Goal: Task Accomplishment & Management: Manage account settings

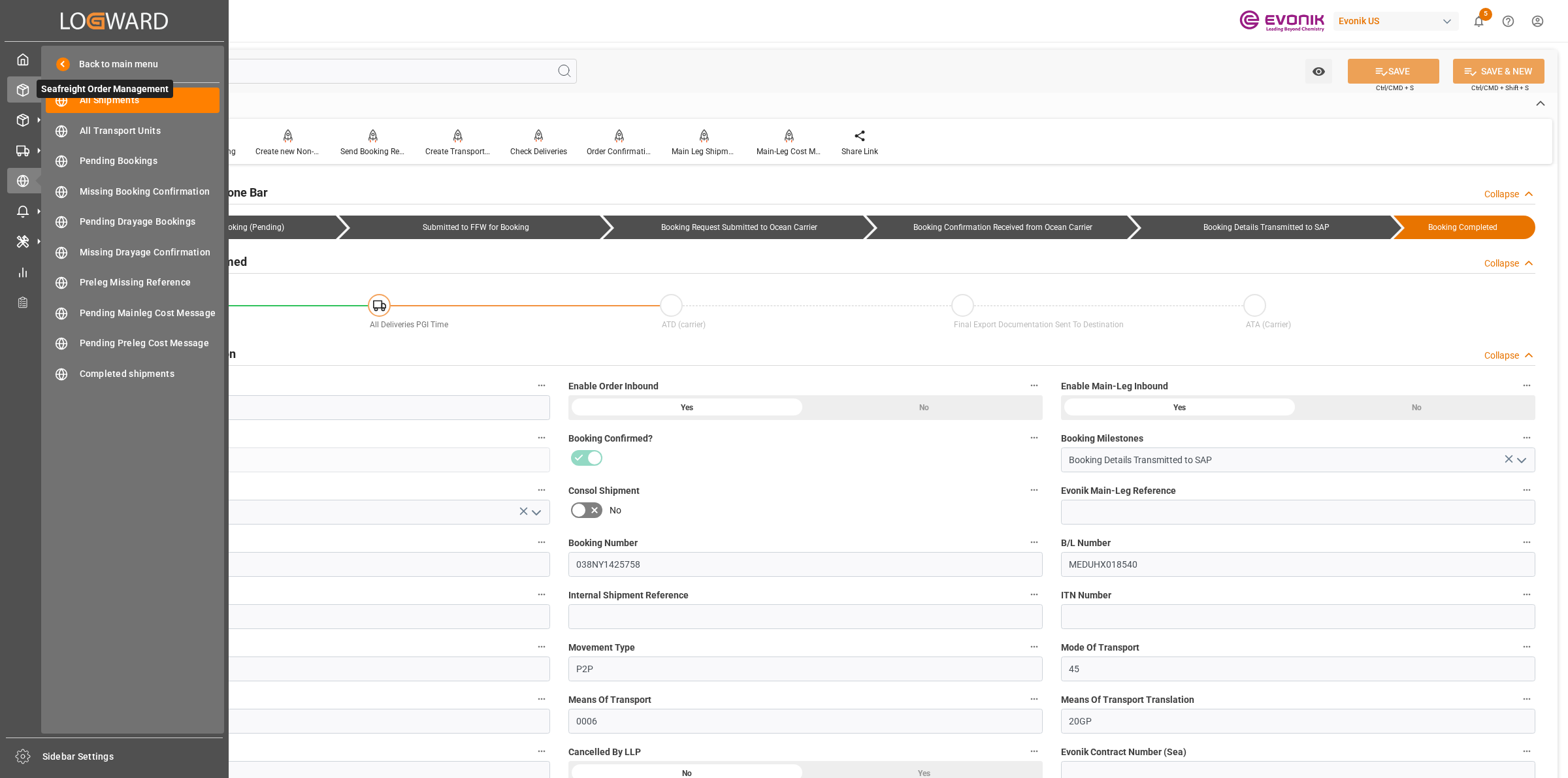
click at [28, 89] on icon at bounding box center [23, 90] width 11 height 12
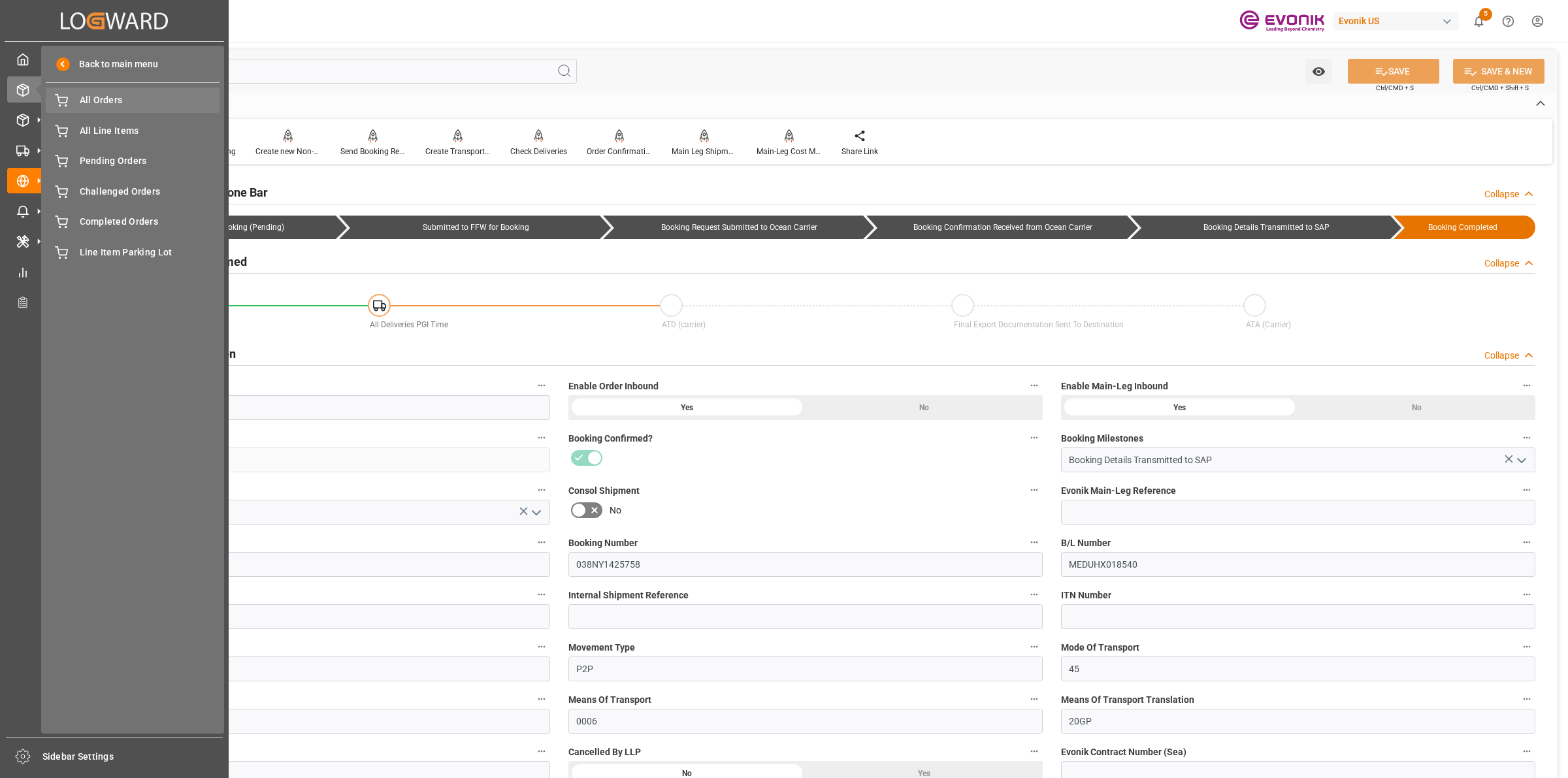
click at [108, 106] on span "All Orders" at bounding box center [150, 100] width 140 height 14
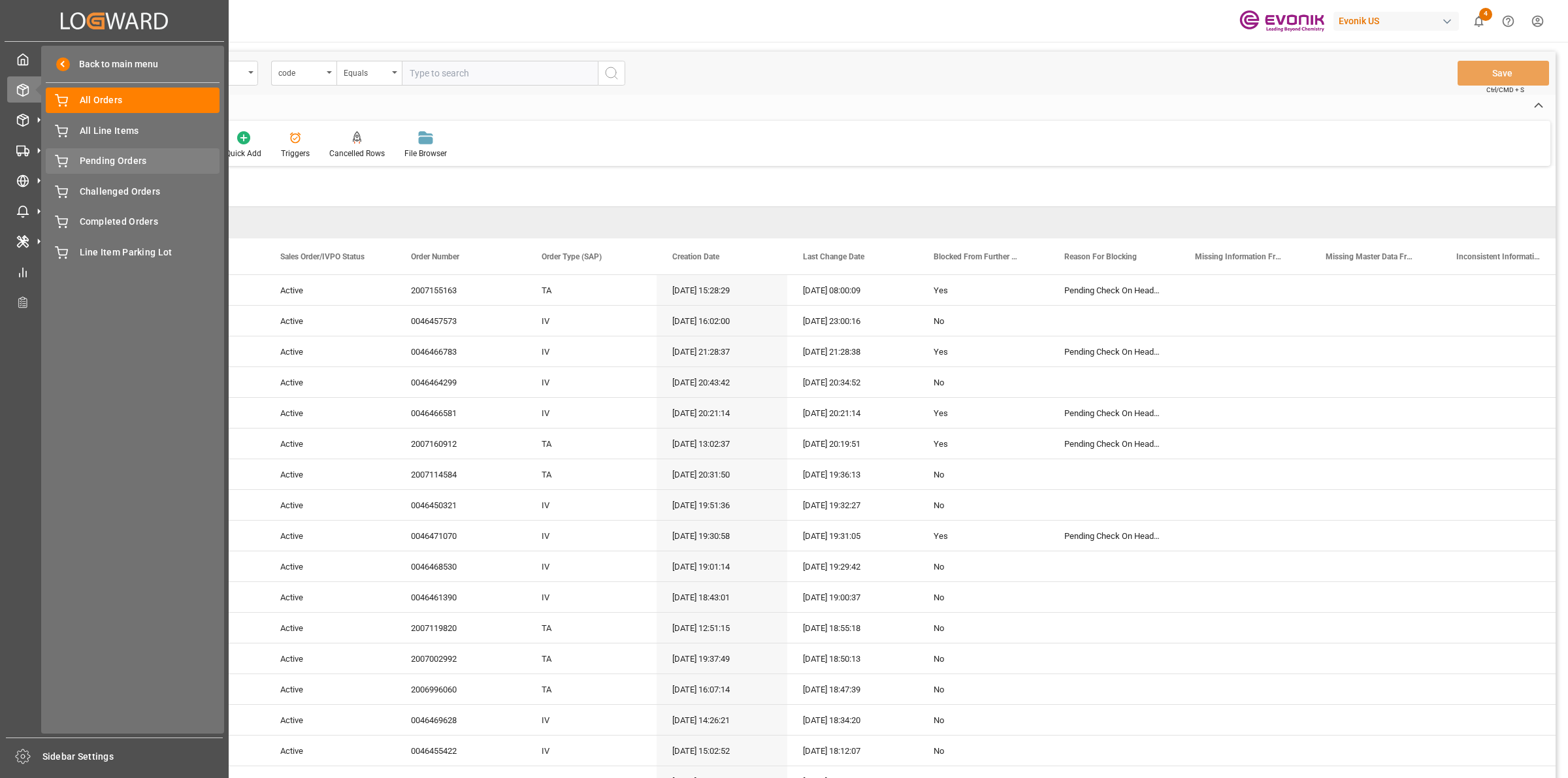
click at [116, 160] on span "Pending Orders" at bounding box center [150, 161] width 140 height 14
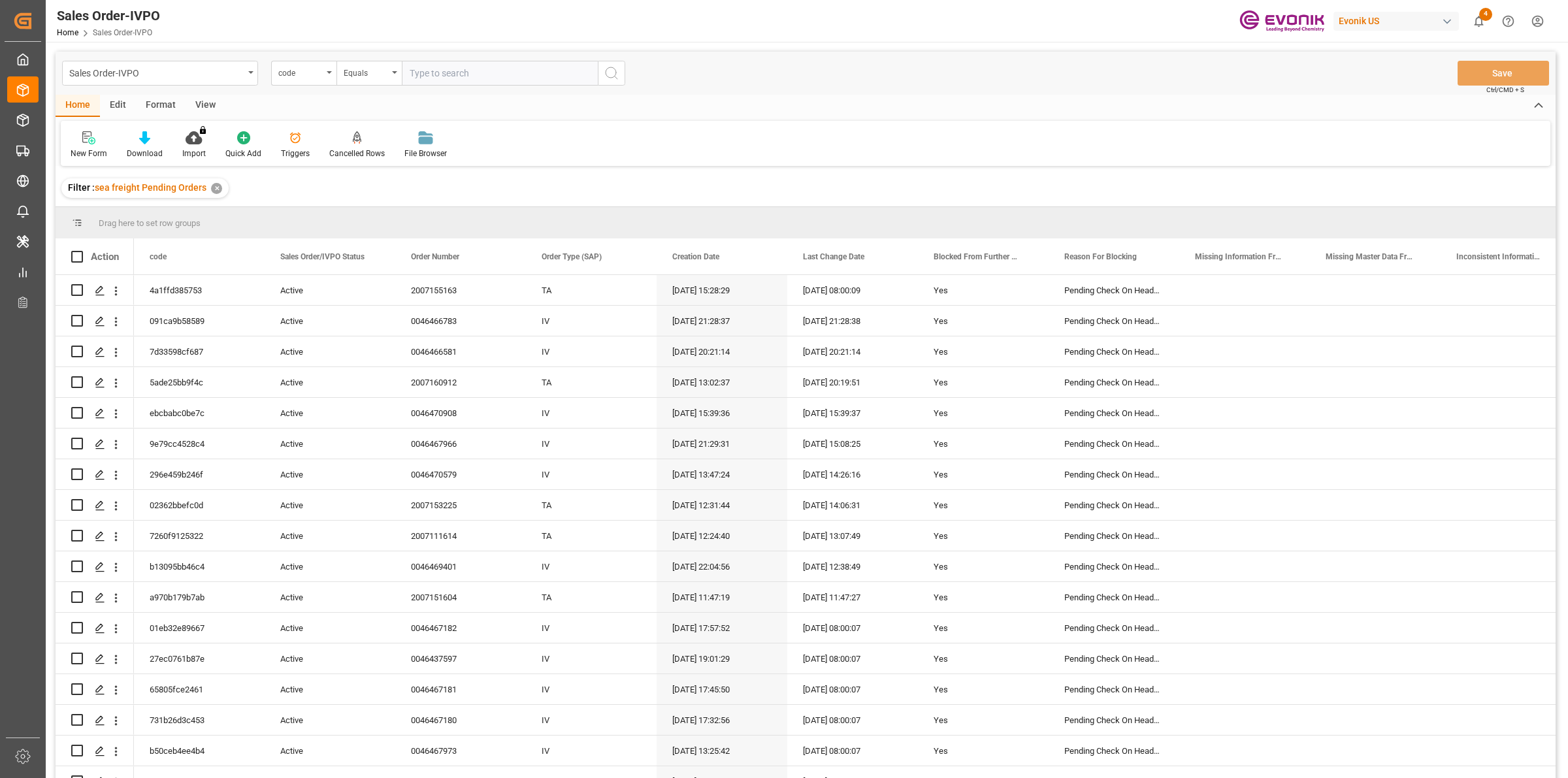
click at [216, 99] on div "View" at bounding box center [205, 106] width 40 height 22
click at [146, 145] on div "Standard Templates" at bounding box center [149, 144] width 85 height 29
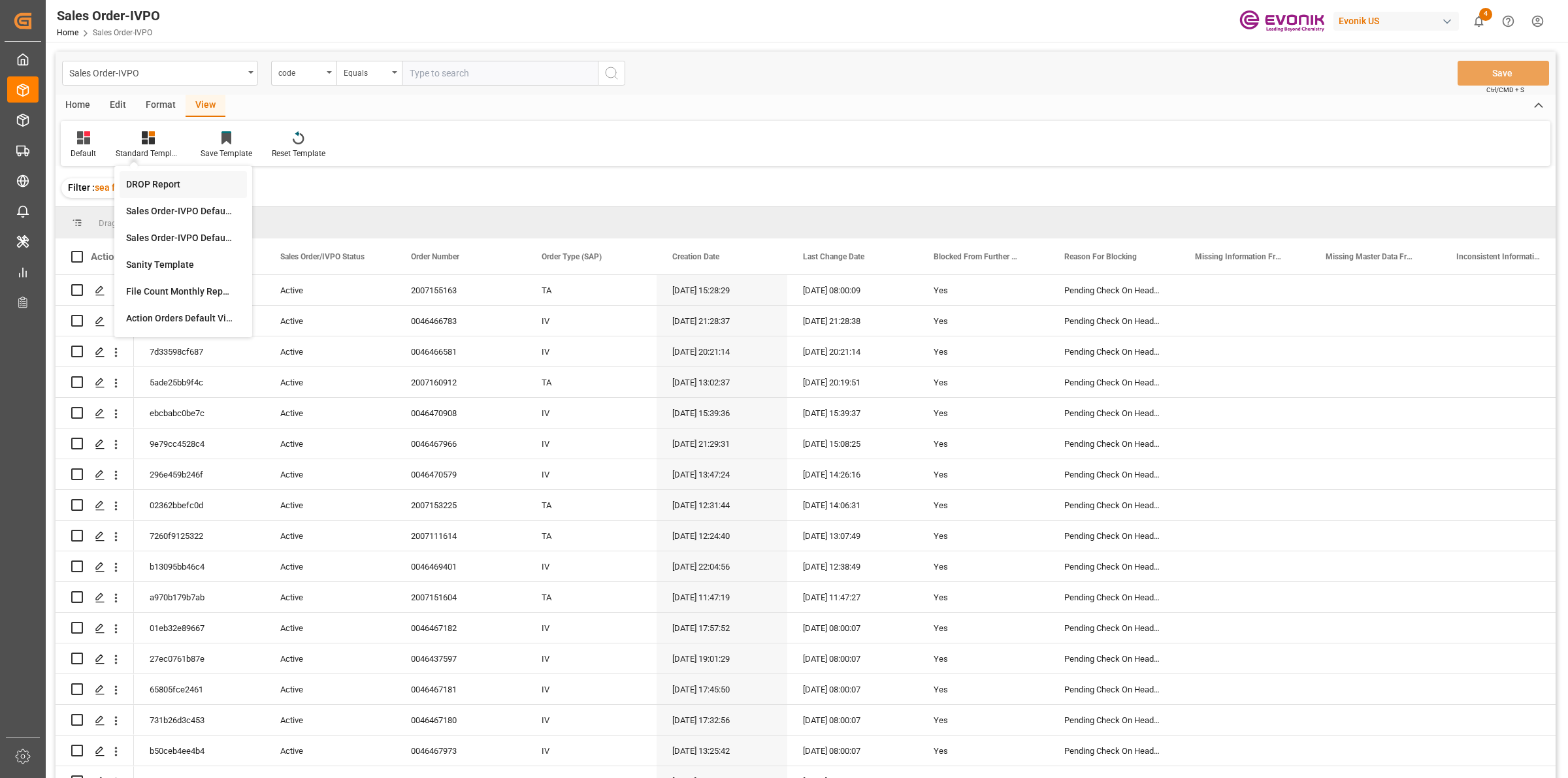
click at [157, 187] on div "DROP Report" at bounding box center [183, 184] width 115 height 14
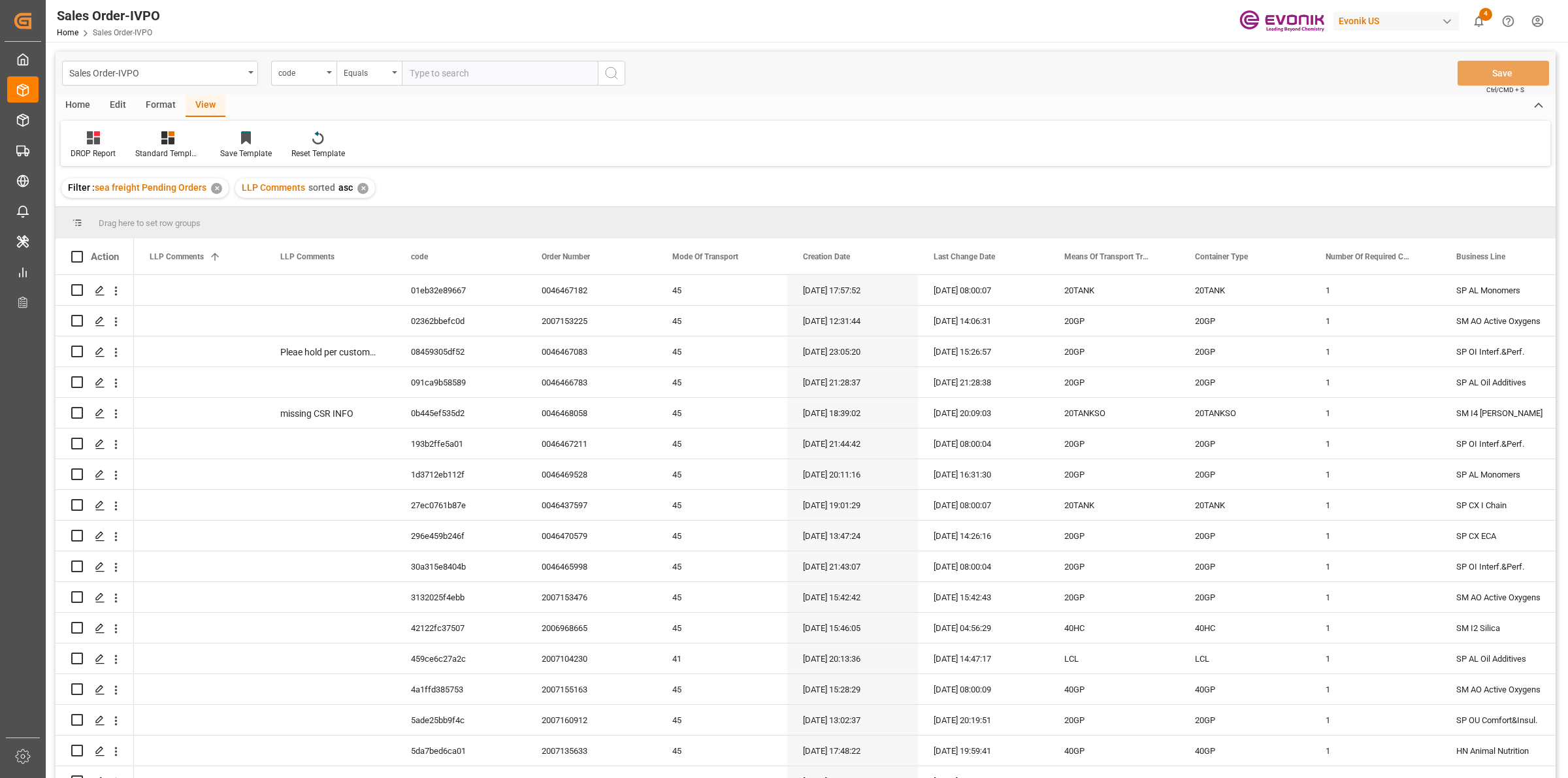
click at [67, 103] on div "Home" at bounding box center [78, 106] width 44 height 22
click at [140, 141] on icon at bounding box center [145, 138] width 11 height 13
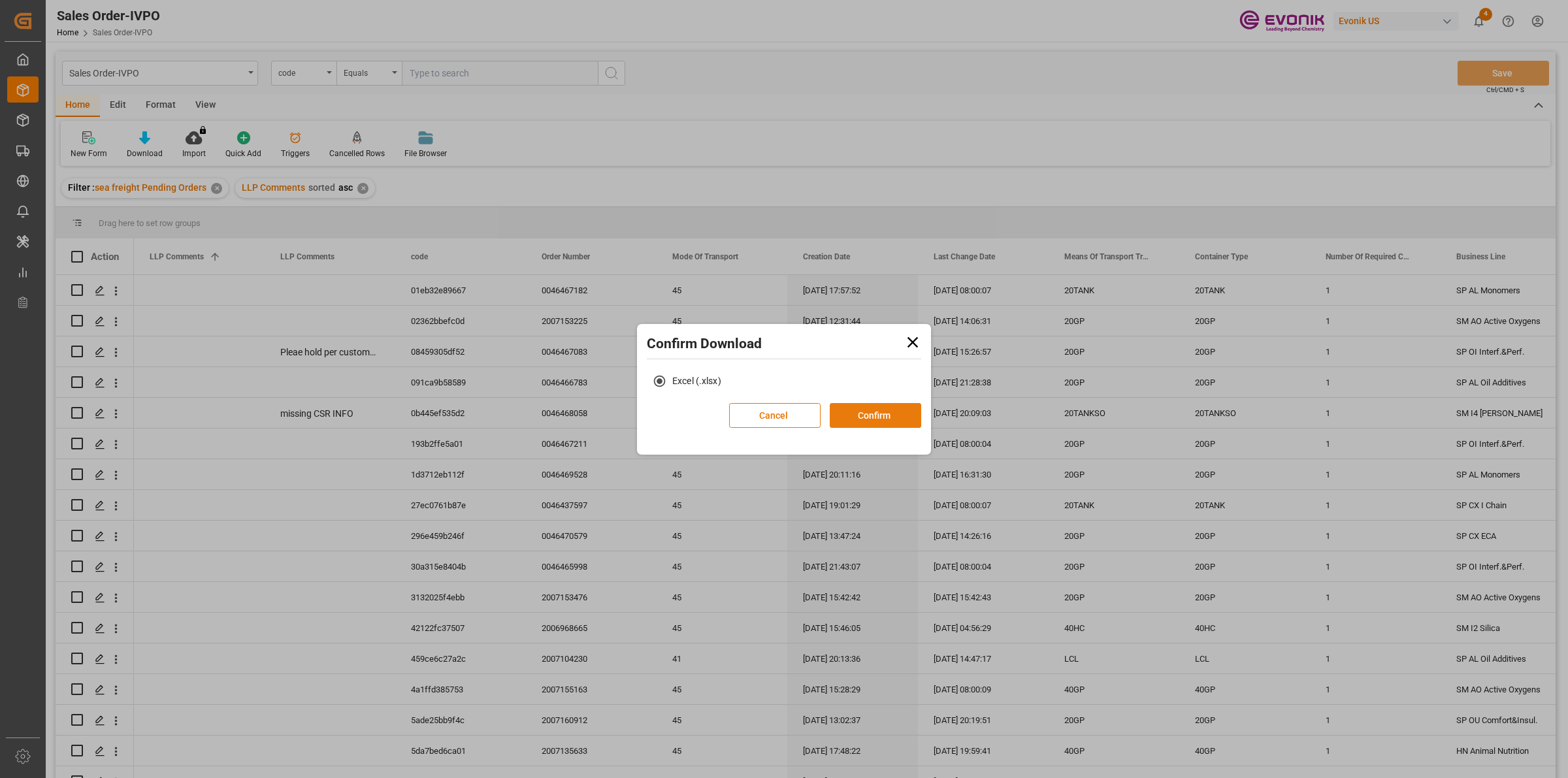
click at [867, 415] on button "Confirm" at bounding box center [875, 415] width 91 height 25
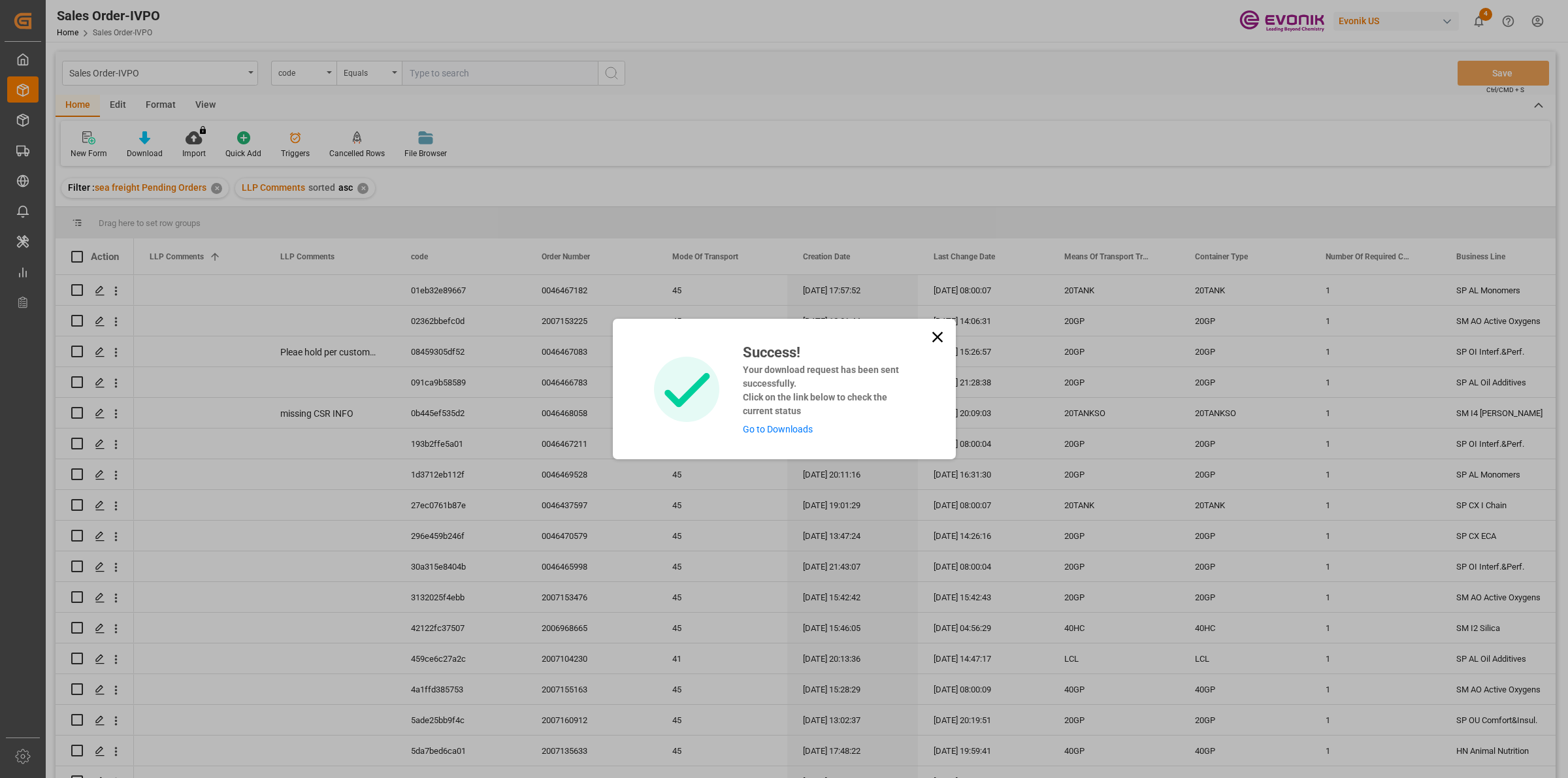
click at [763, 432] on link "Go to Downloads" at bounding box center [778, 429] width 70 height 10
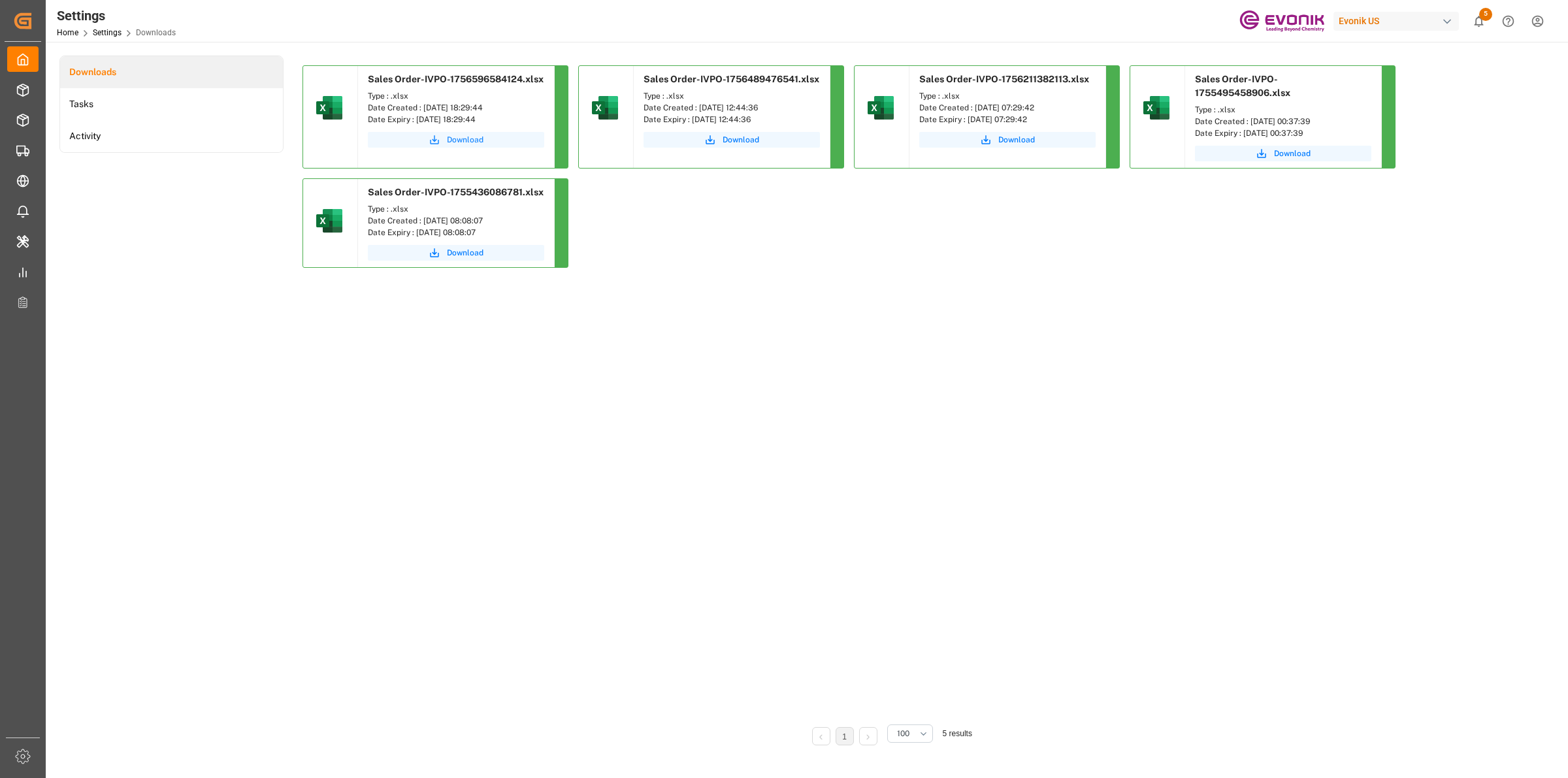
click at [447, 140] on span "Download" at bounding box center [466, 140] width 37 height 12
click at [383, 494] on div "Sales Order-IVPO-1756596584124.xlsx Type : .xlsx Date Created : [DATE] 18:29:44…" at bounding box center [889, 389] width 1174 height 648
click at [17, 85] on icon at bounding box center [23, 91] width 13 height 13
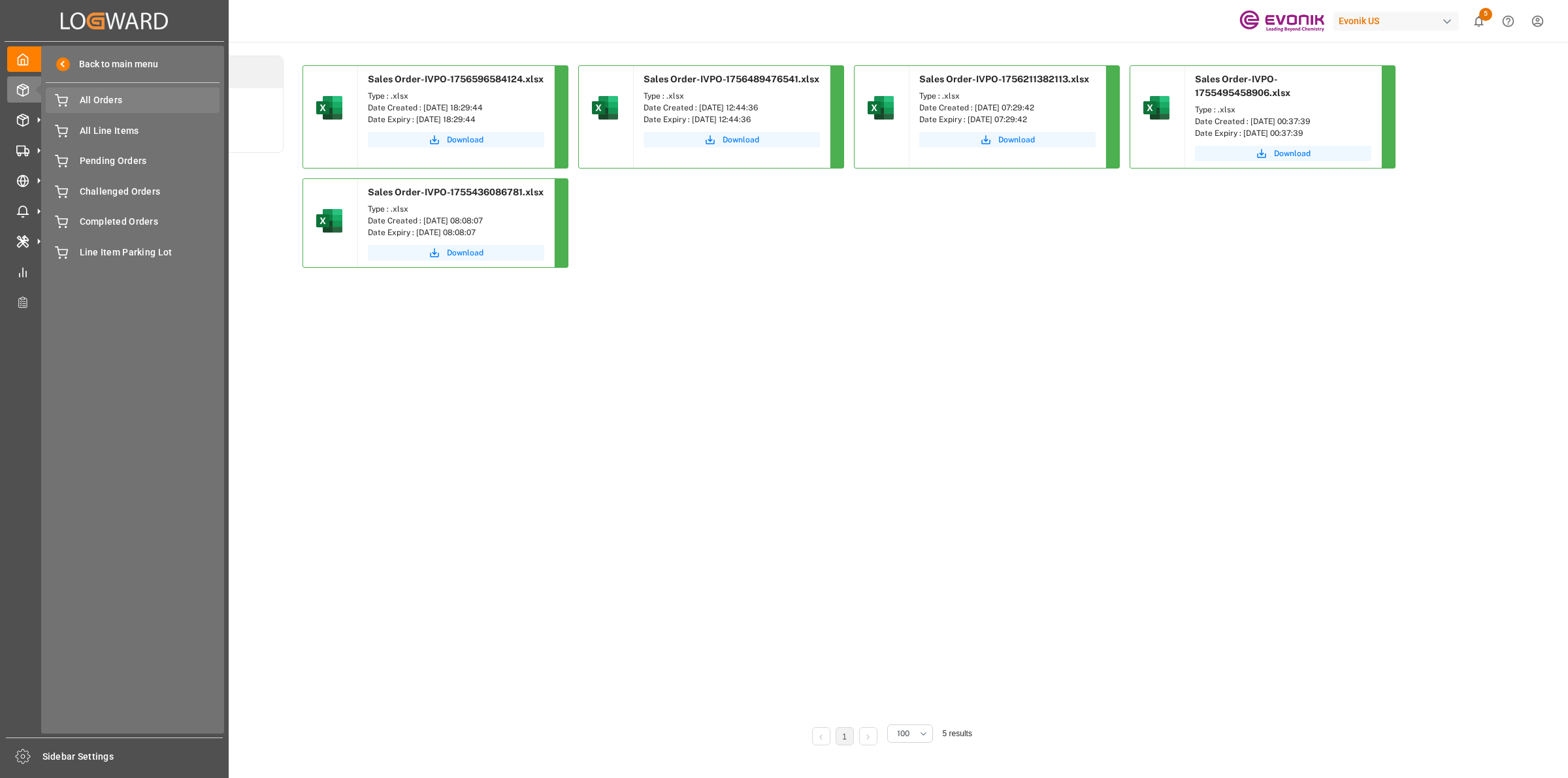
click at [106, 98] on span "All Orders" at bounding box center [150, 100] width 140 height 14
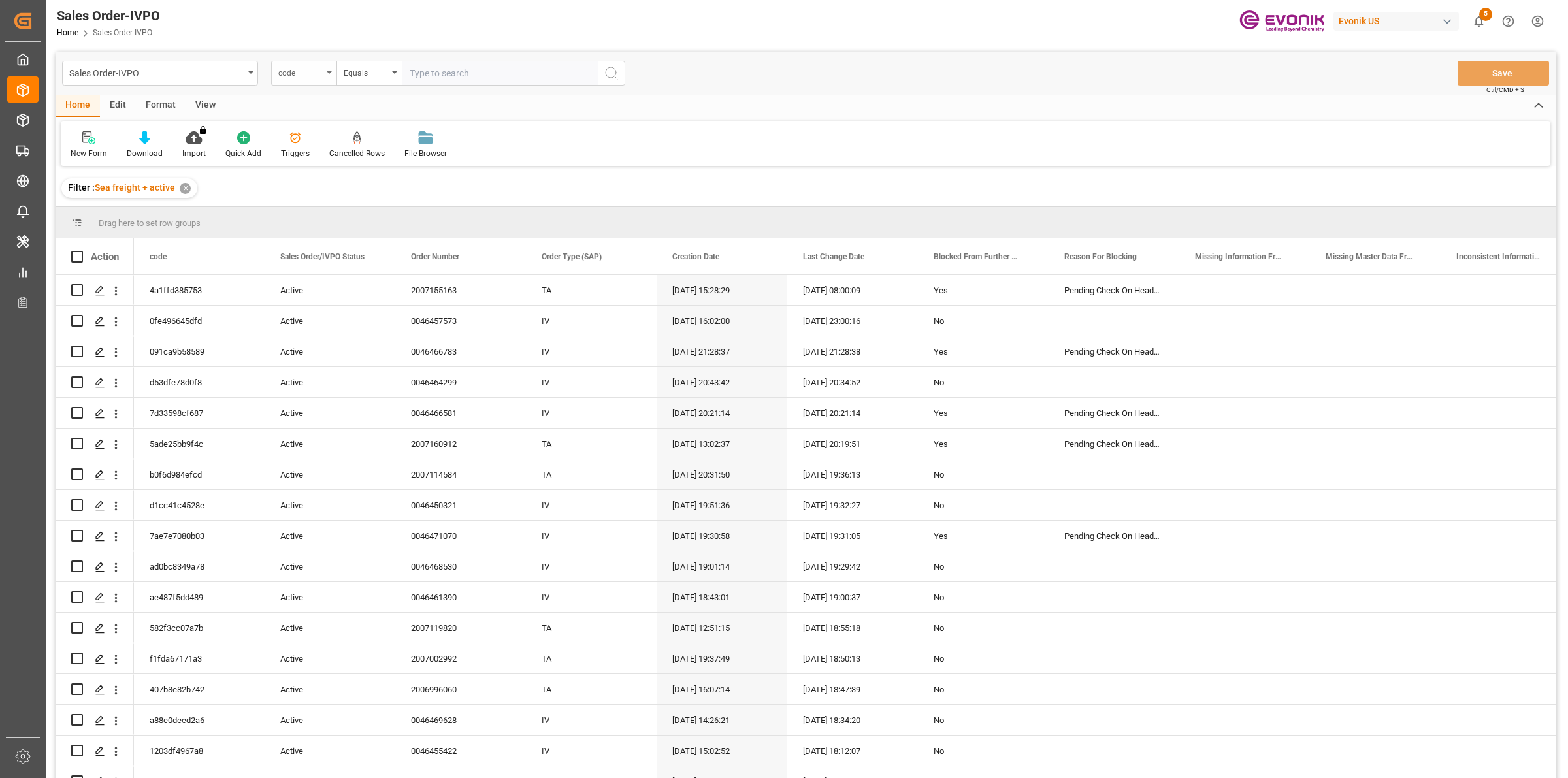
click at [311, 83] on div "code" at bounding box center [303, 73] width 66 height 25
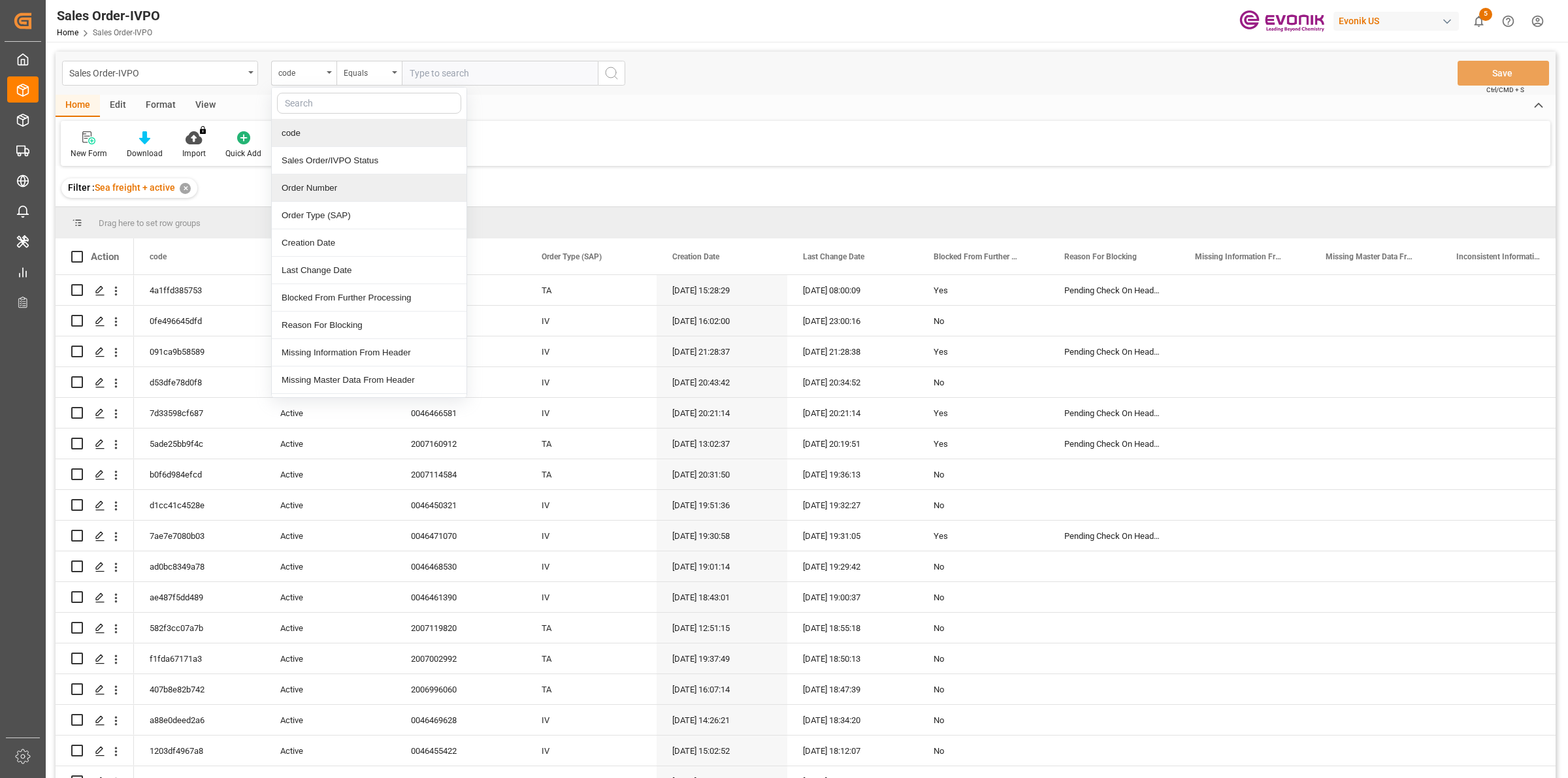
click at [309, 194] on div "Order Number" at bounding box center [369, 188] width 195 height 28
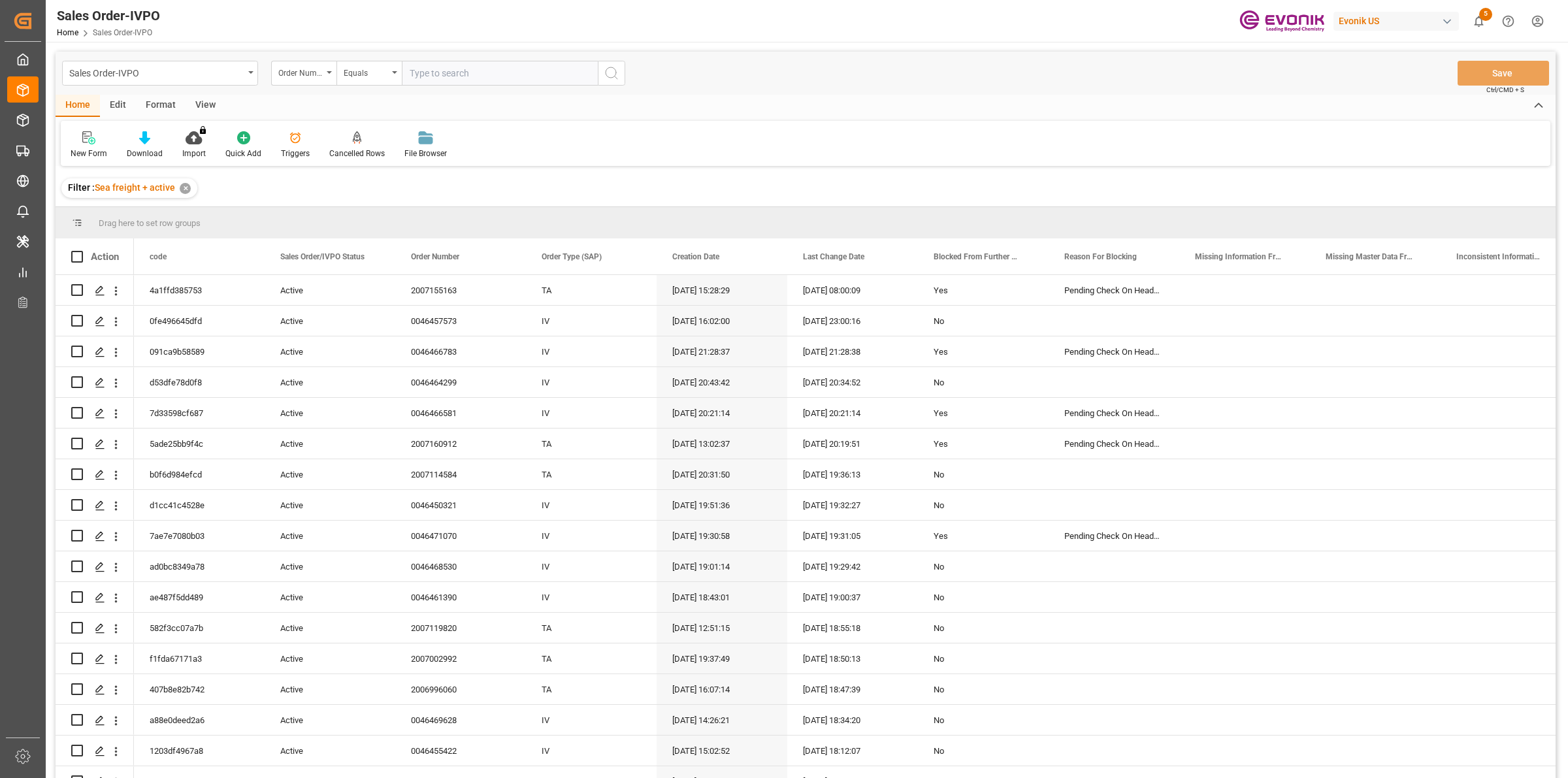
click at [445, 70] on input "text" at bounding box center [500, 73] width 196 height 25
paste input "2007104230"
type input "2007104230"
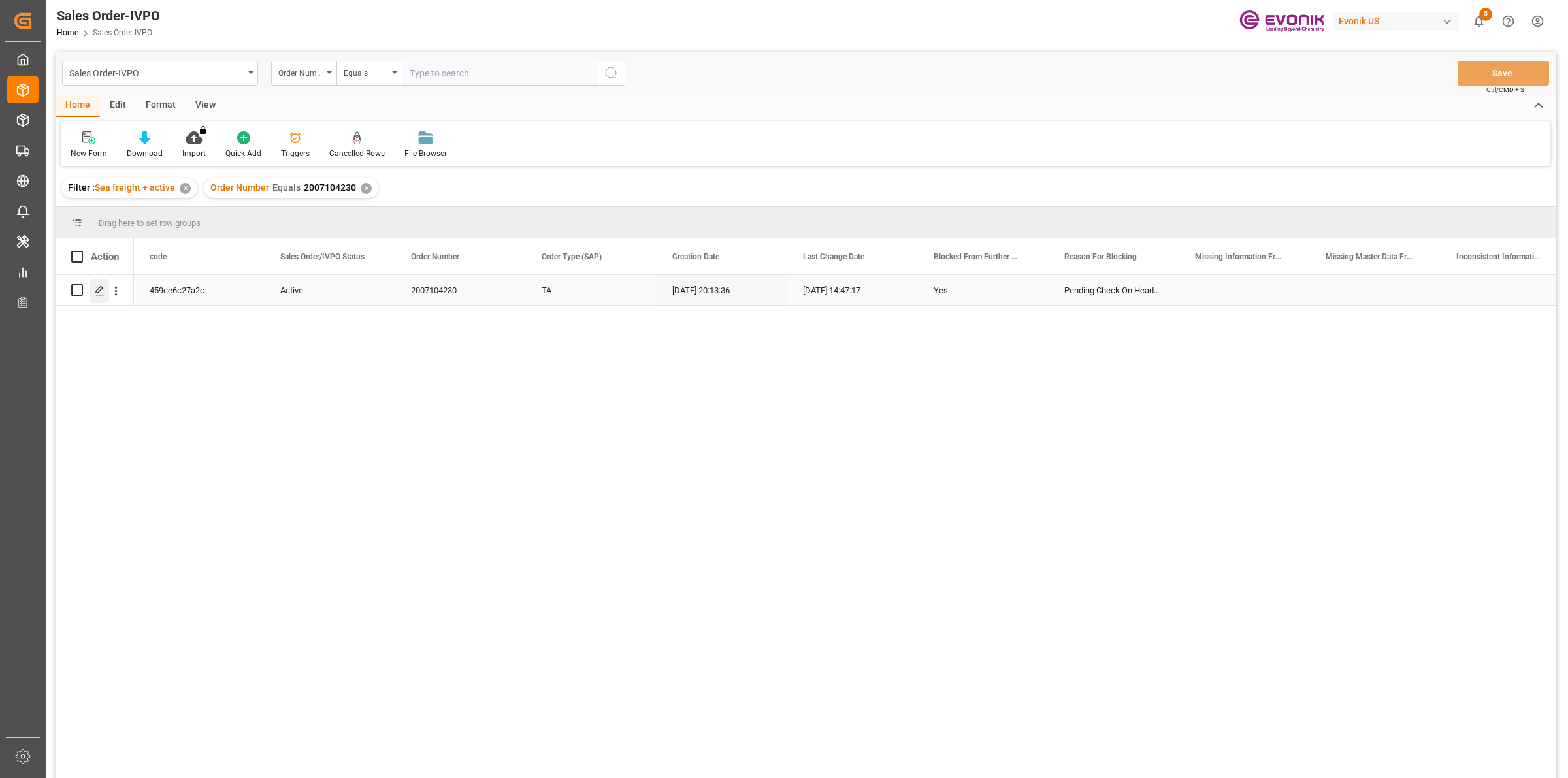
click at [90, 291] on div "Press SPACE to select this row." at bounding box center [99, 291] width 19 height 24
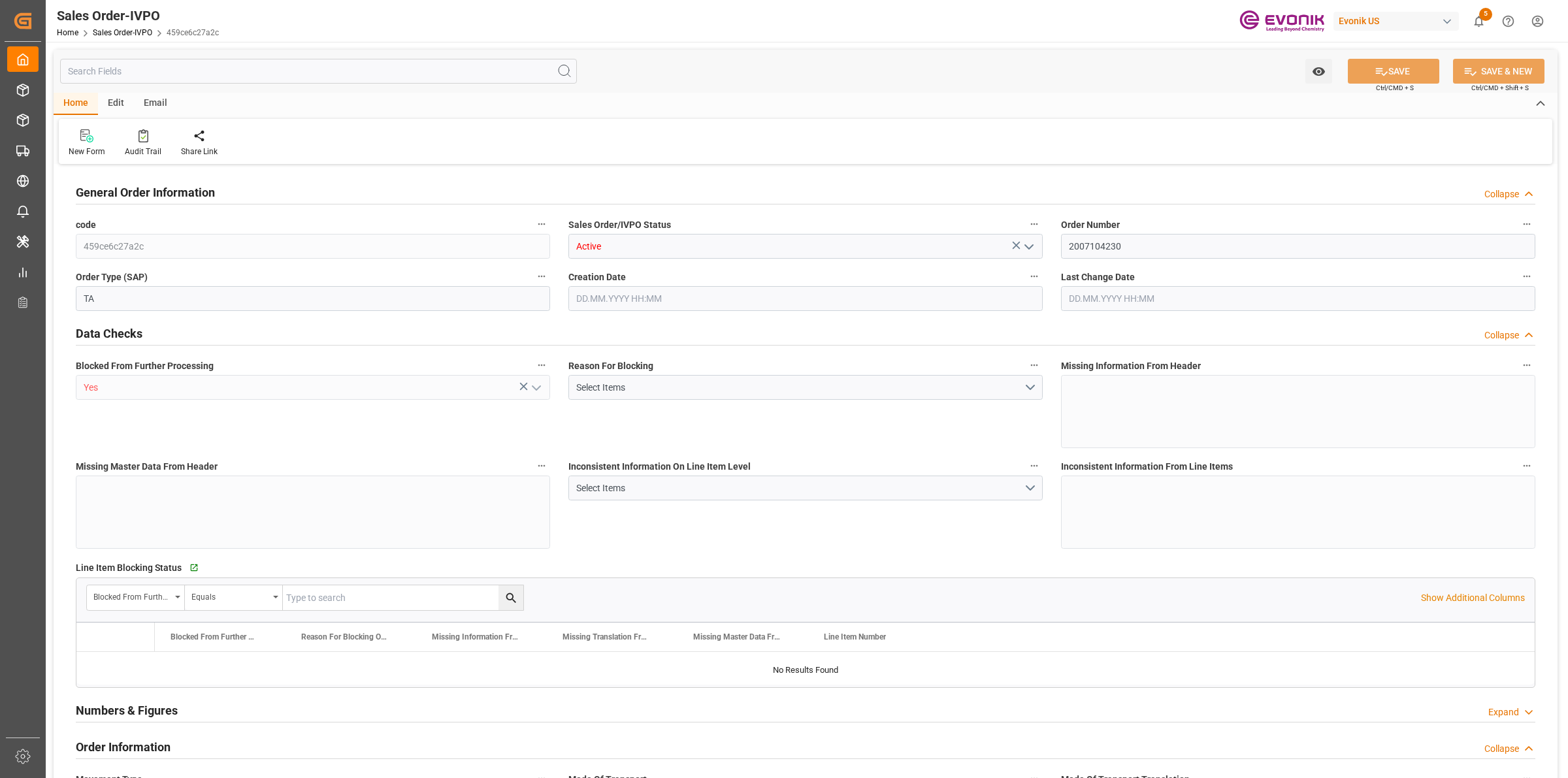
type input "BEANR"
type input "0"
type input "1"
type input "4842"
type input "[DATE] 20:13"
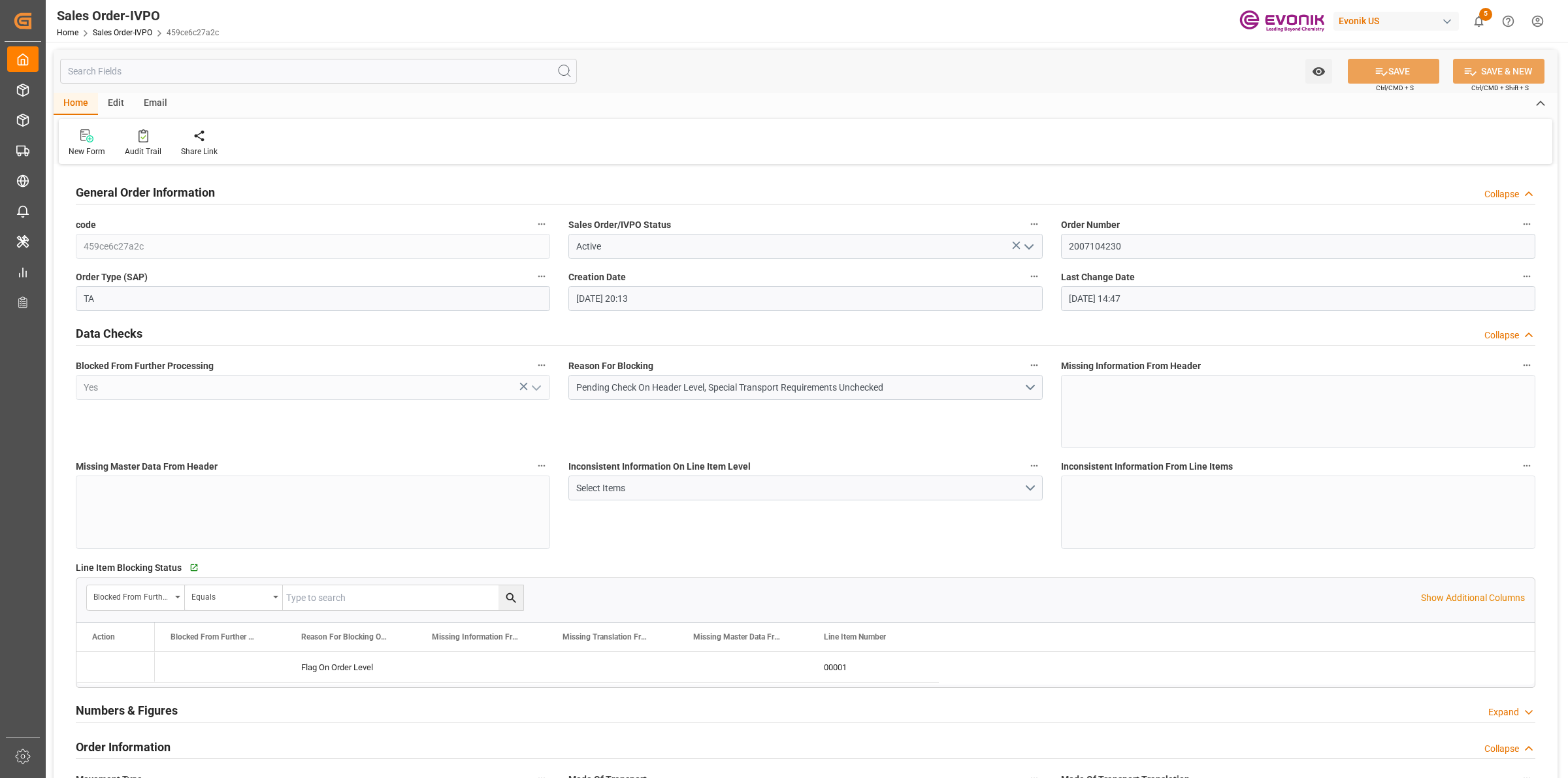
type input "[DATE] 14:47"
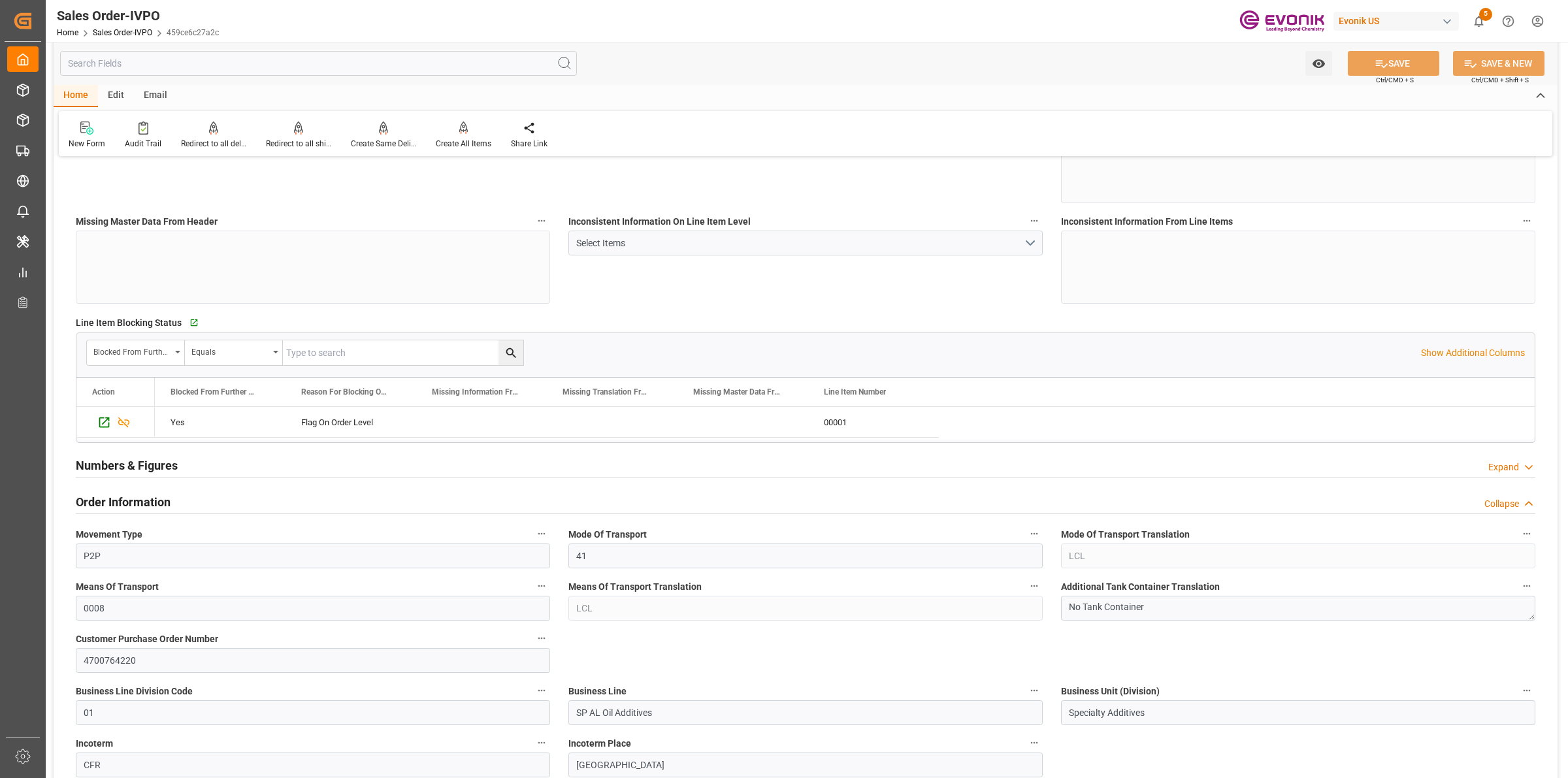
scroll to position [408, 0]
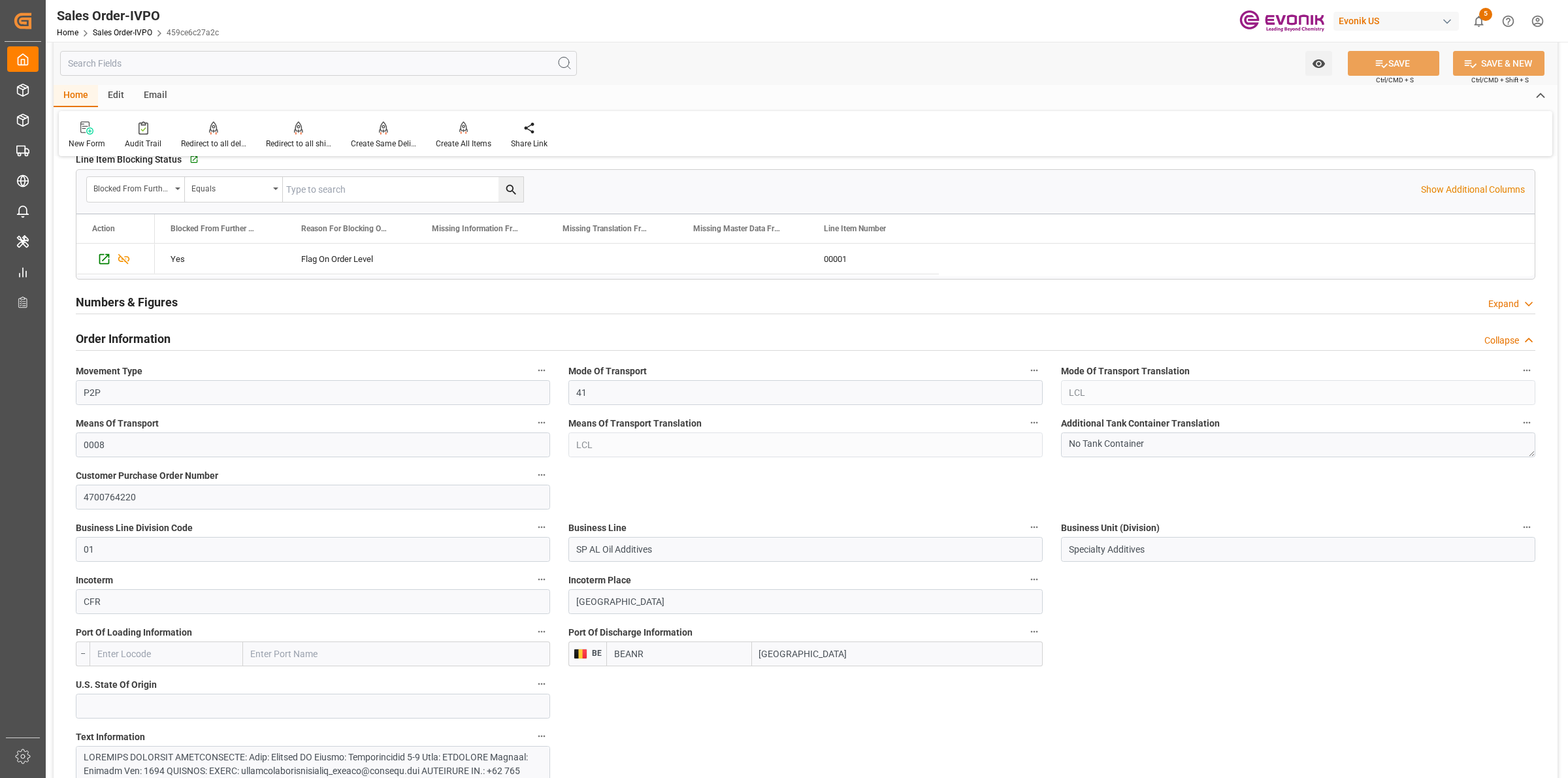
drag, startPoint x: 805, startPoint y: 654, endPoint x: 707, endPoint y: 643, distance: 98.6
click at [703, 648] on div "BEANR [GEOGRAPHIC_DATA]" at bounding box center [824, 653] width 436 height 25
click at [670, 560] on input "SP AL Oil Additives" at bounding box center [805, 549] width 474 height 25
drag, startPoint x: 677, startPoint y: 554, endPoint x: 523, endPoint y: 534, distance: 155.3
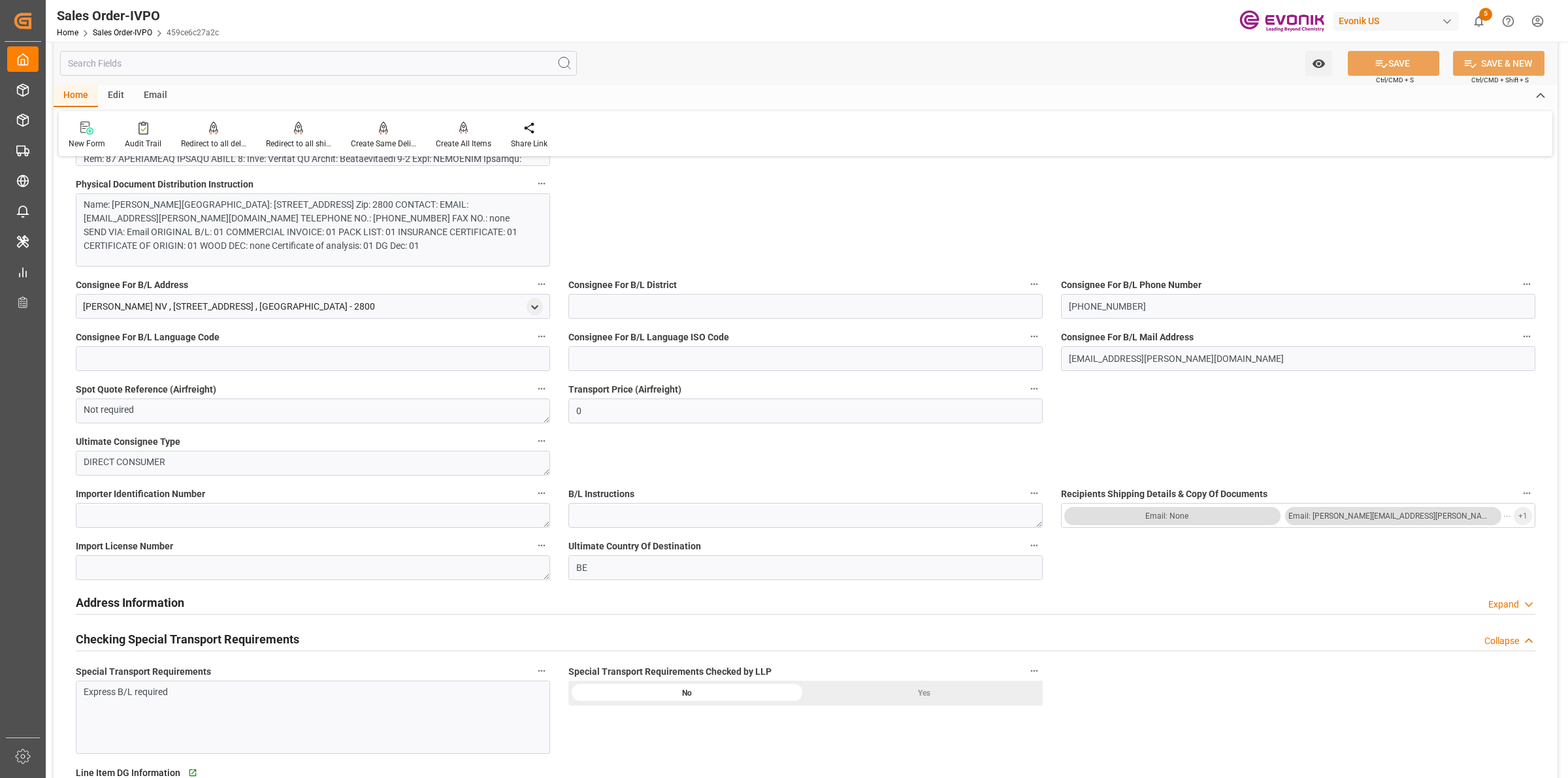
scroll to position [898, 0]
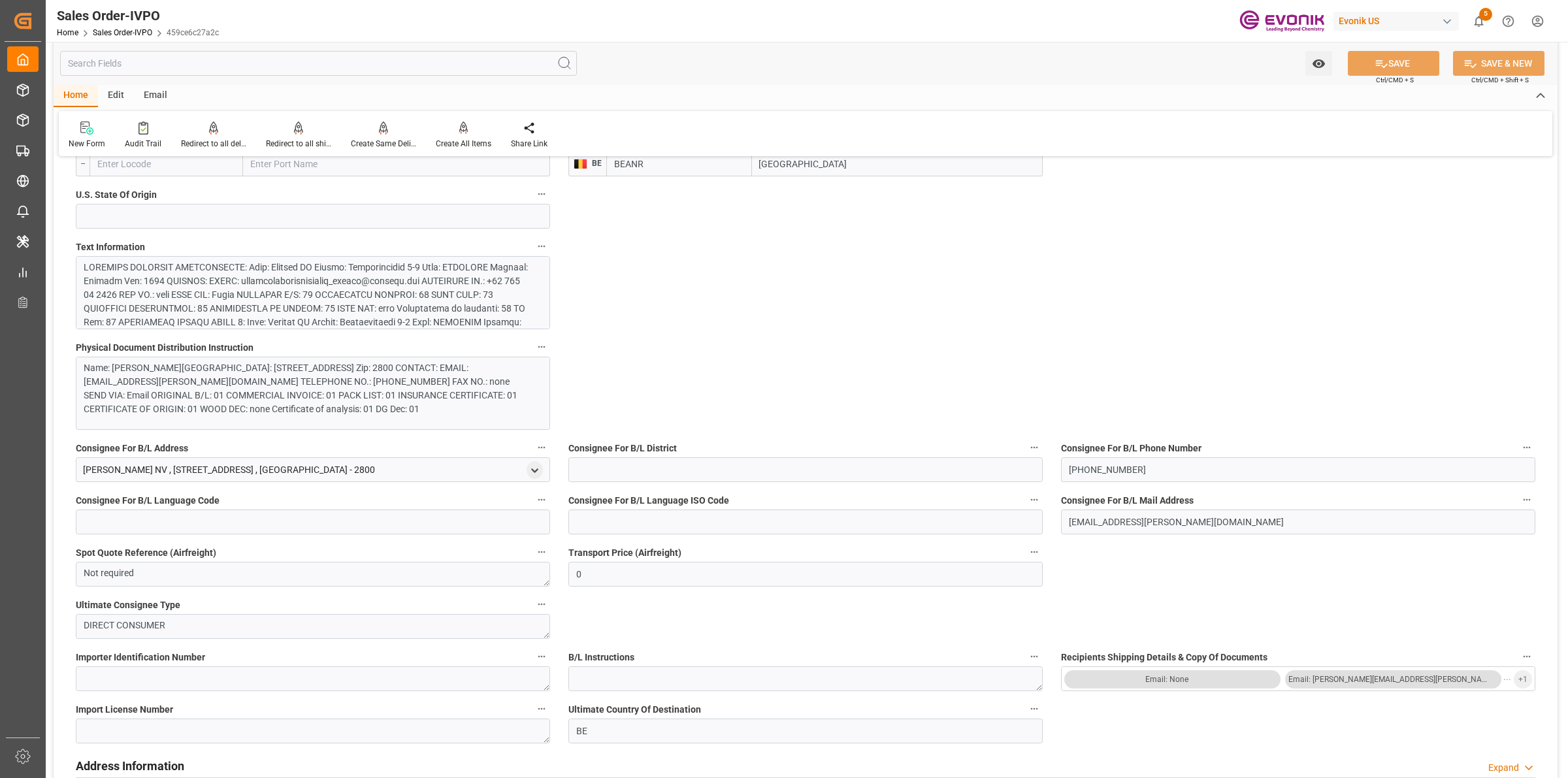
click at [394, 295] on div at bounding box center [307, 357] width 445 height 192
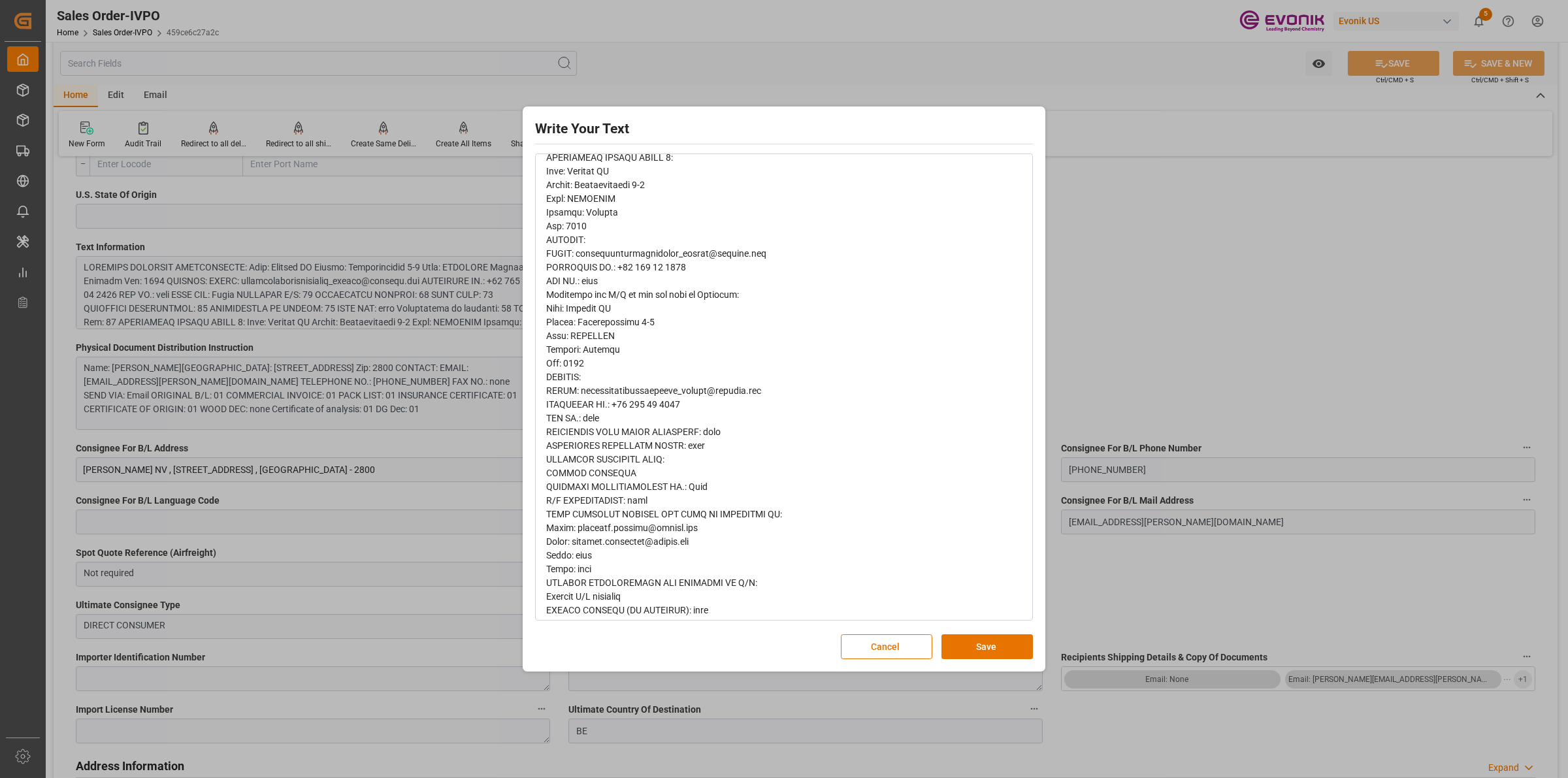
scroll to position [334, 0]
drag, startPoint x: 1014, startPoint y: 654, endPoint x: 1043, endPoint y: 614, distance: 49.4
click at [1014, 654] on button "Save" at bounding box center [987, 647] width 91 height 25
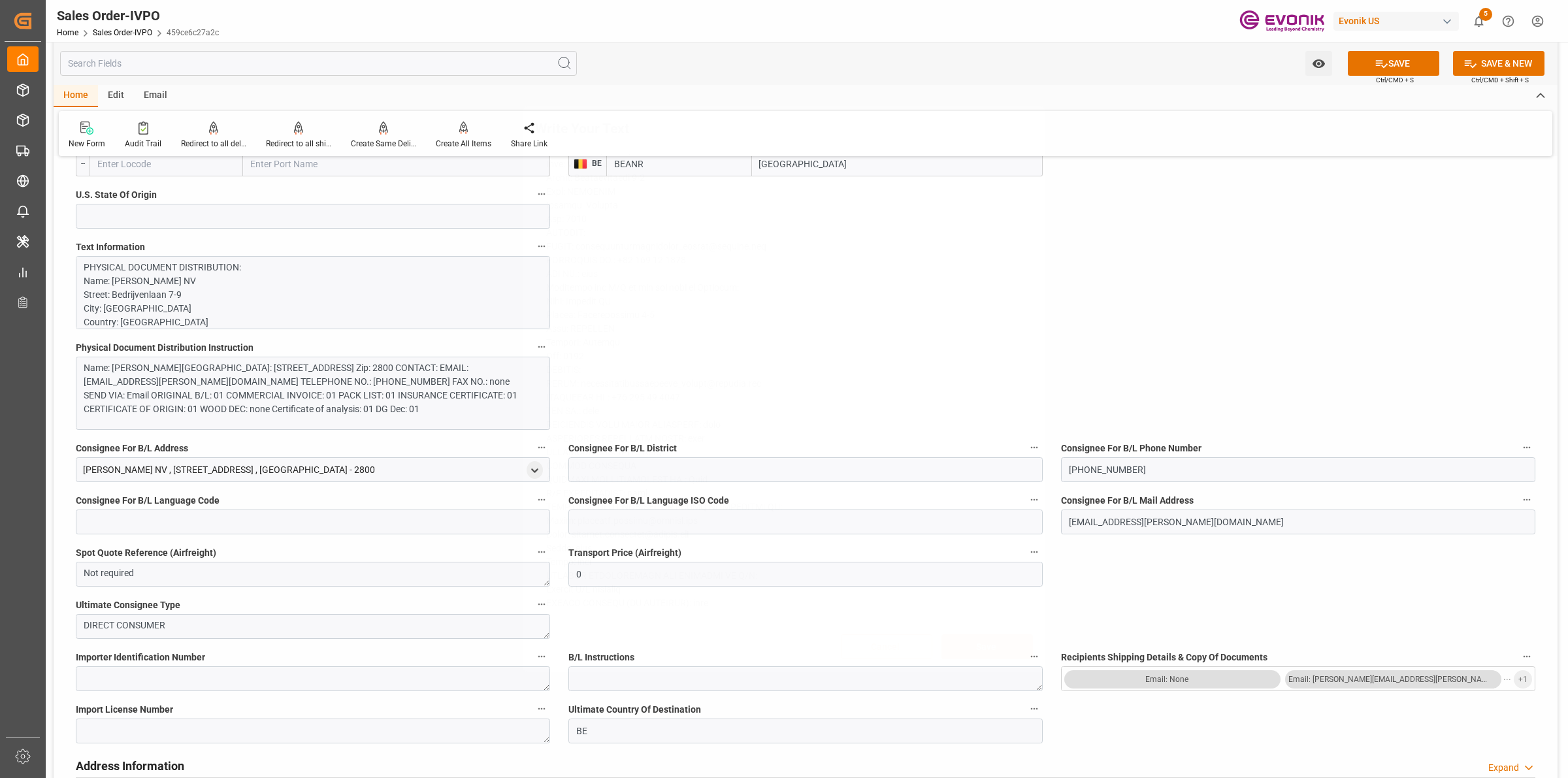
click at [1223, 376] on div "Write Your Text Normal 14 Font Cancel Save" at bounding box center [784, 389] width 1568 height 778
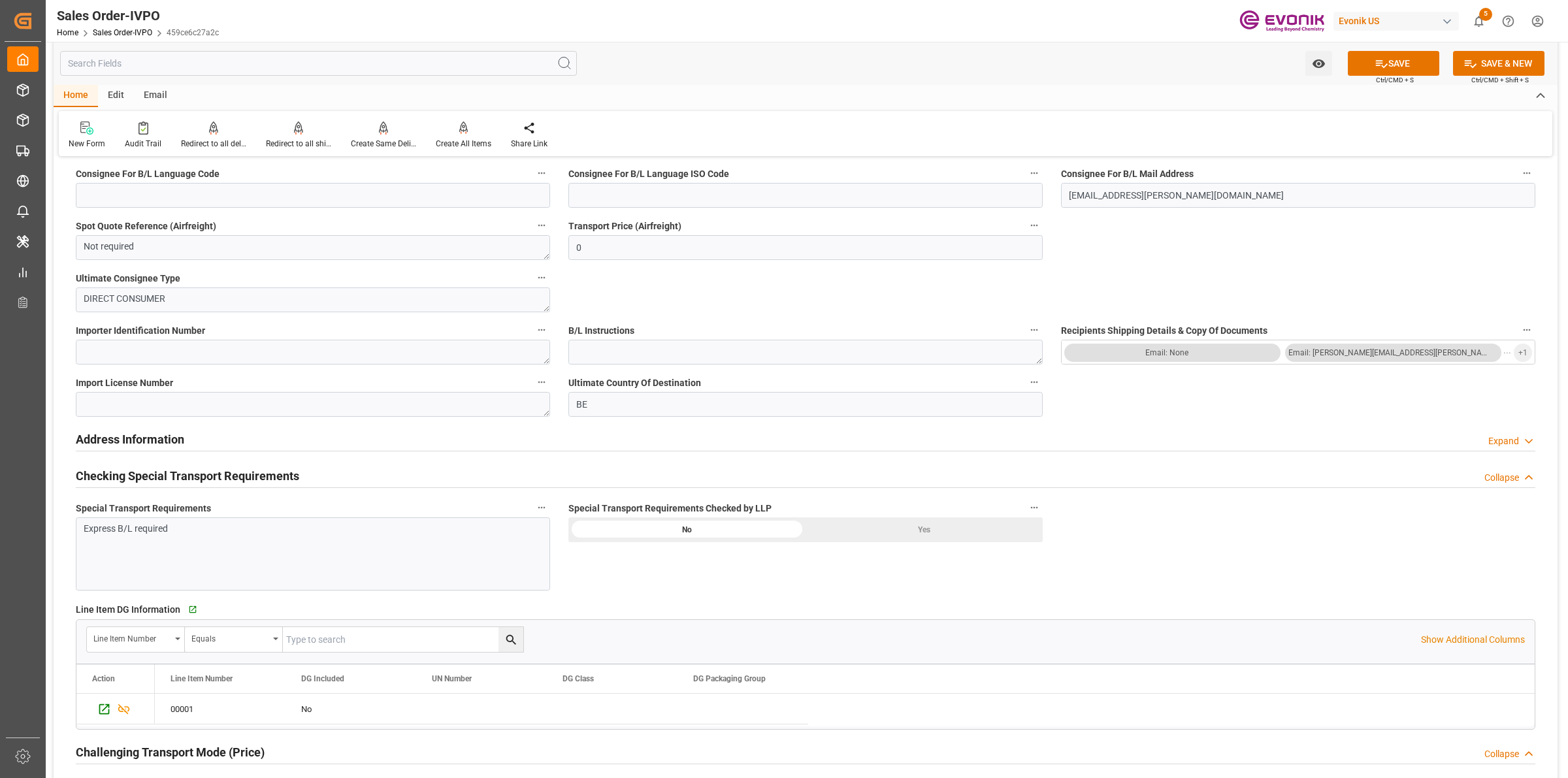
scroll to position [1470, 0]
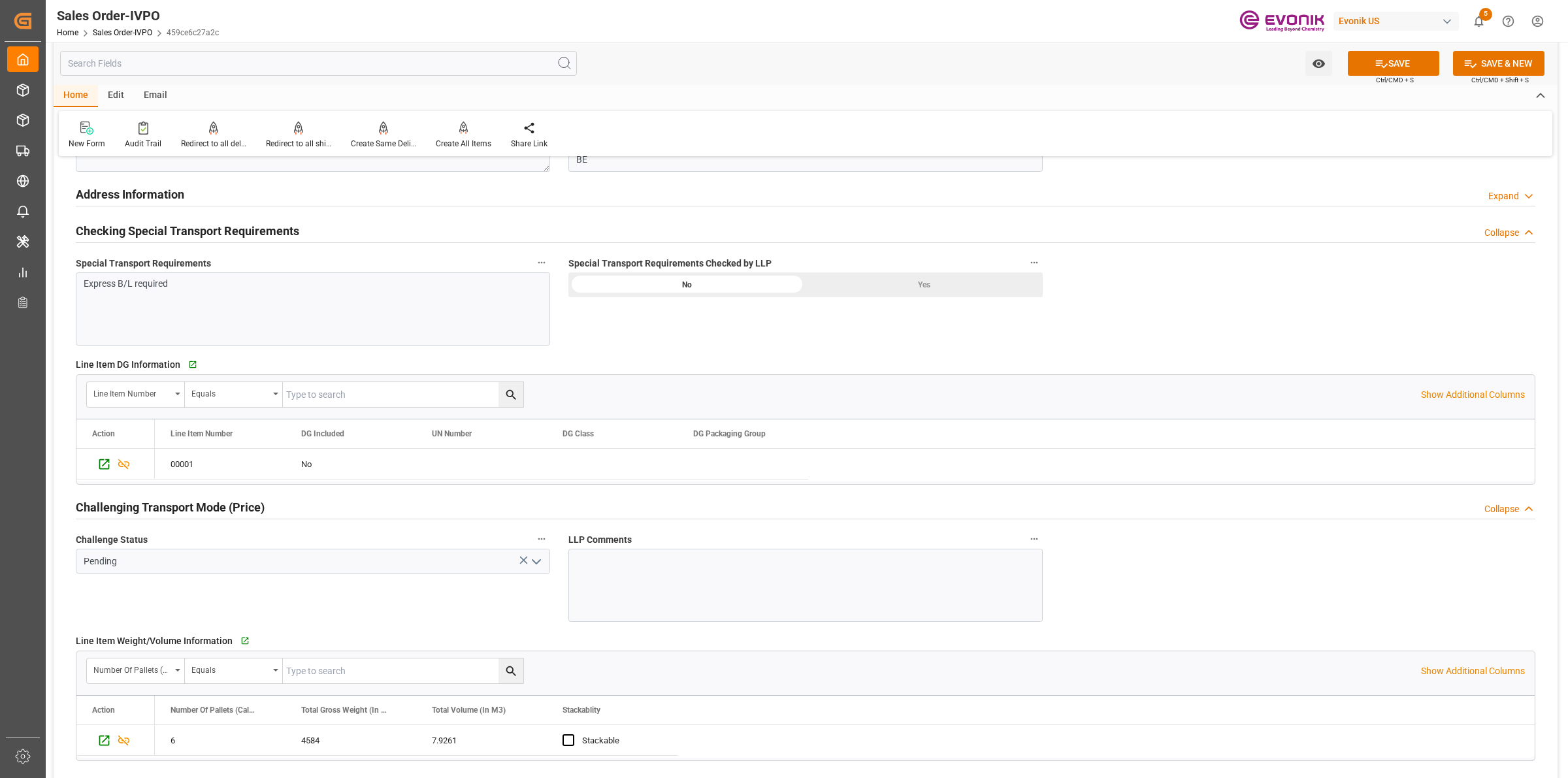
click at [936, 285] on div "Yes" at bounding box center [924, 285] width 237 height 25
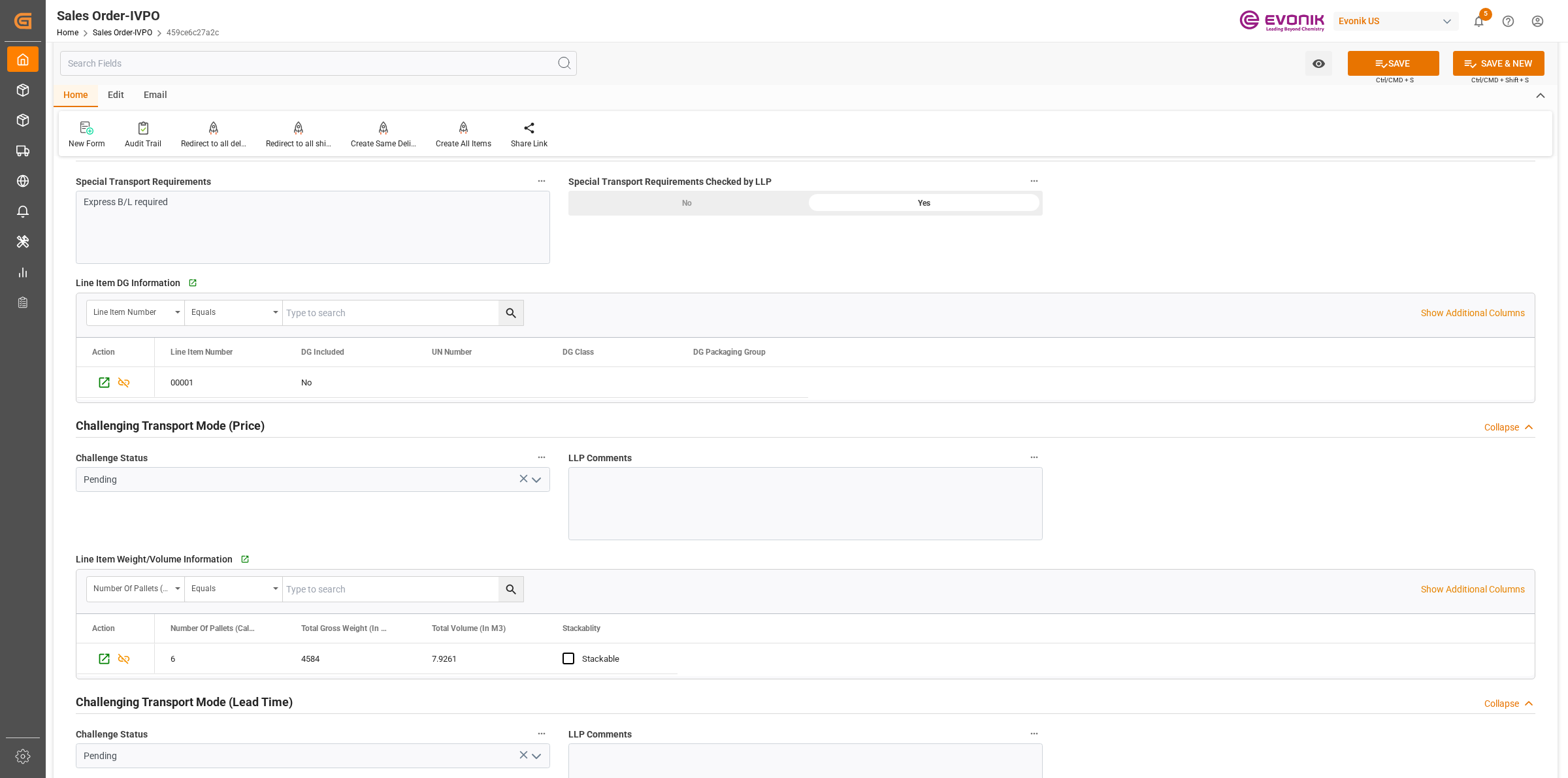
click at [537, 480] on icon "open menu" at bounding box center [536, 480] width 16 height 16
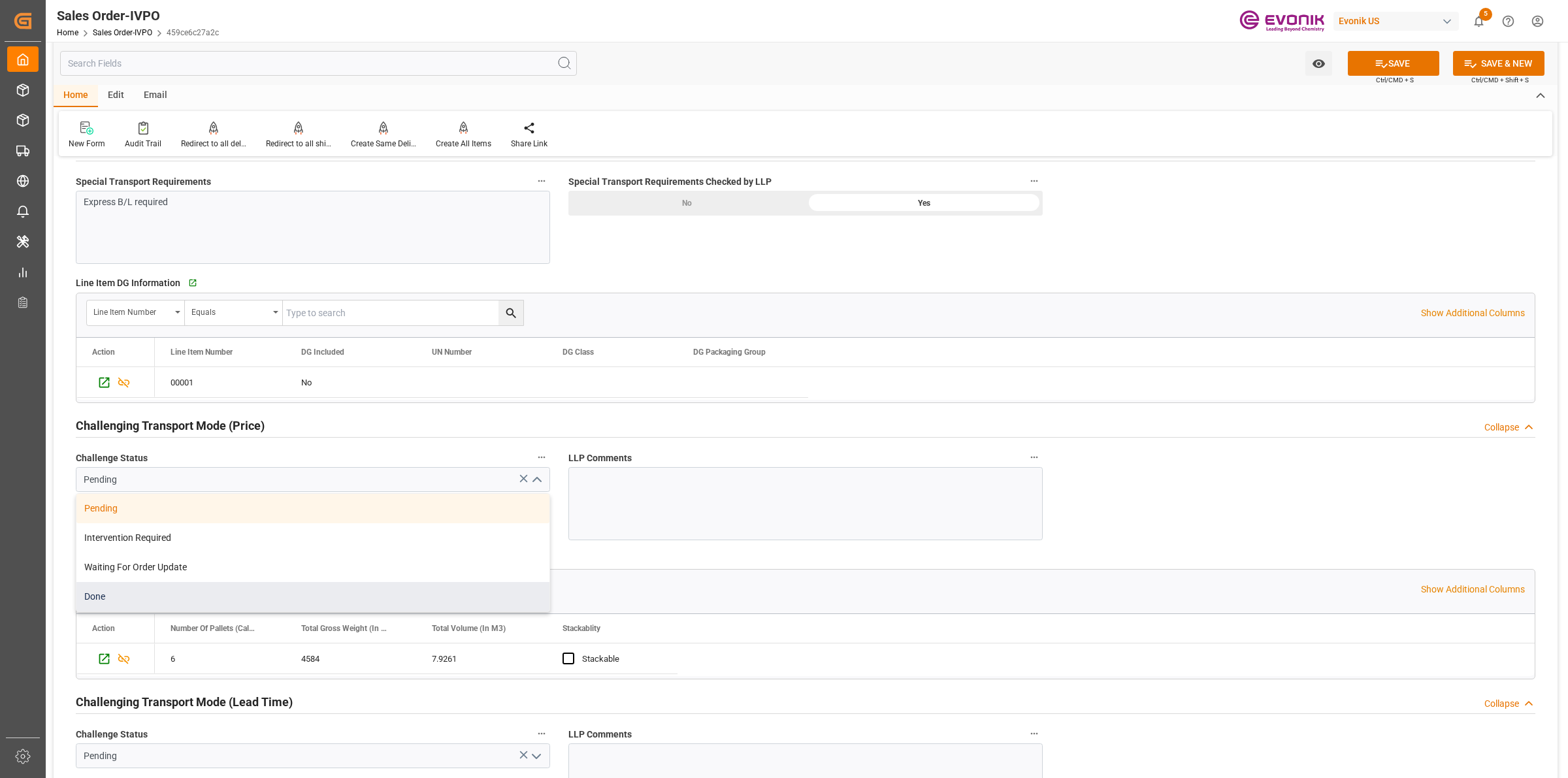
click at [108, 603] on div "Done" at bounding box center [313, 597] width 473 height 30
type input "Done"
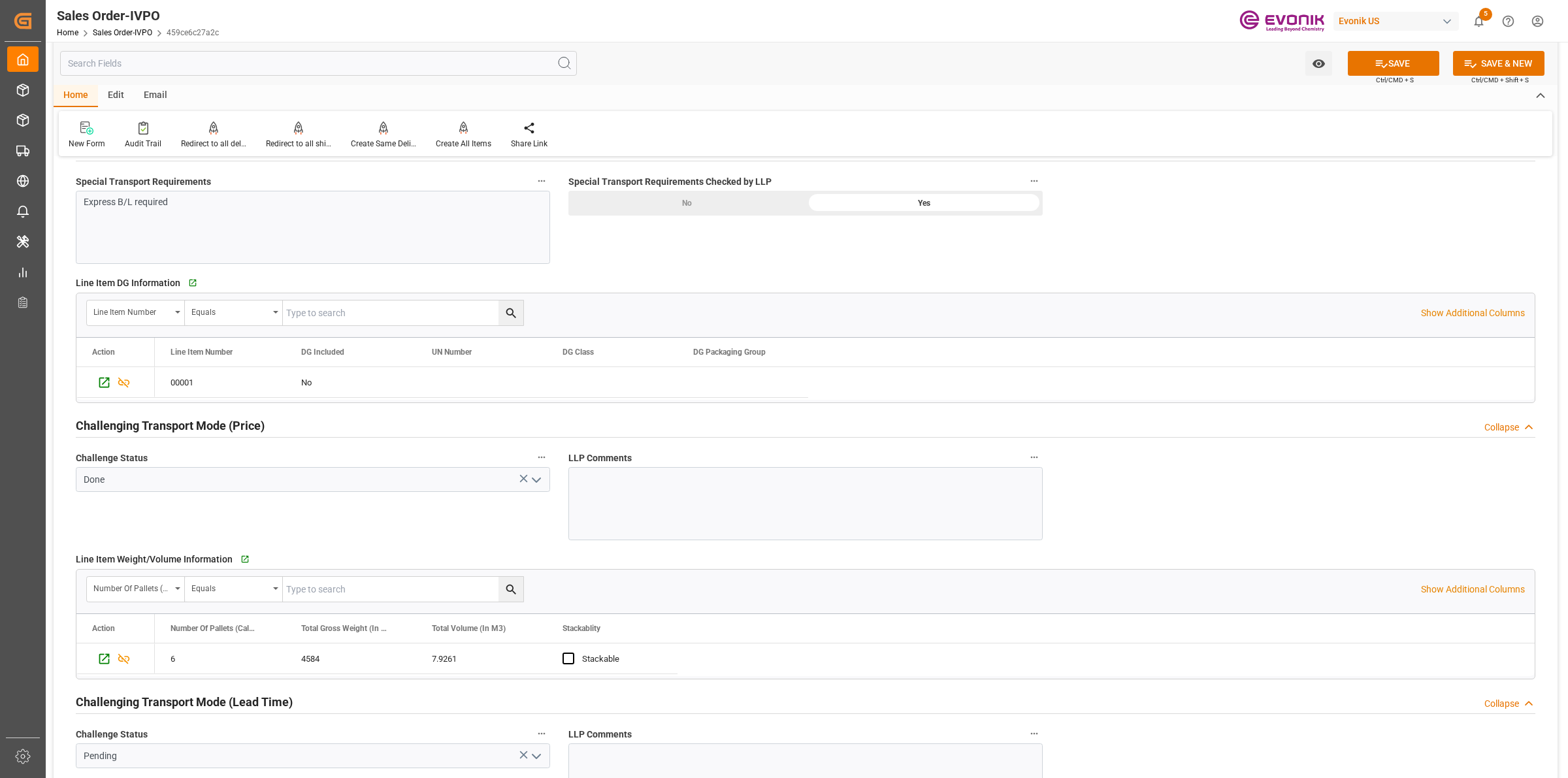
scroll to position [2042, 0]
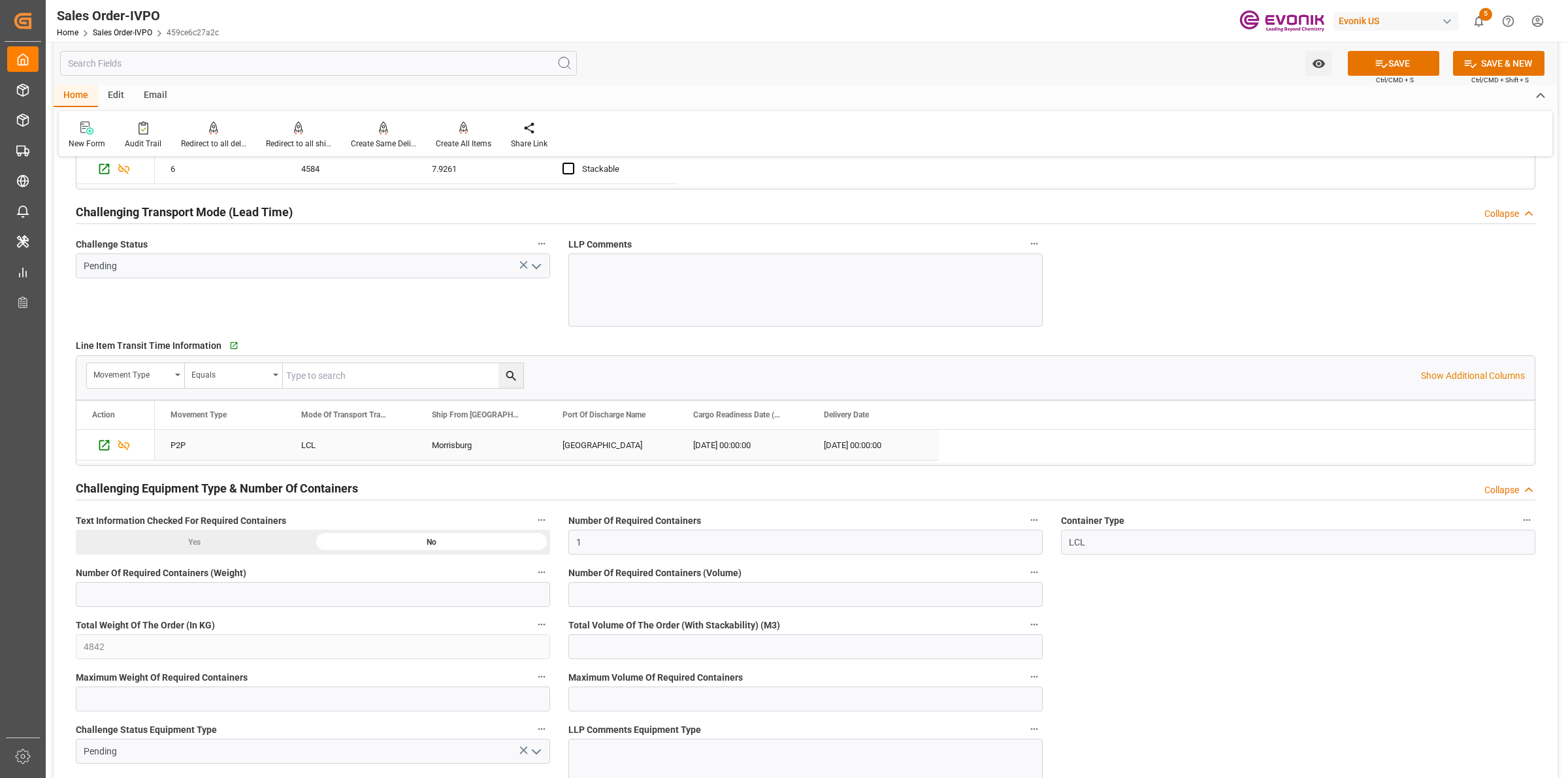
click at [452, 441] on div "Morrisburg" at bounding box center [480, 444] width 130 height 30
click at [574, 446] on div "[GEOGRAPHIC_DATA]" at bounding box center [612, 444] width 130 height 30
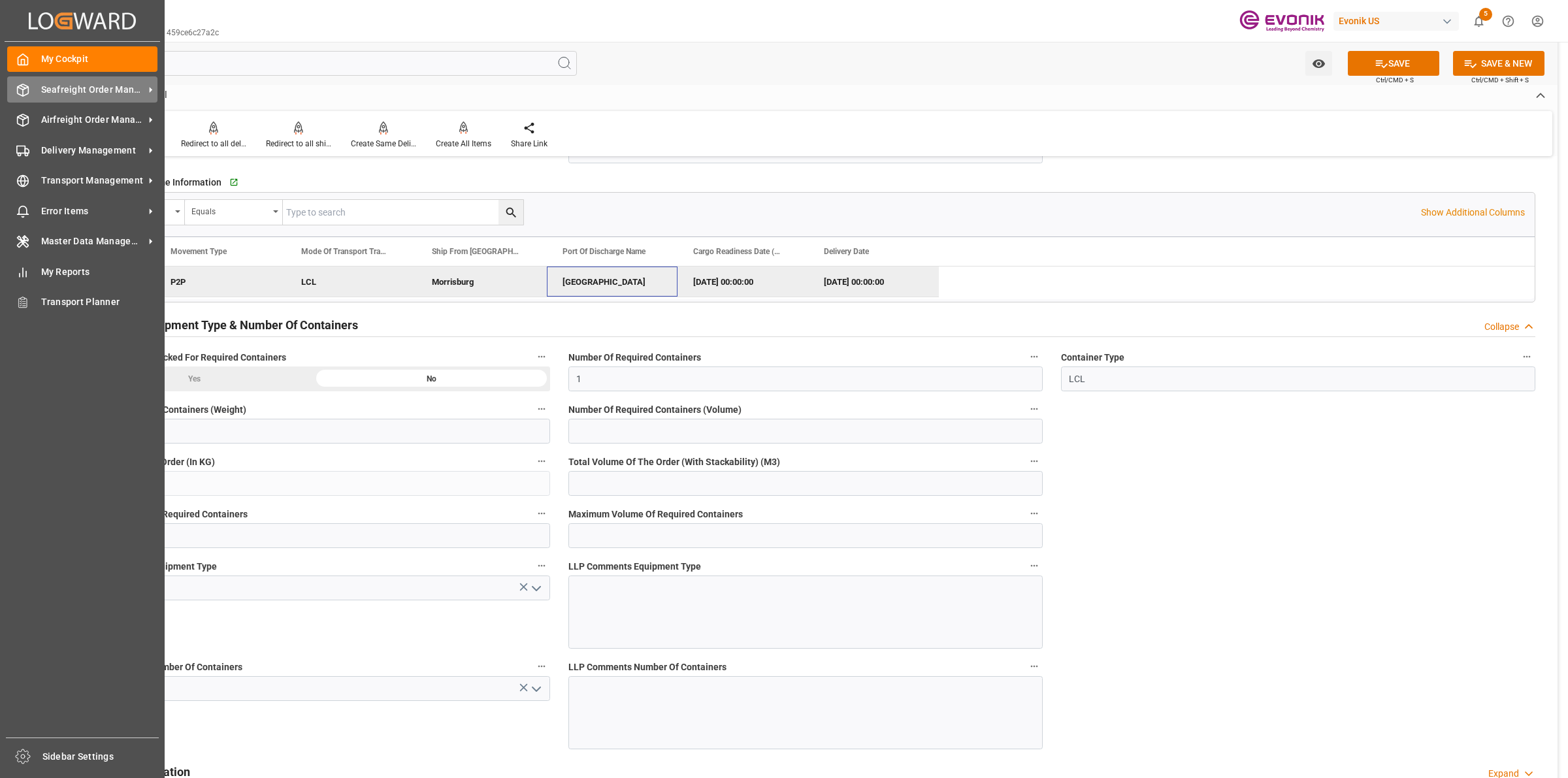
click at [30, 91] on div "Seafreight Order Management Seafreight Order Management" at bounding box center [82, 90] width 151 height 26
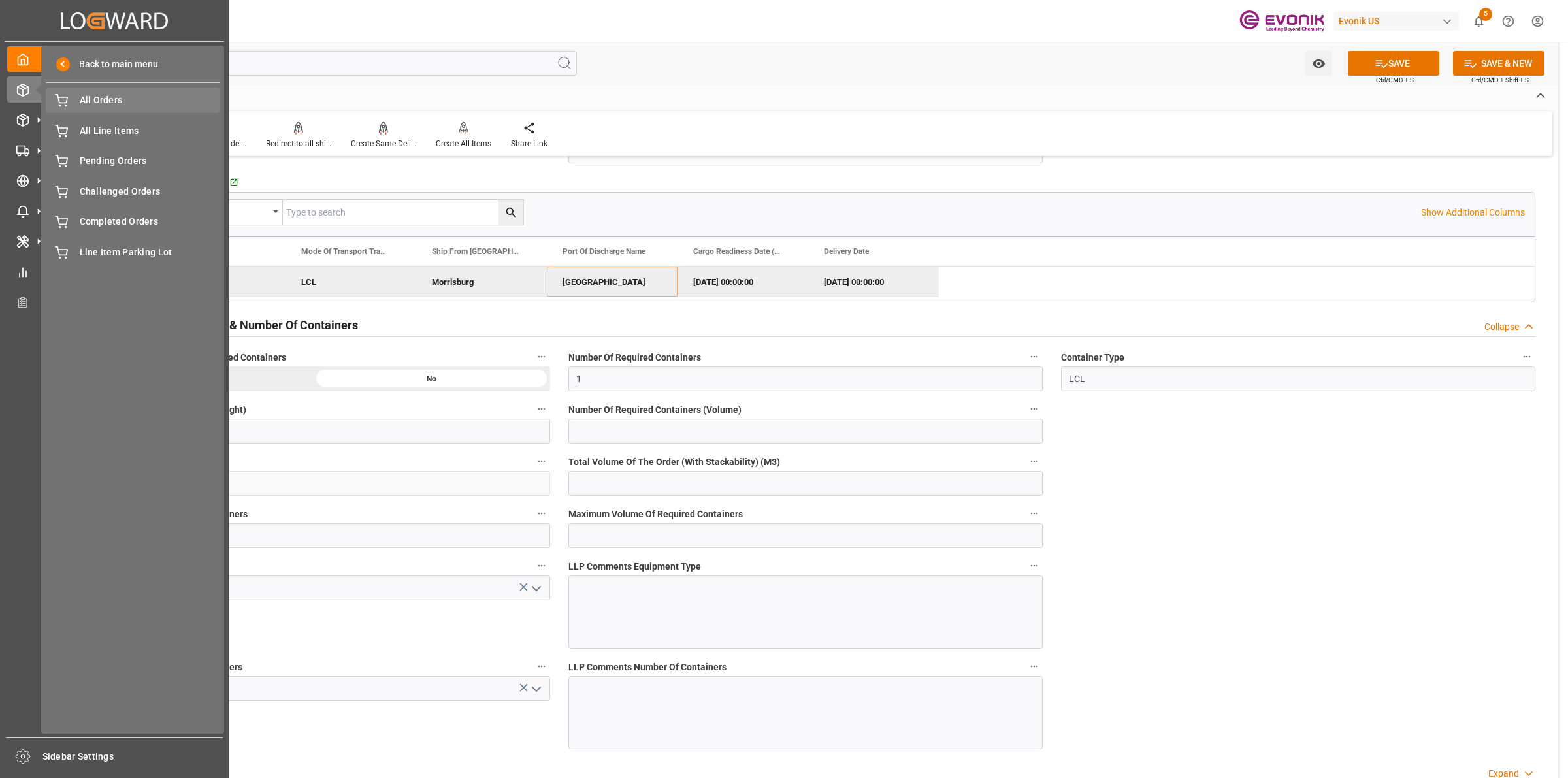
click at [117, 103] on span "All Orders" at bounding box center [150, 100] width 140 height 14
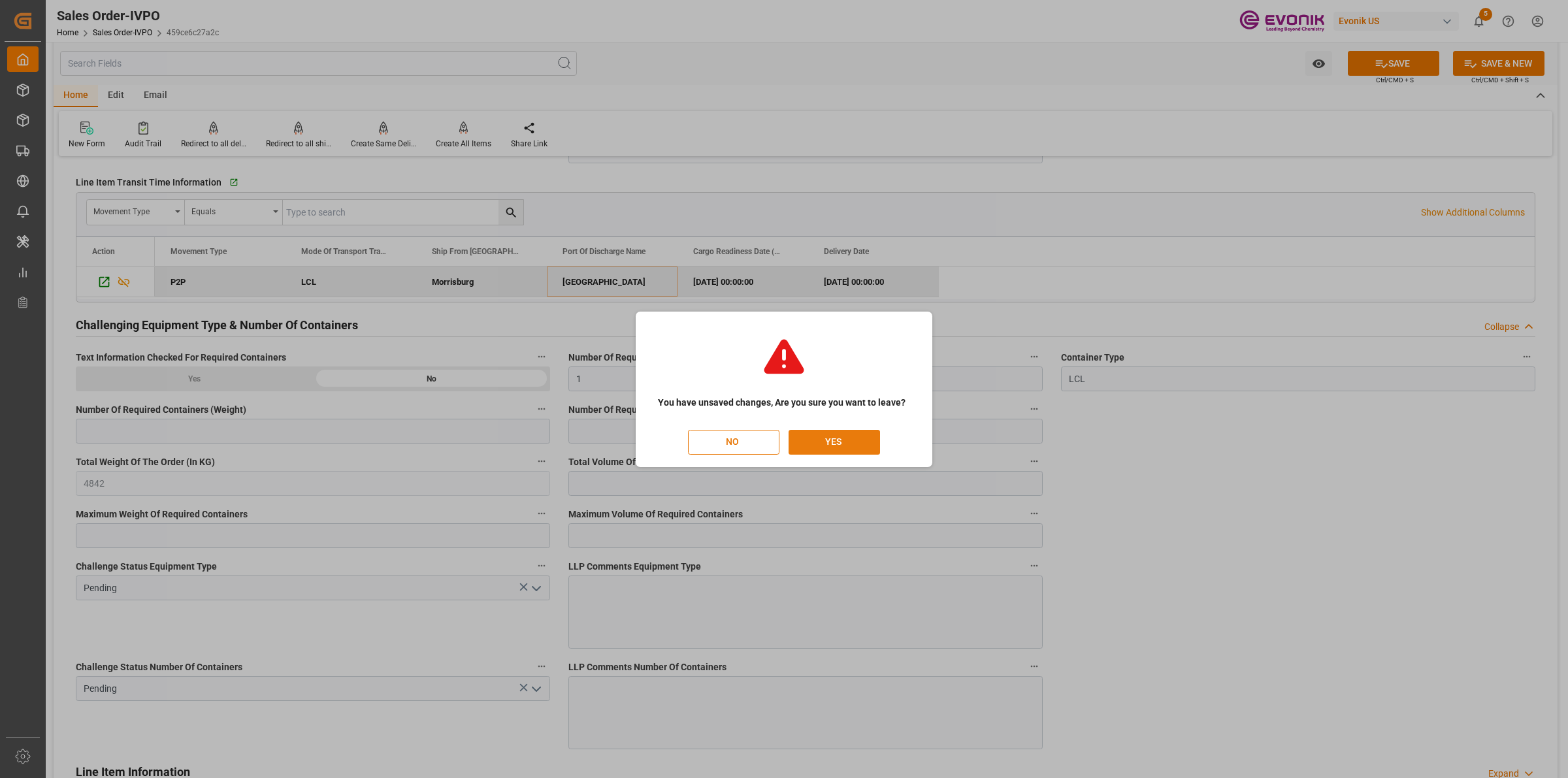
click at [836, 440] on button "YES" at bounding box center [833, 442] width 91 height 25
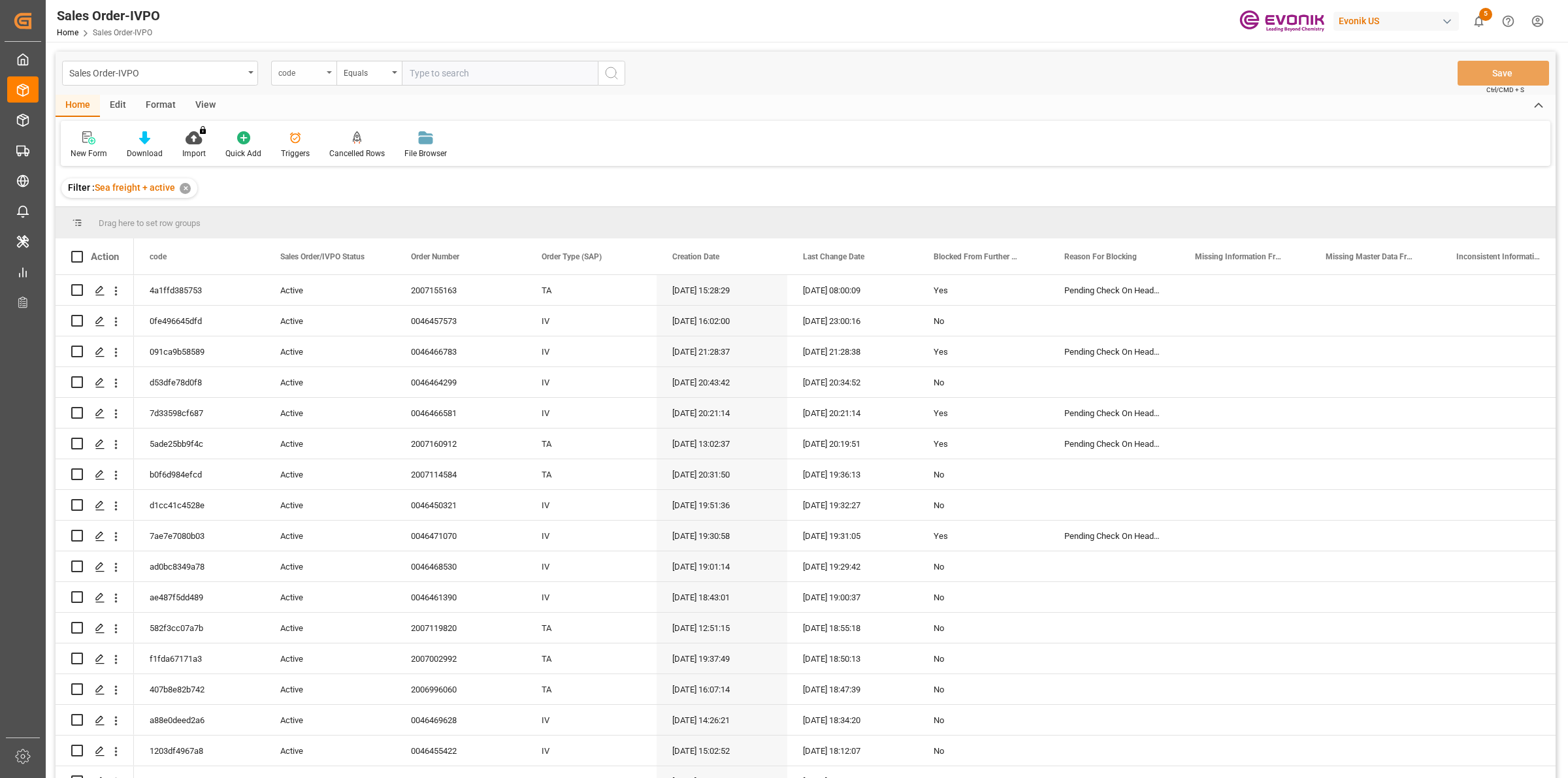
click at [331, 75] on div "code" at bounding box center [303, 73] width 66 height 25
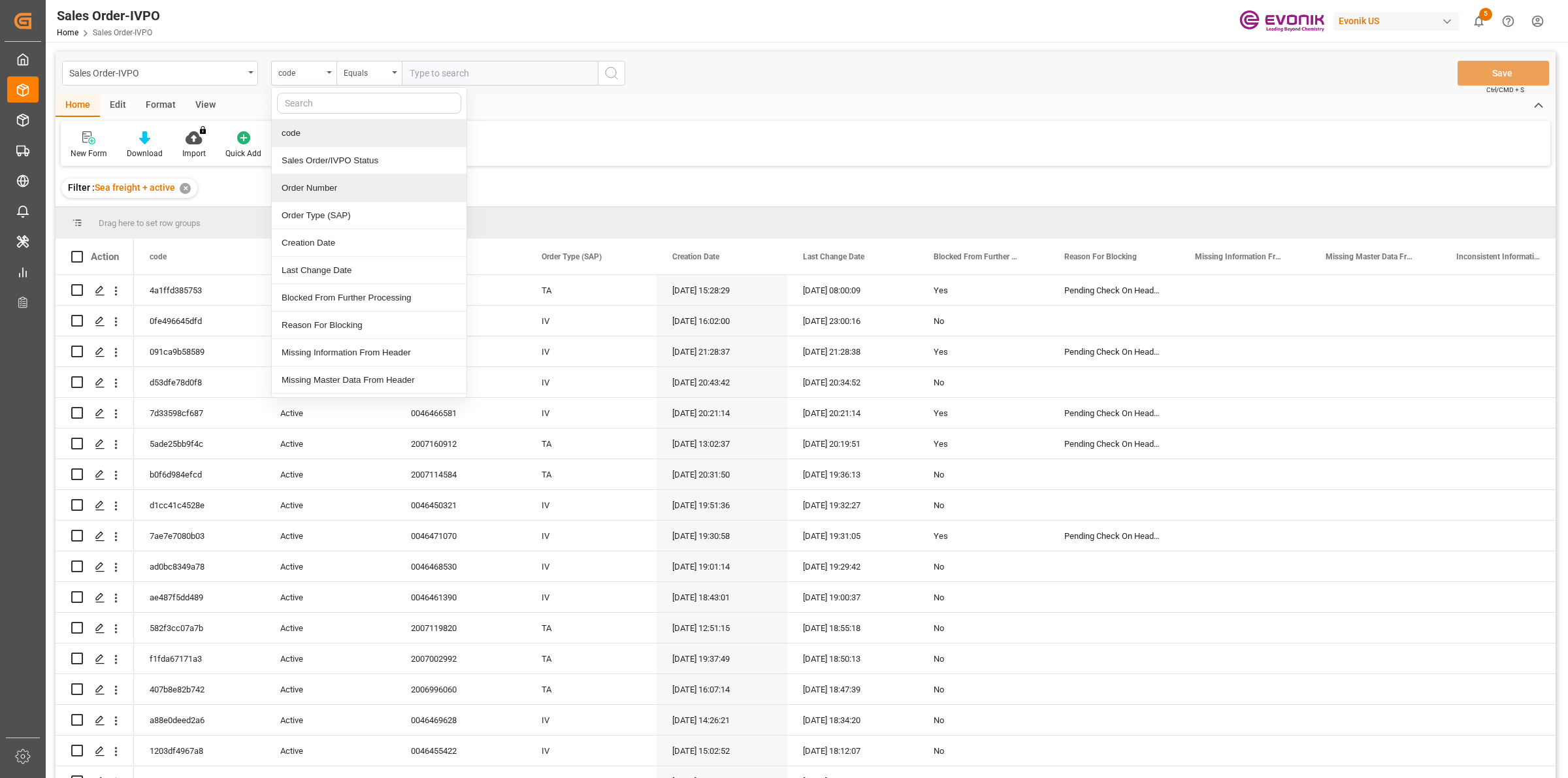
click at [319, 179] on div "Order Number" at bounding box center [369, 188] width 195 height 28
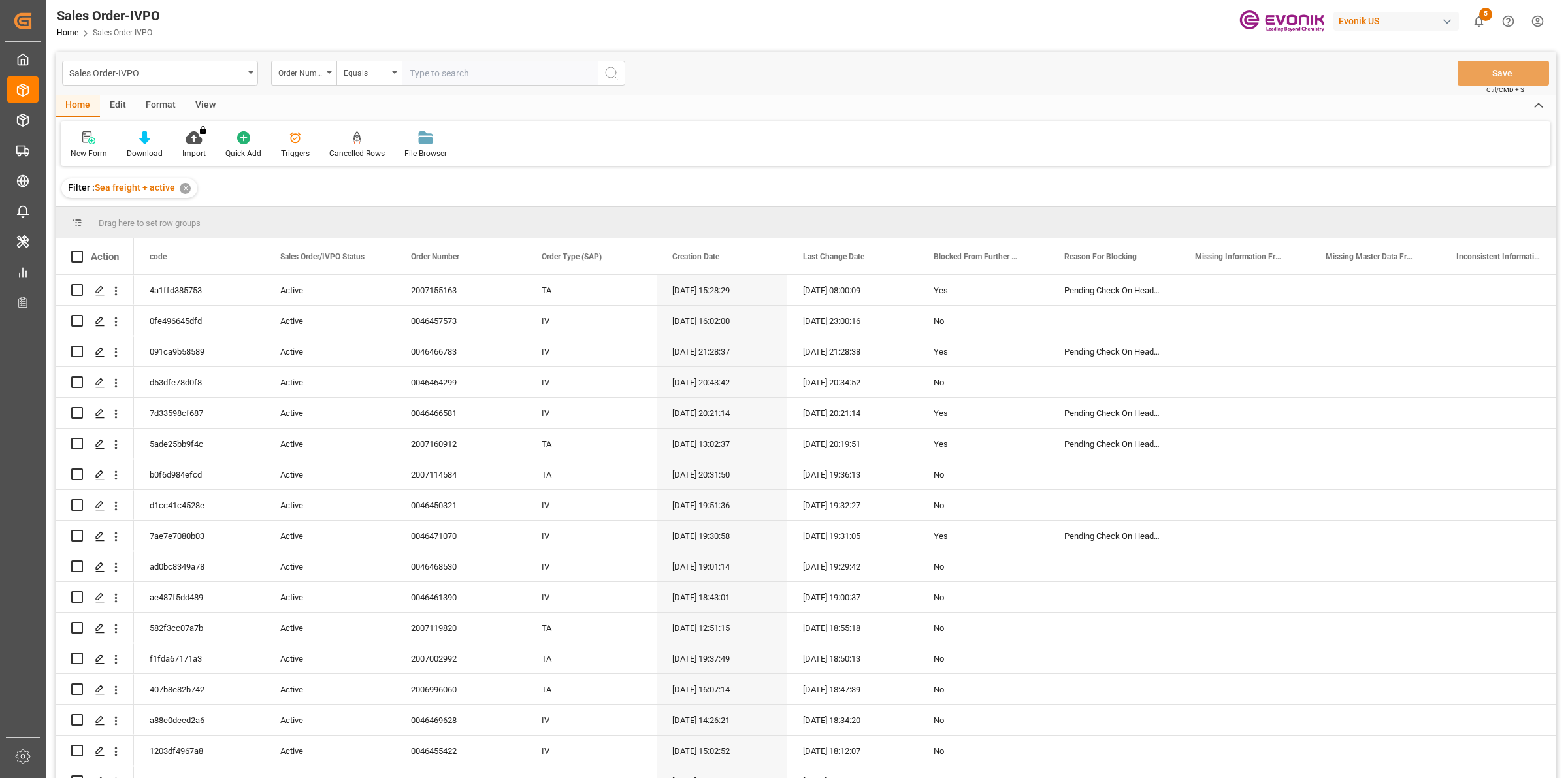
click at [435, 70] on input "text" at bounding box center [500, 73] width 196 height 25
paste input "0046466005"
type input "0046466005"
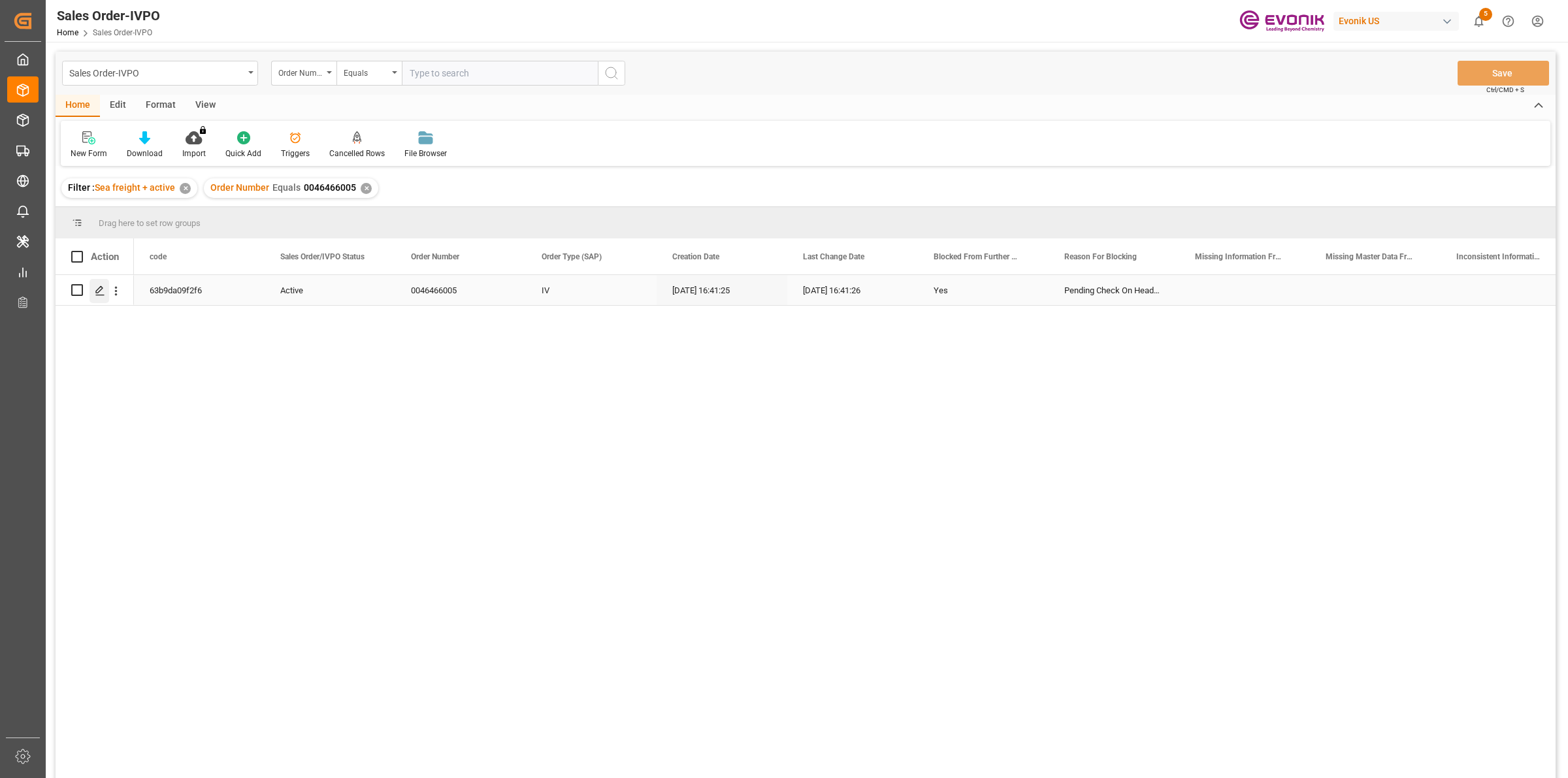
click at [97, 298] on div "Press SPACE to select this row." at bounding box center [99, 291] width 19 height 24
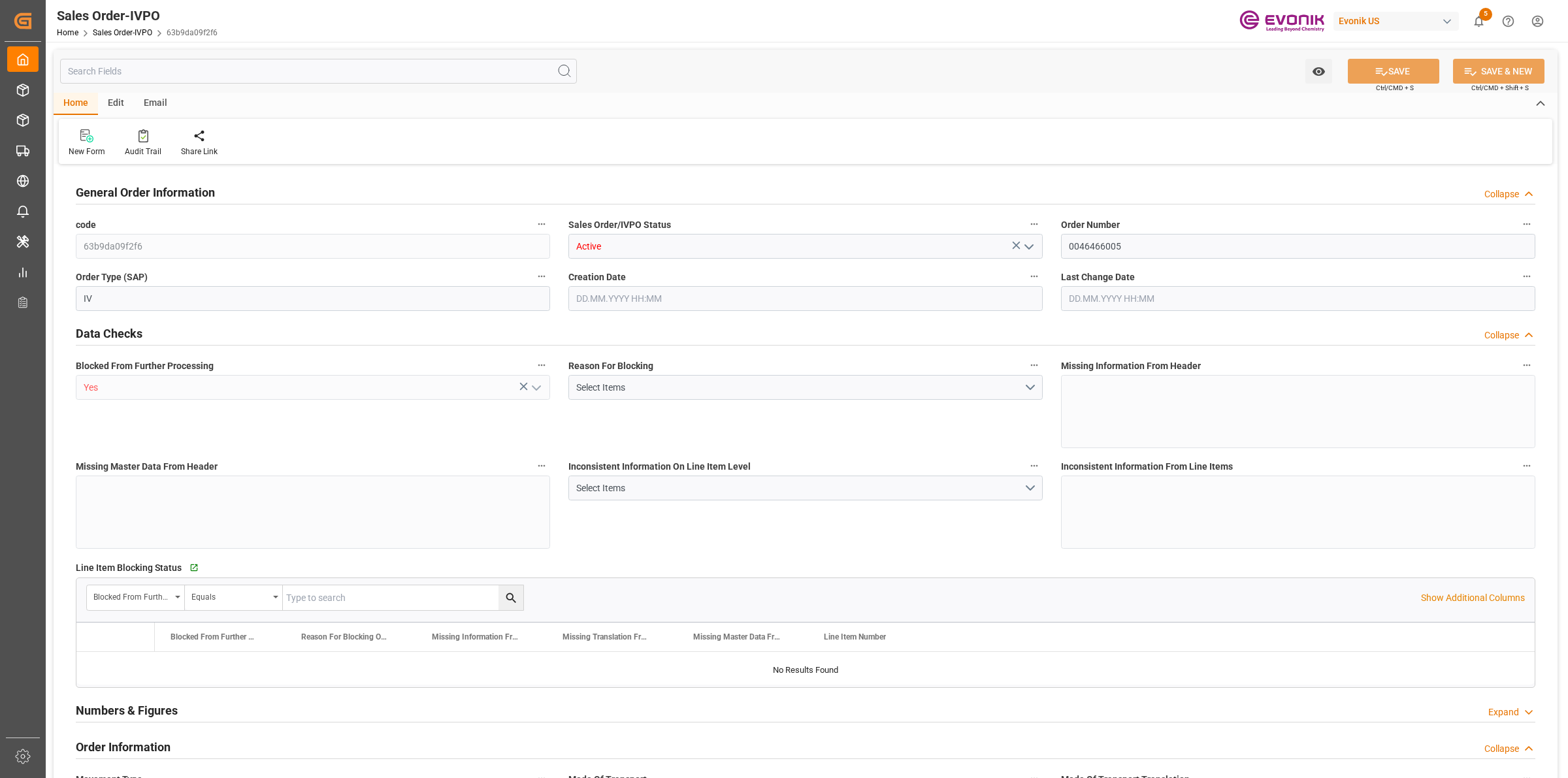
type input "COCTG"
type input "0"
type input "1"
type input "4227.1"
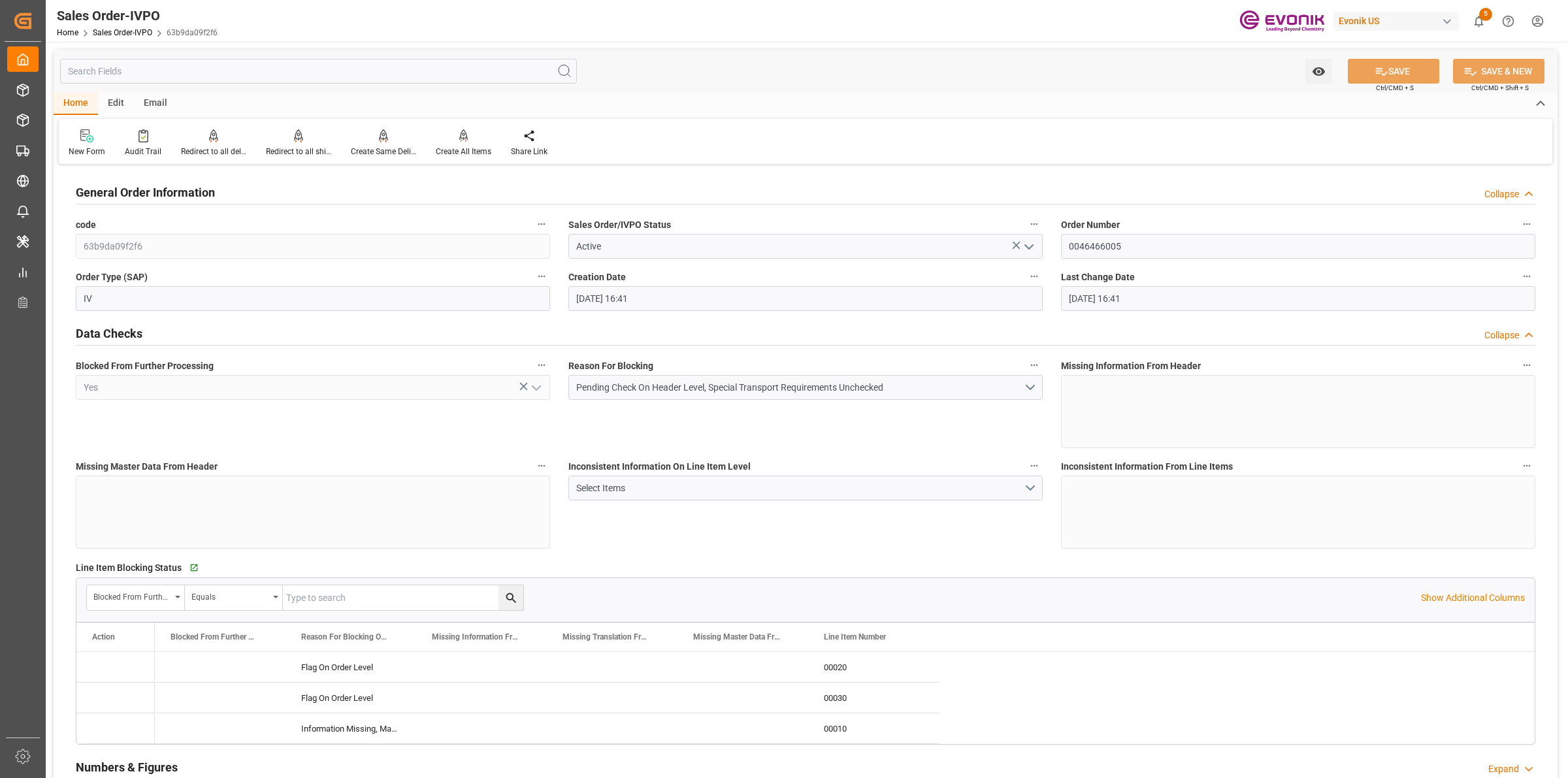
type input "[DATE] 16:41"
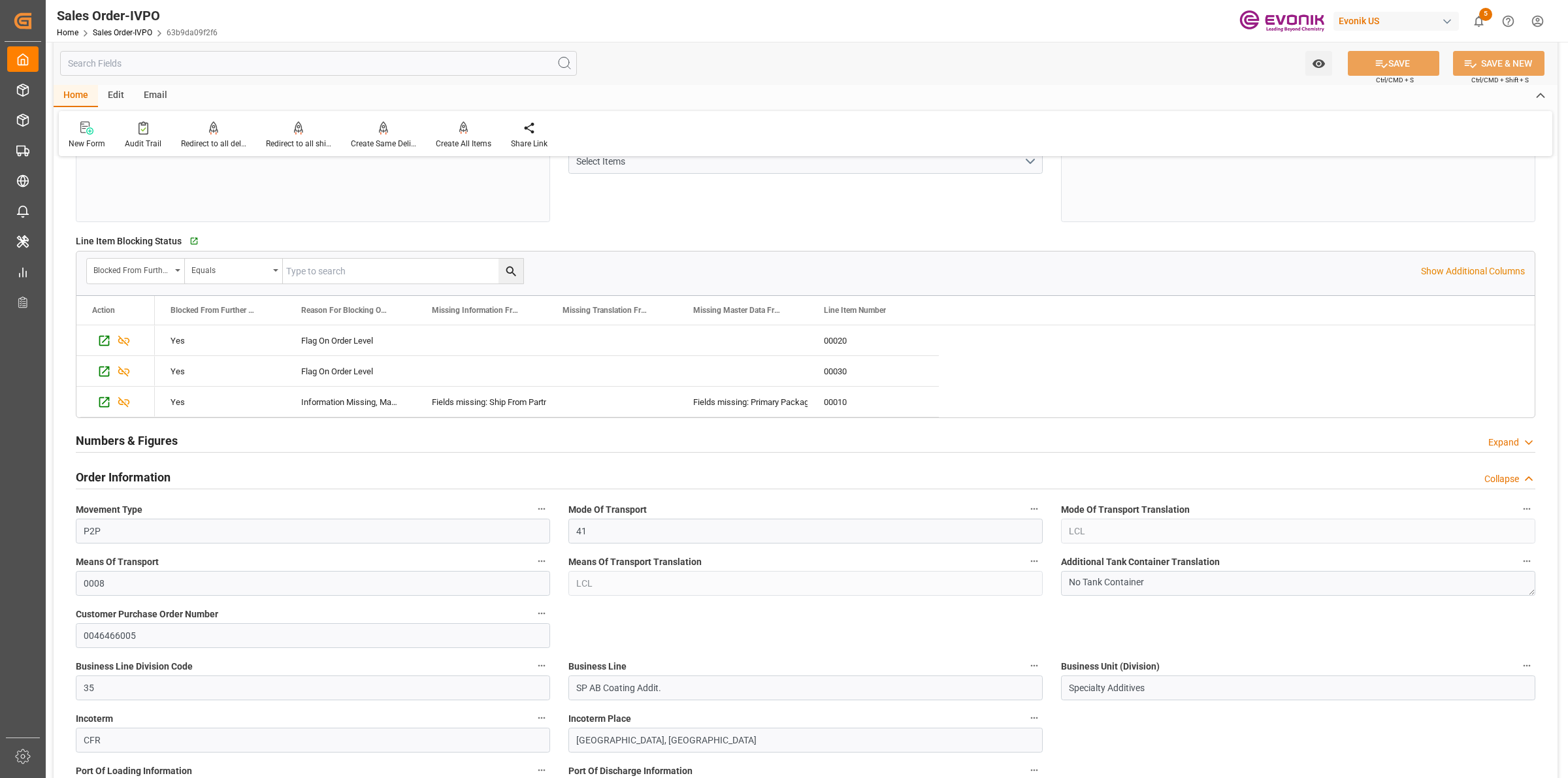
scroll to position [735, 0]
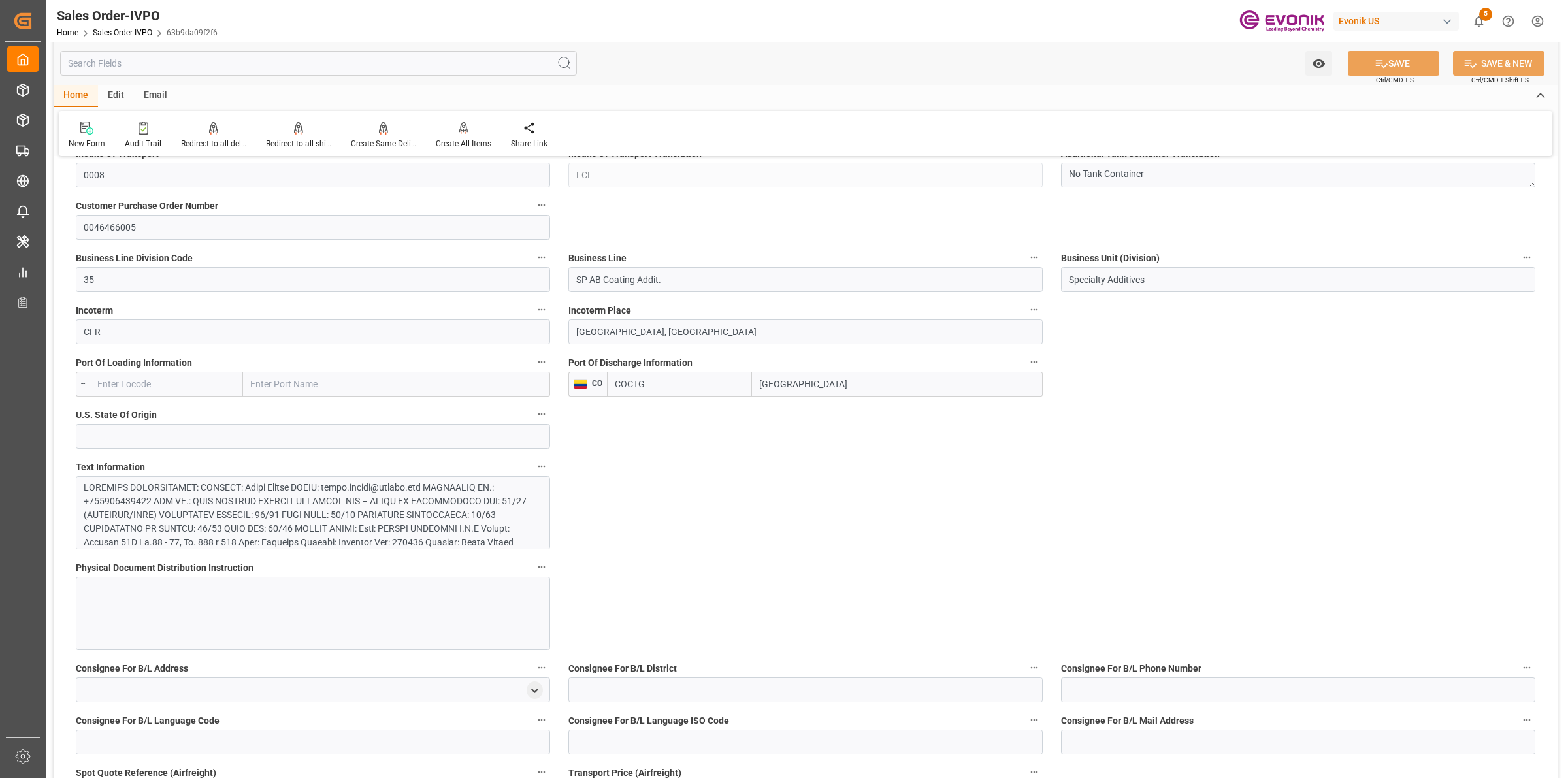
drag, startPoint x: 837, startPoint y: 391, endPoint x: 631, endPoint y: 353, distance: 209.5
click at [629, 353] on div "Port Of Discharge Information CO COCTG [GEOGRAPHIC_DATA]" at bounding box center [805, 375] width 492 height 53
click at [459, 493] on div at bounding box center [307, 583] width 445 height 206
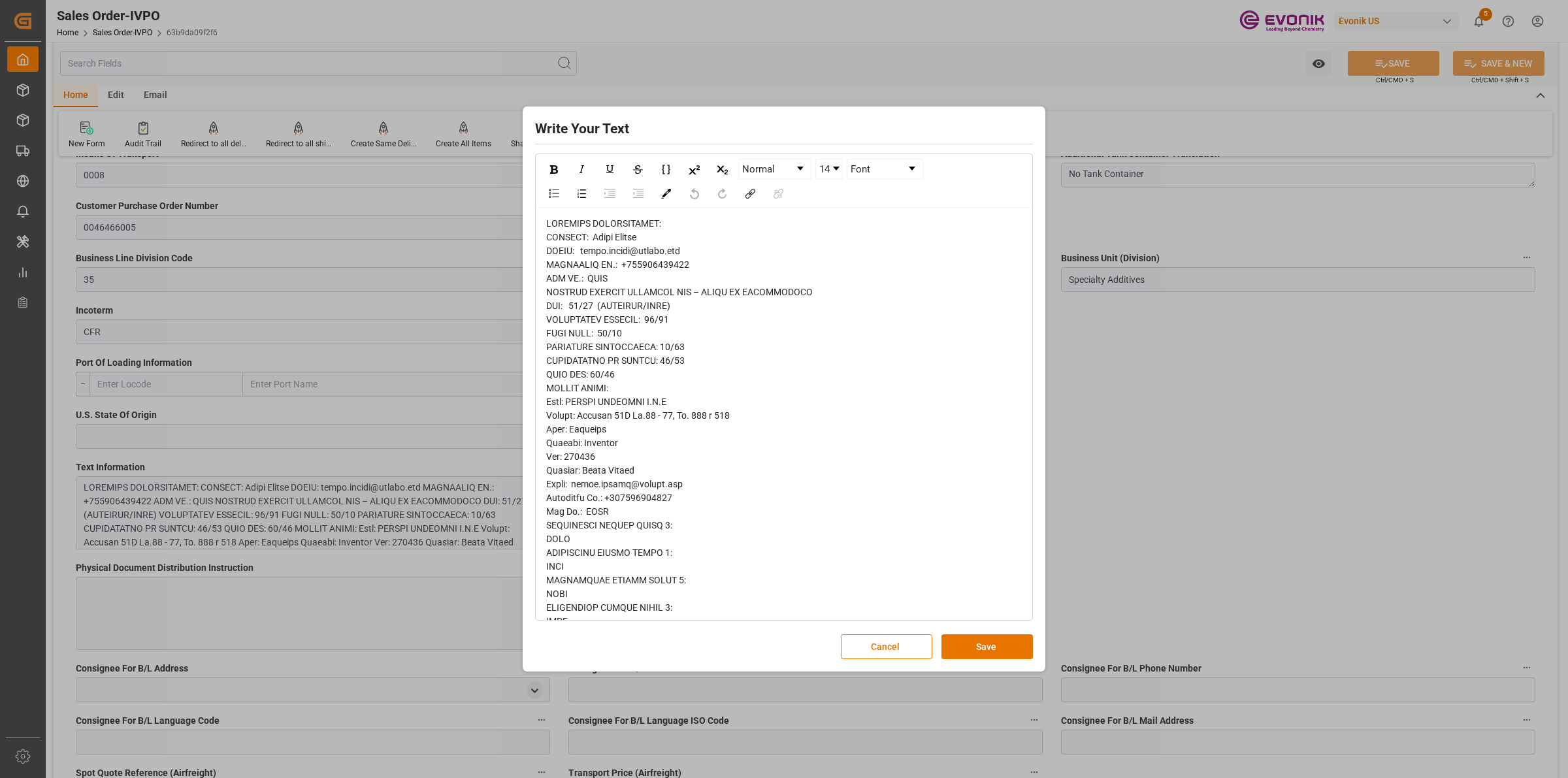
click at [759, 413] on div "rdw-editor" at bounding box center [784, 566] width 476 height 699
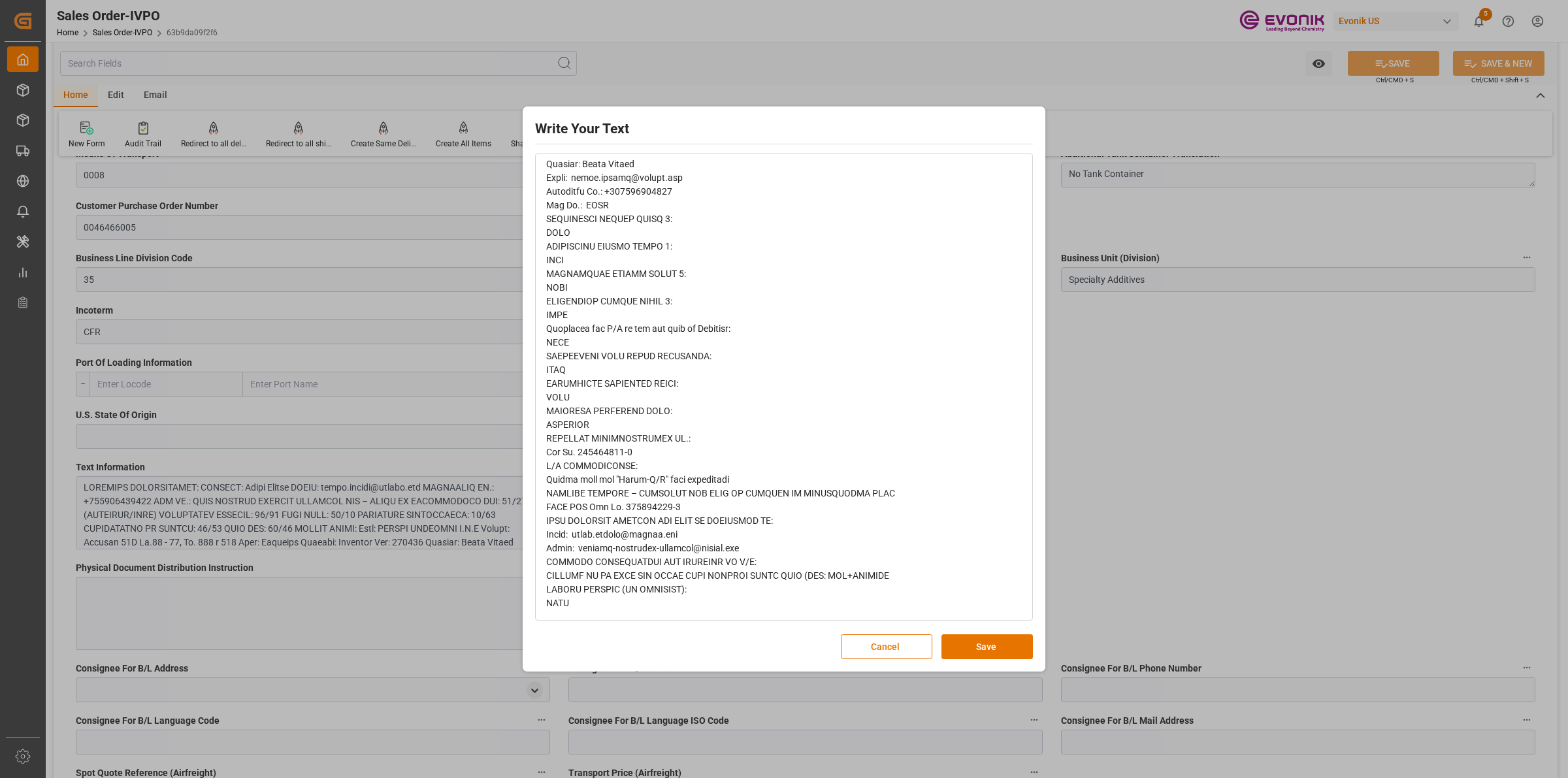
click at [1118, 545] on div "Write Your Text Normal 14 Font Cancel Save" at bounding box center [784, 389] width 1568 height 778
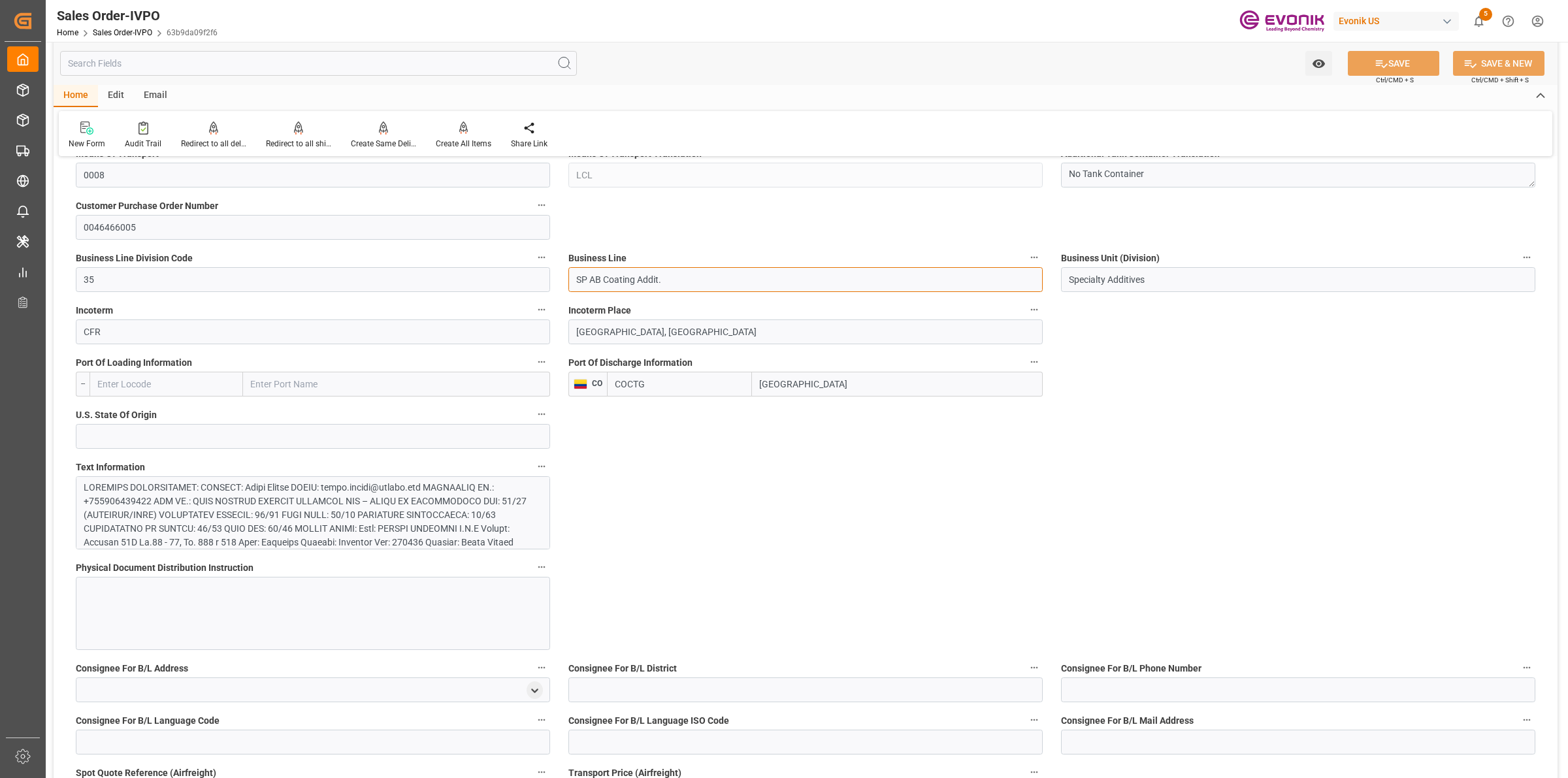
drag, startPoint x: 684, startPoint y: 281, endPoint x: 479, endPoint y: 278, distance: 205.0
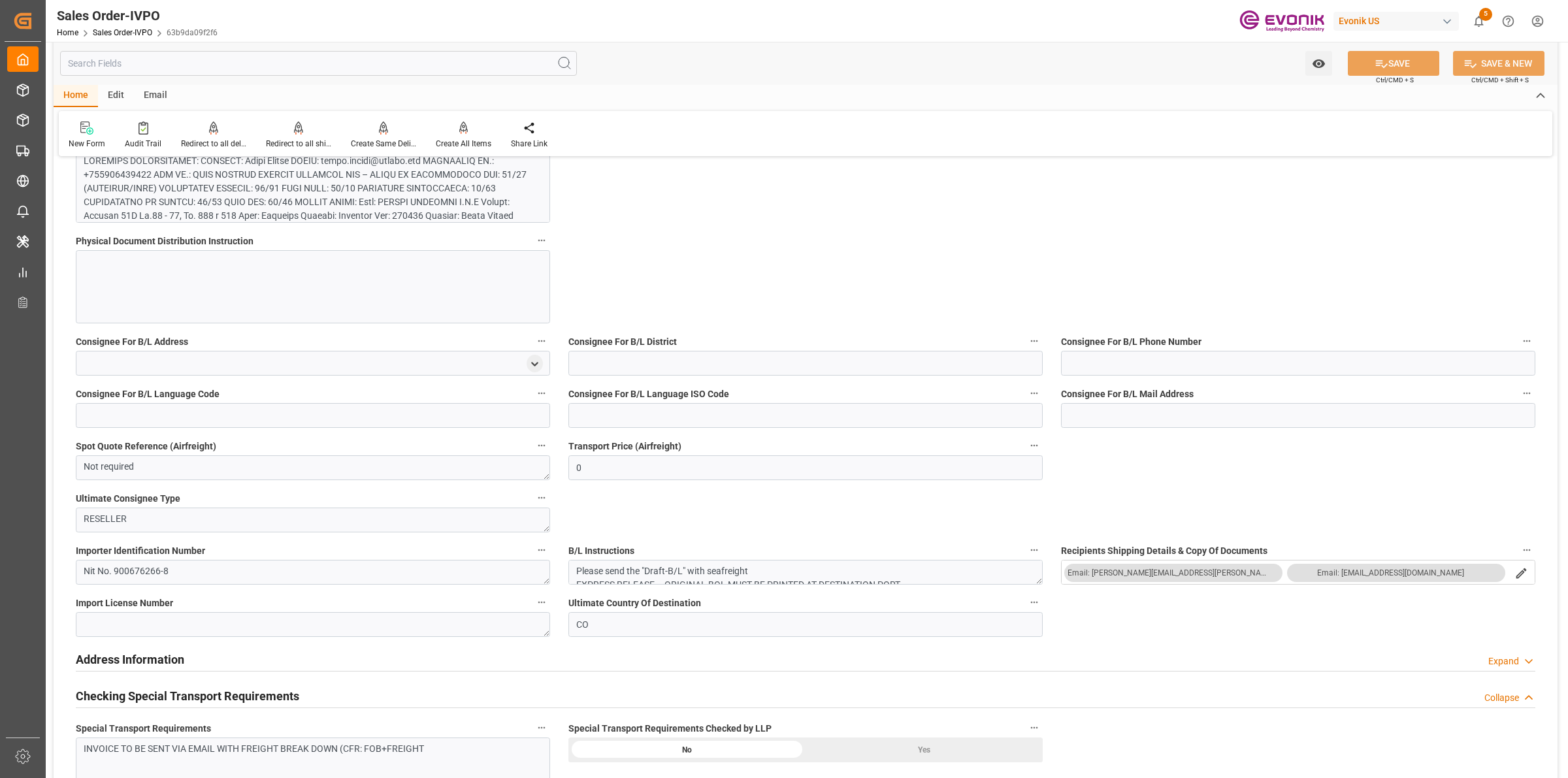
scroll to position [1307, 0]
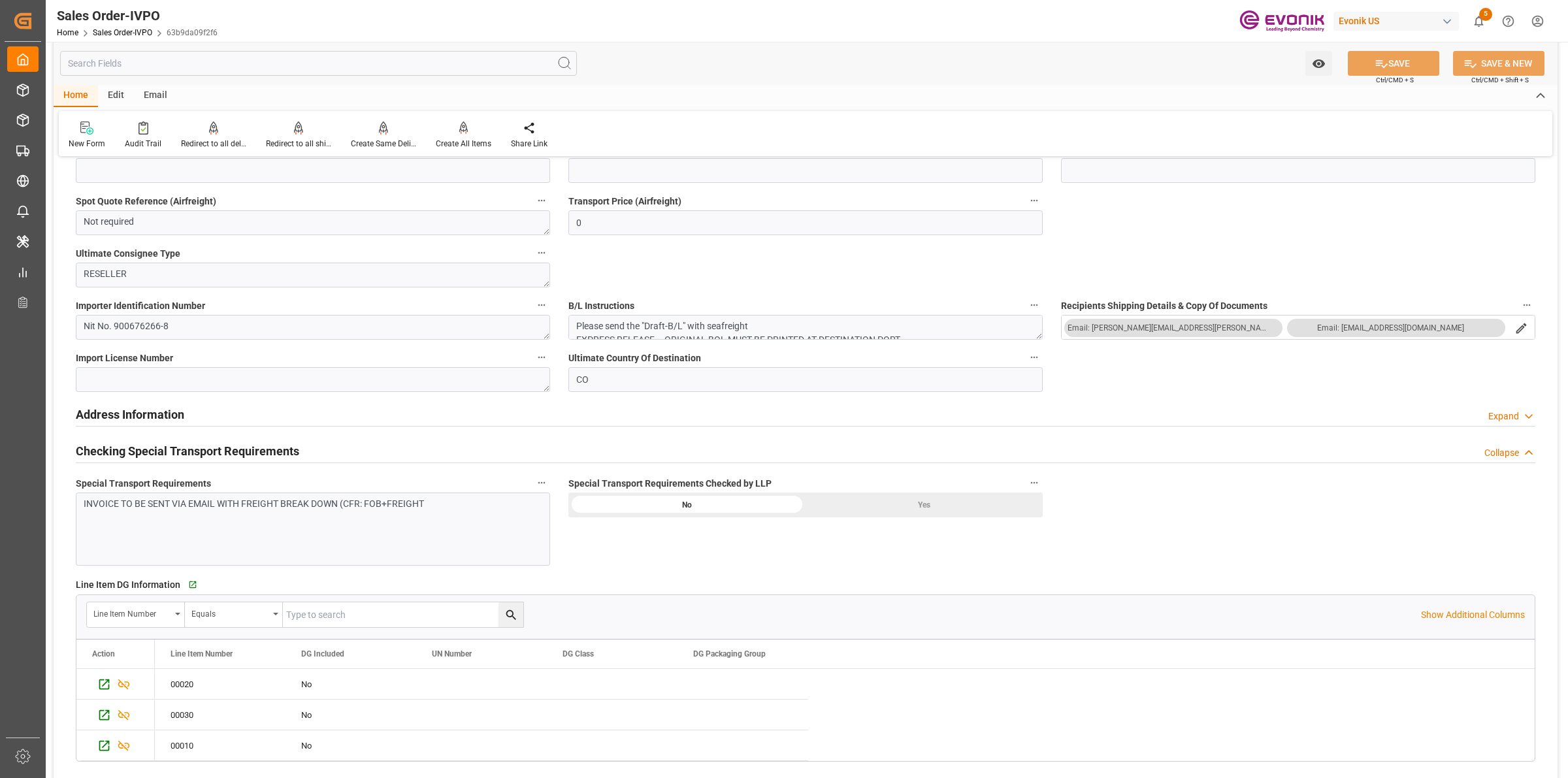
click at [912, 510] on div "Yes" at bounding box center [924, 504] width 237 height 25
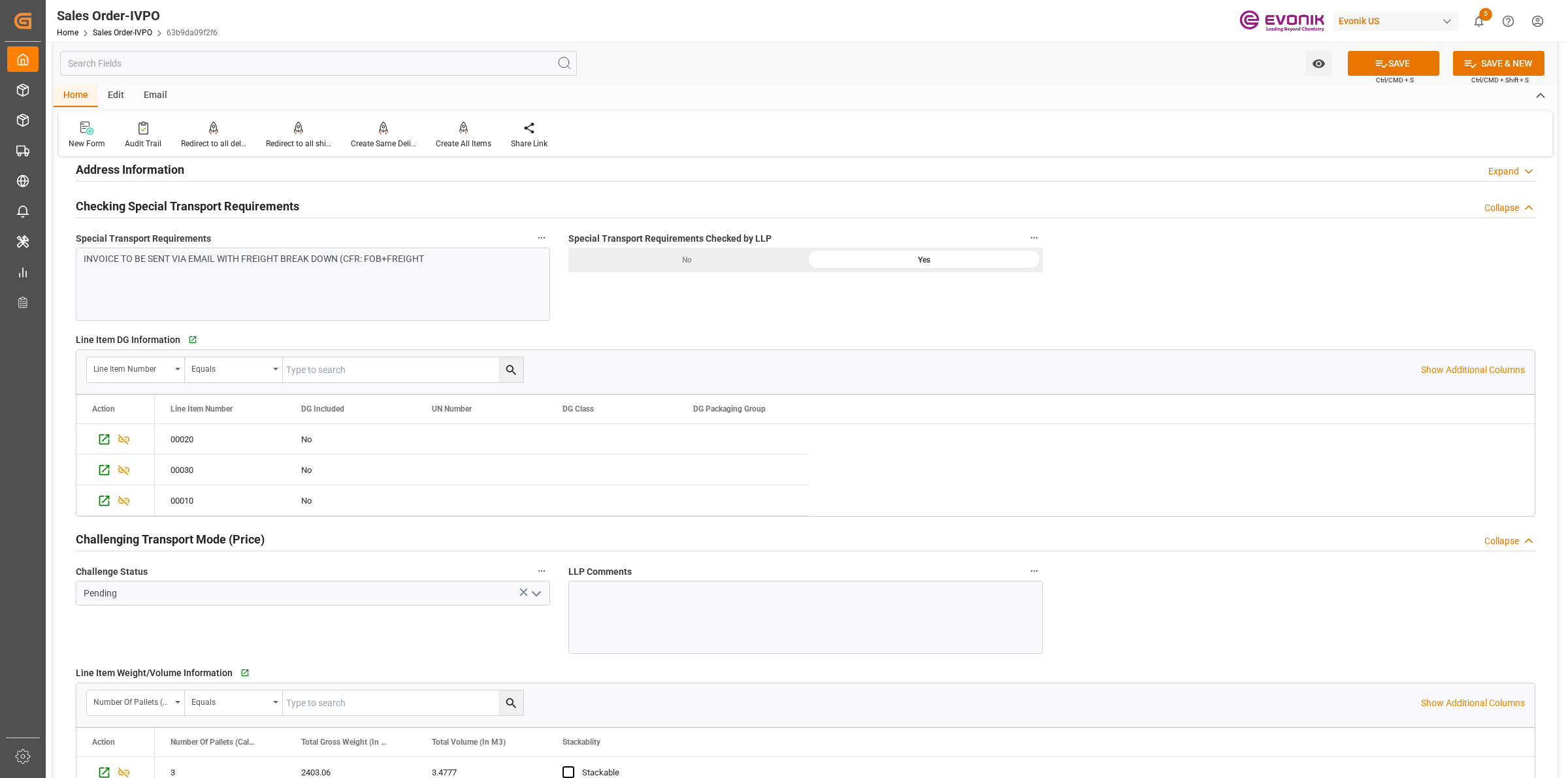
scroll to position [1796, 0]
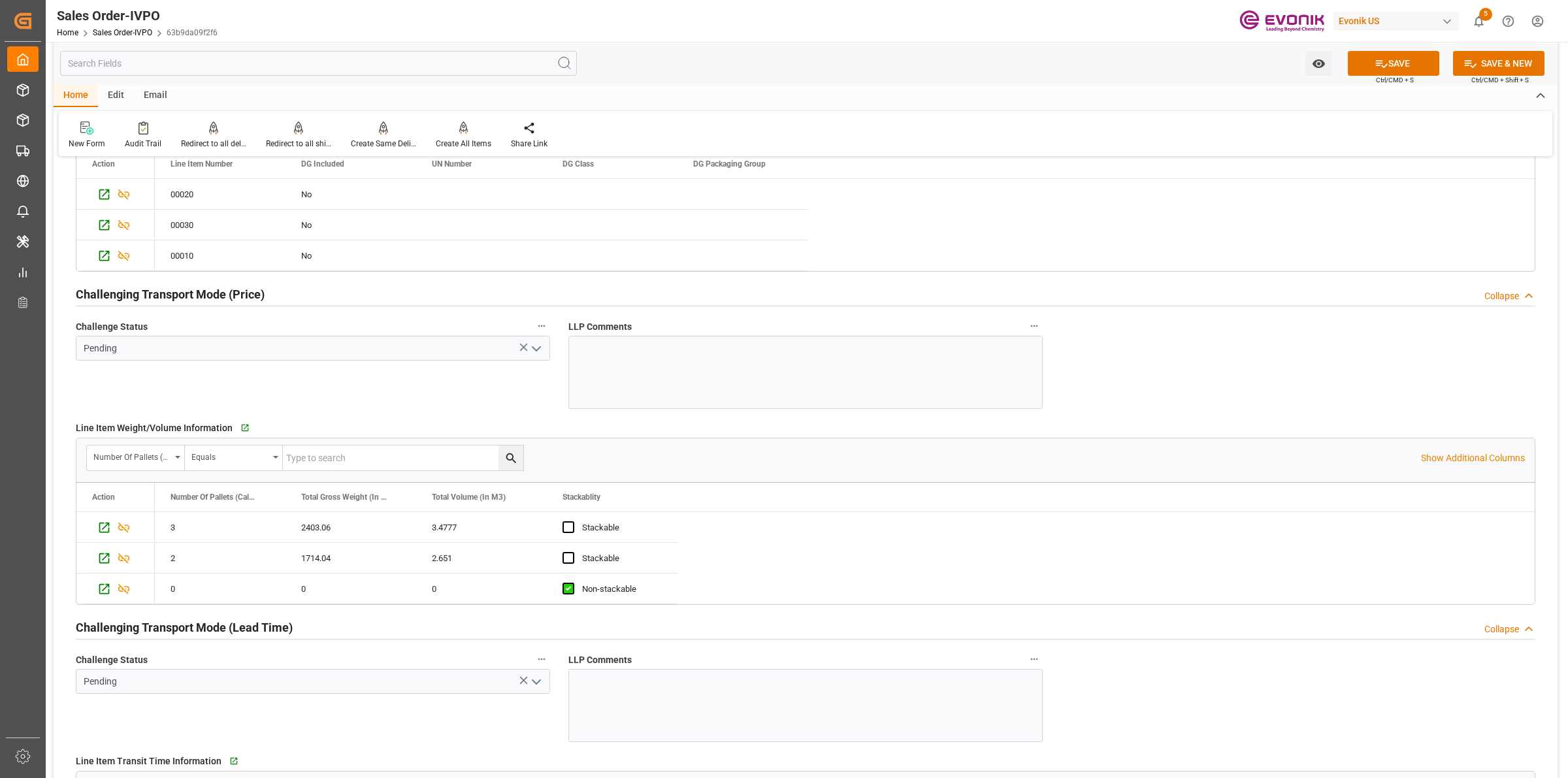
click at [541, 354] on icon "open menu" at bounding box center [536, 348] width 16 height 16
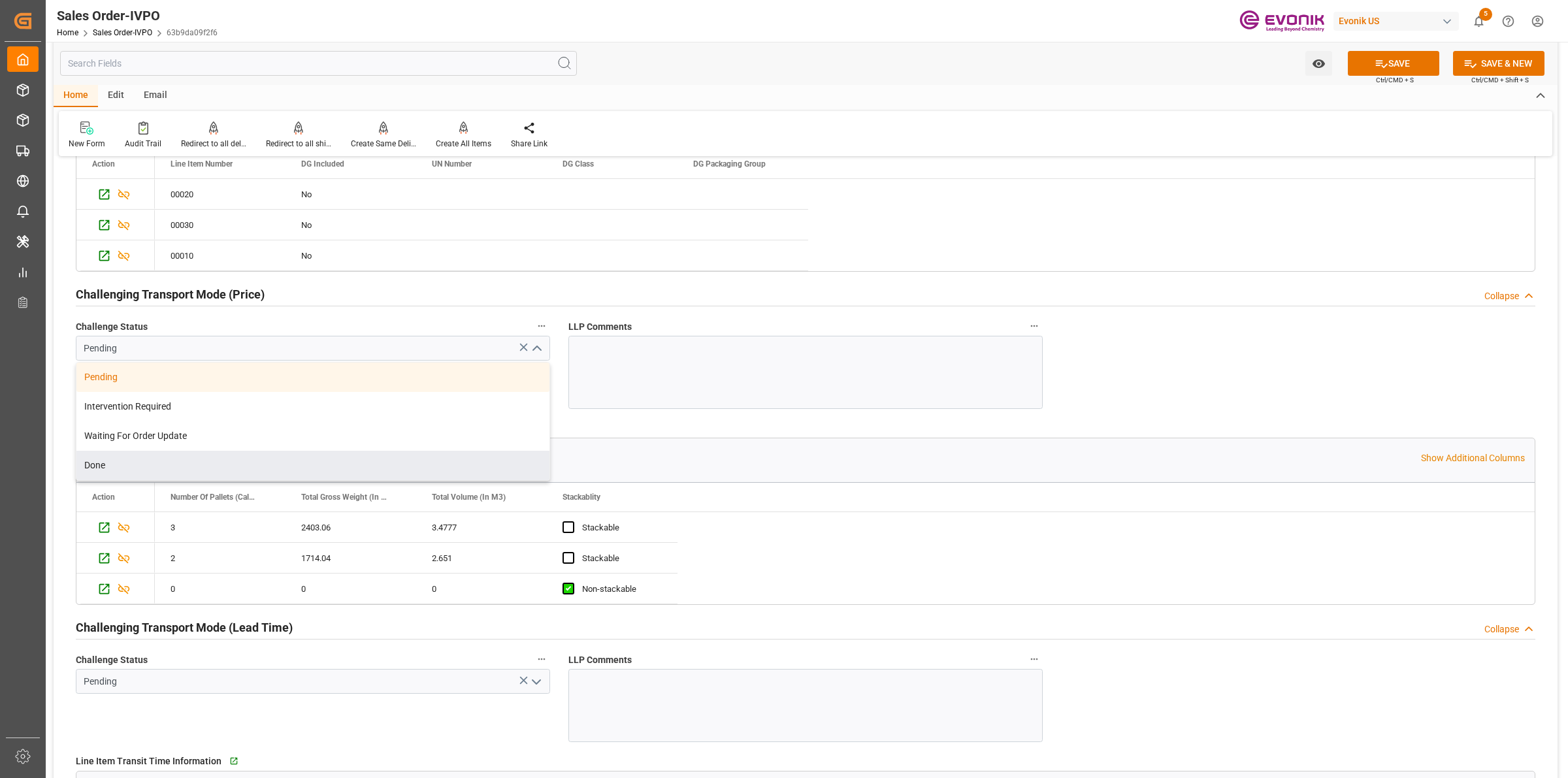
click at [130, 472] on div "Done" at bounding box center [313, 466] width 473 height 30
type input "Done"
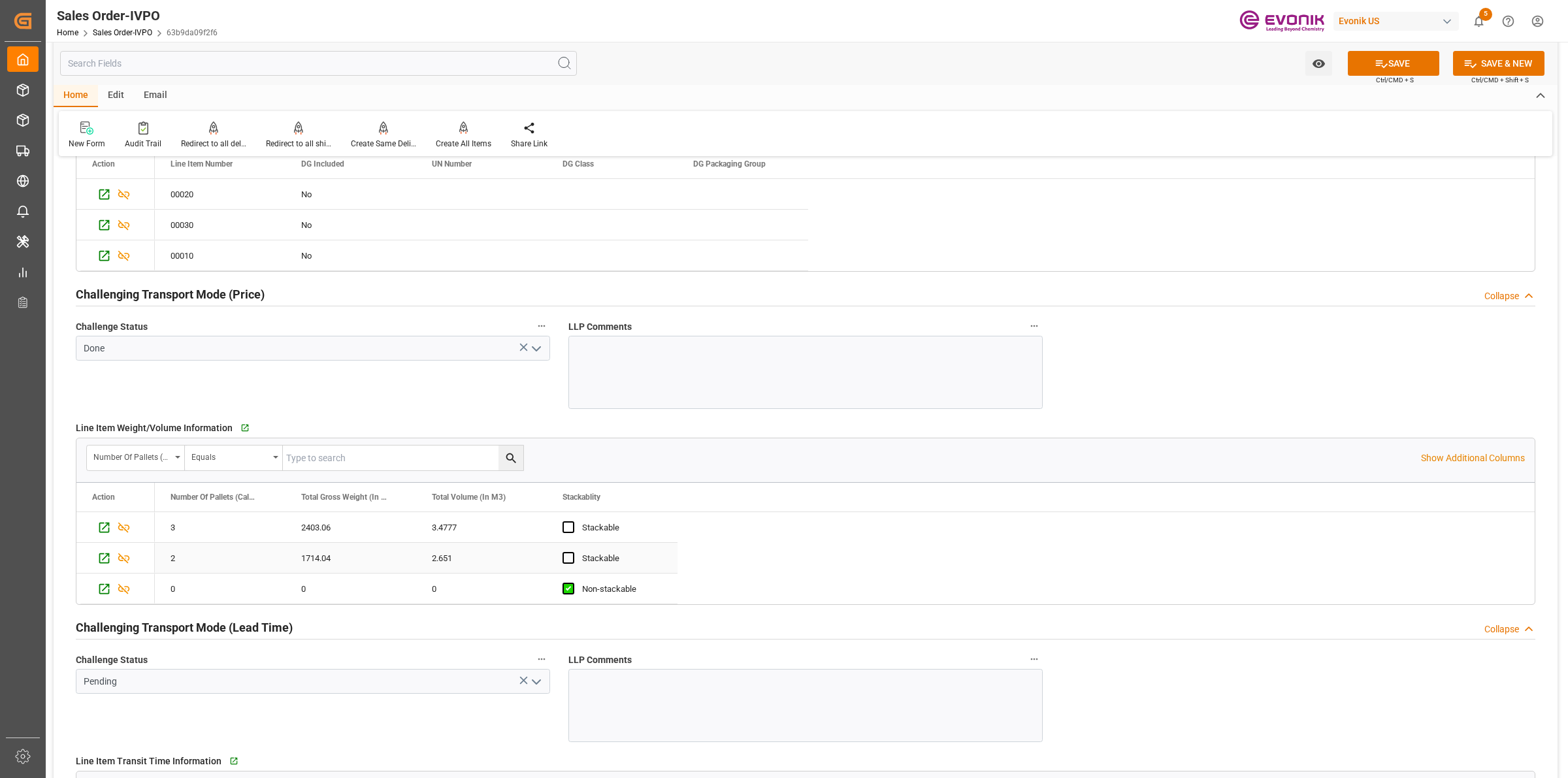
scroll to position [2123, 0]
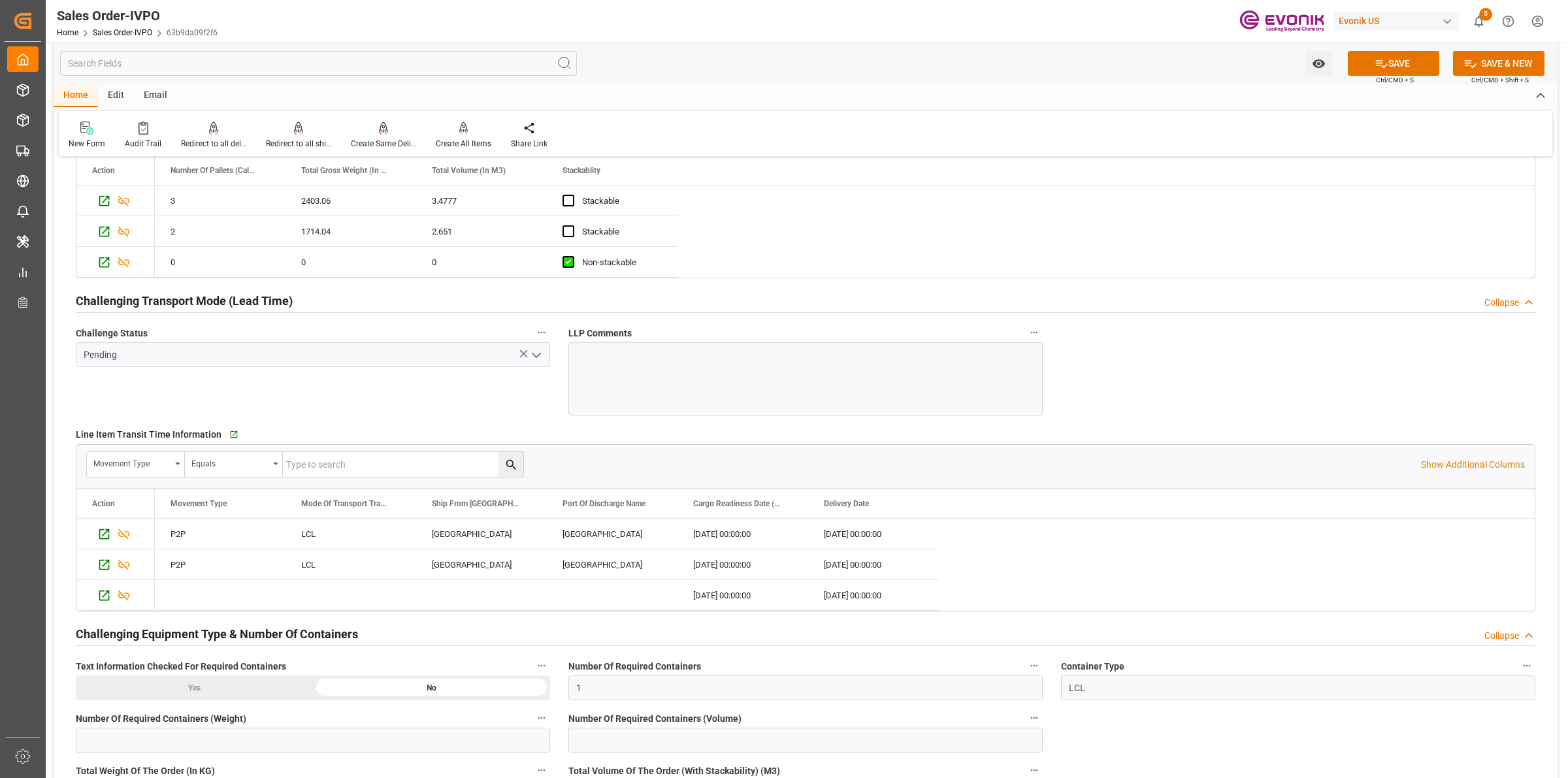
click at [534, 356] on icon "open menu" at bounding box center [536, 355] width 16 height 16
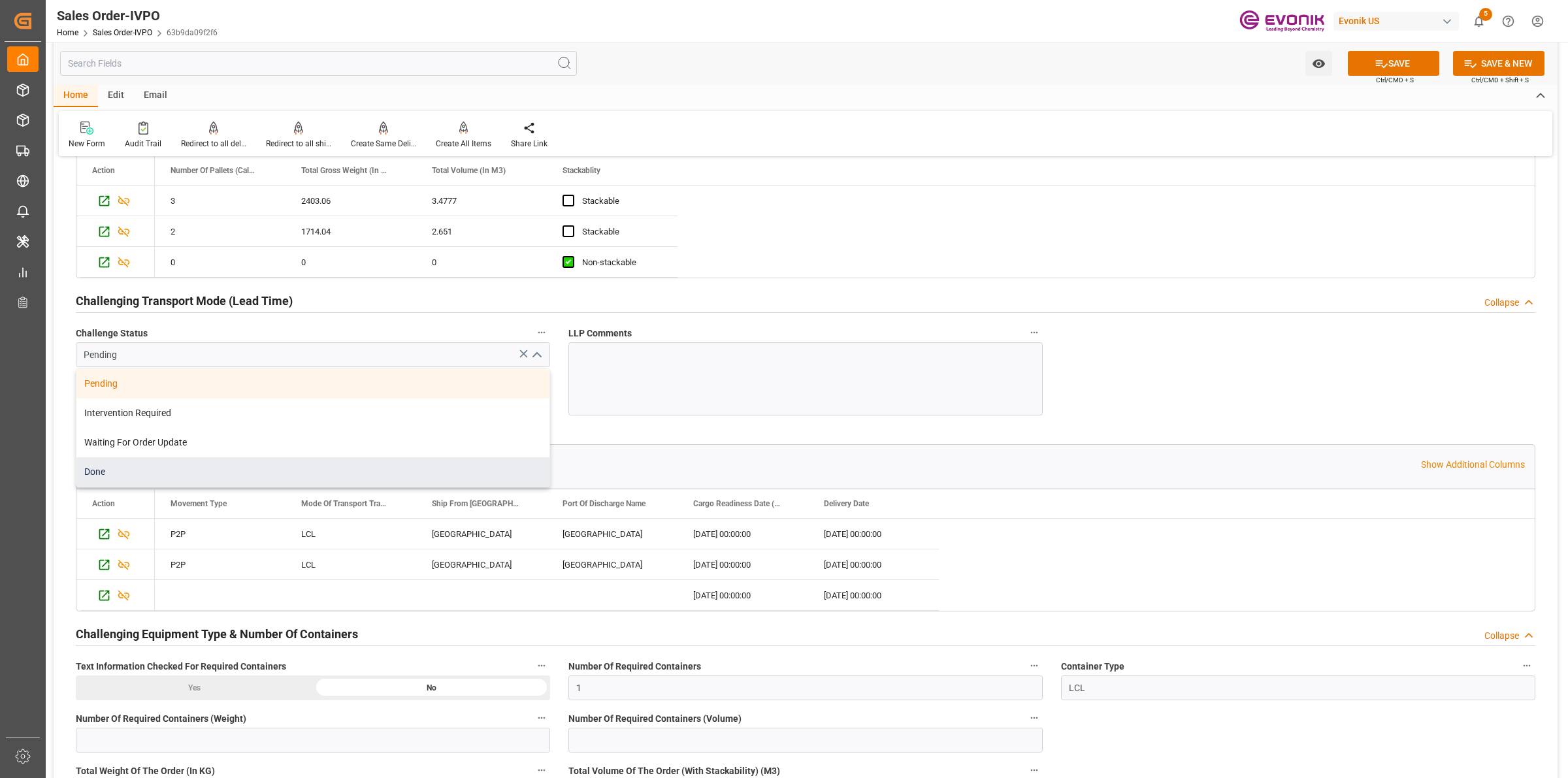
click at [131, 478] on div "Done" at bounding box center [313, 472] width 473 height 30
type input "Done"
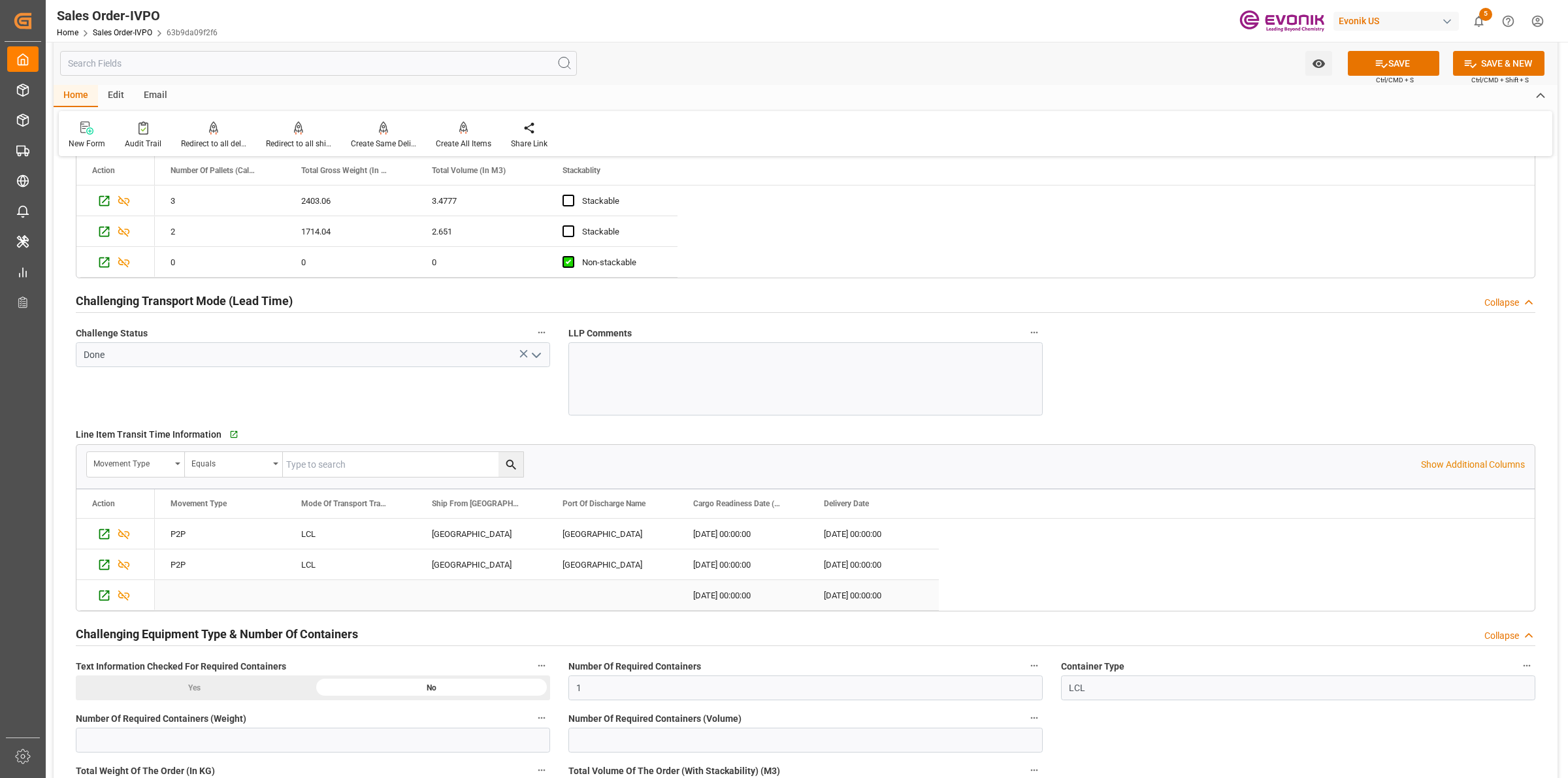
scroll to position [2368, 0]
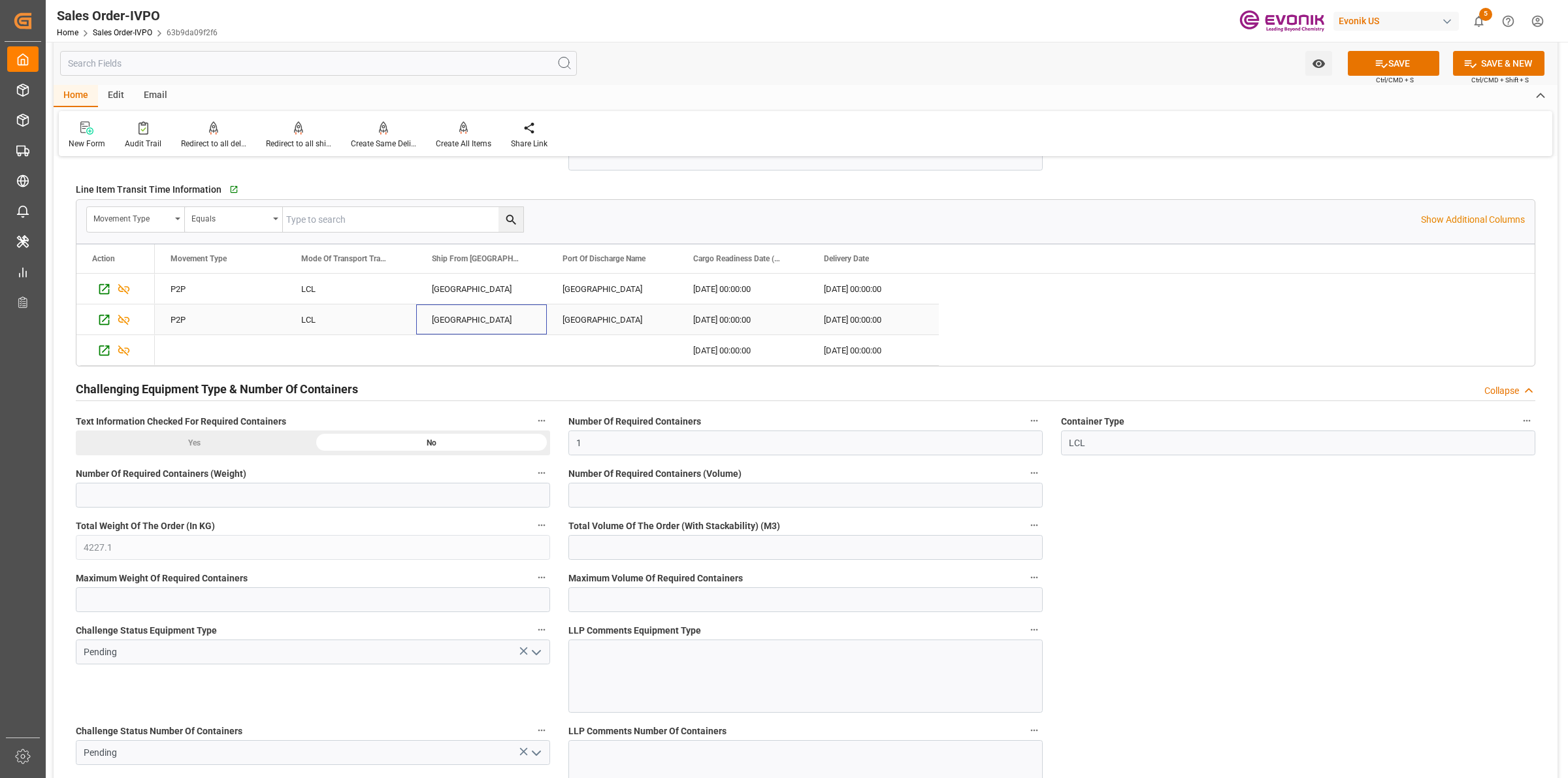
click at [456, 311] on div "[GEOGRAPHIC_DATA]" at bounding box center [480, 319] width 130 height 30
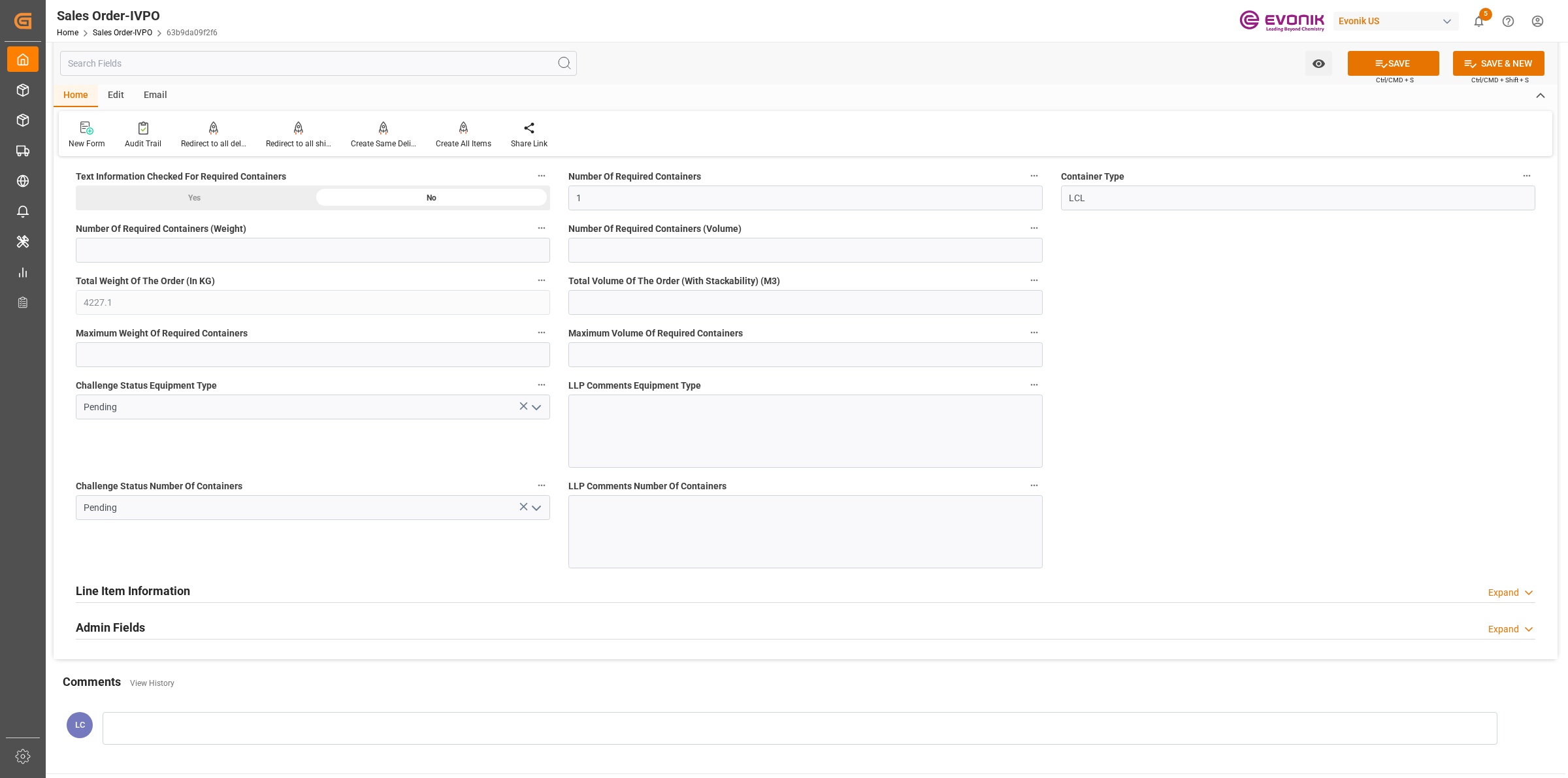
scroll to position [2450, 0]
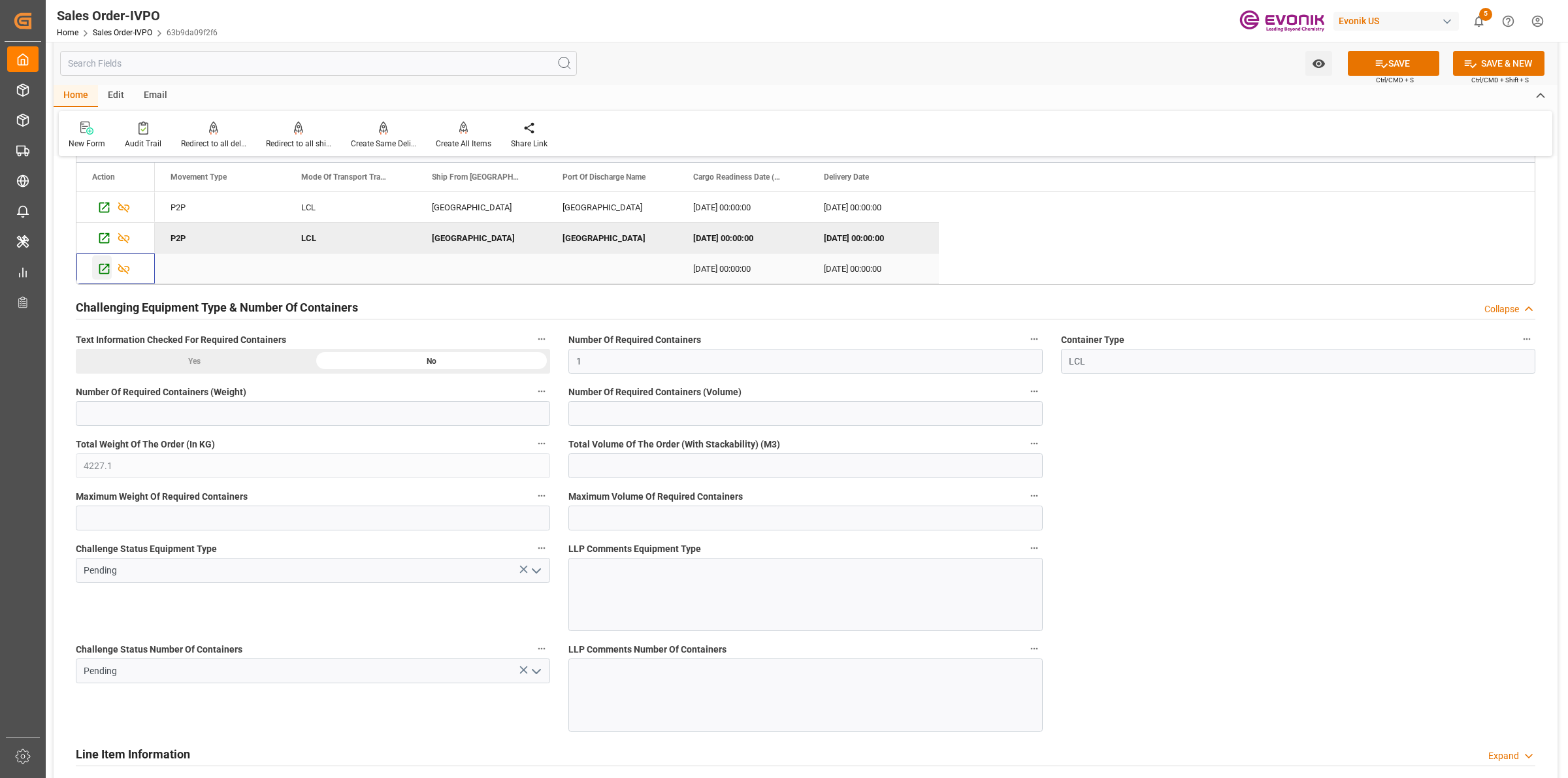
click at [109, 273] on icon "Press SPACE to select this row." at bounding box center [103, 269] width 14 height 14
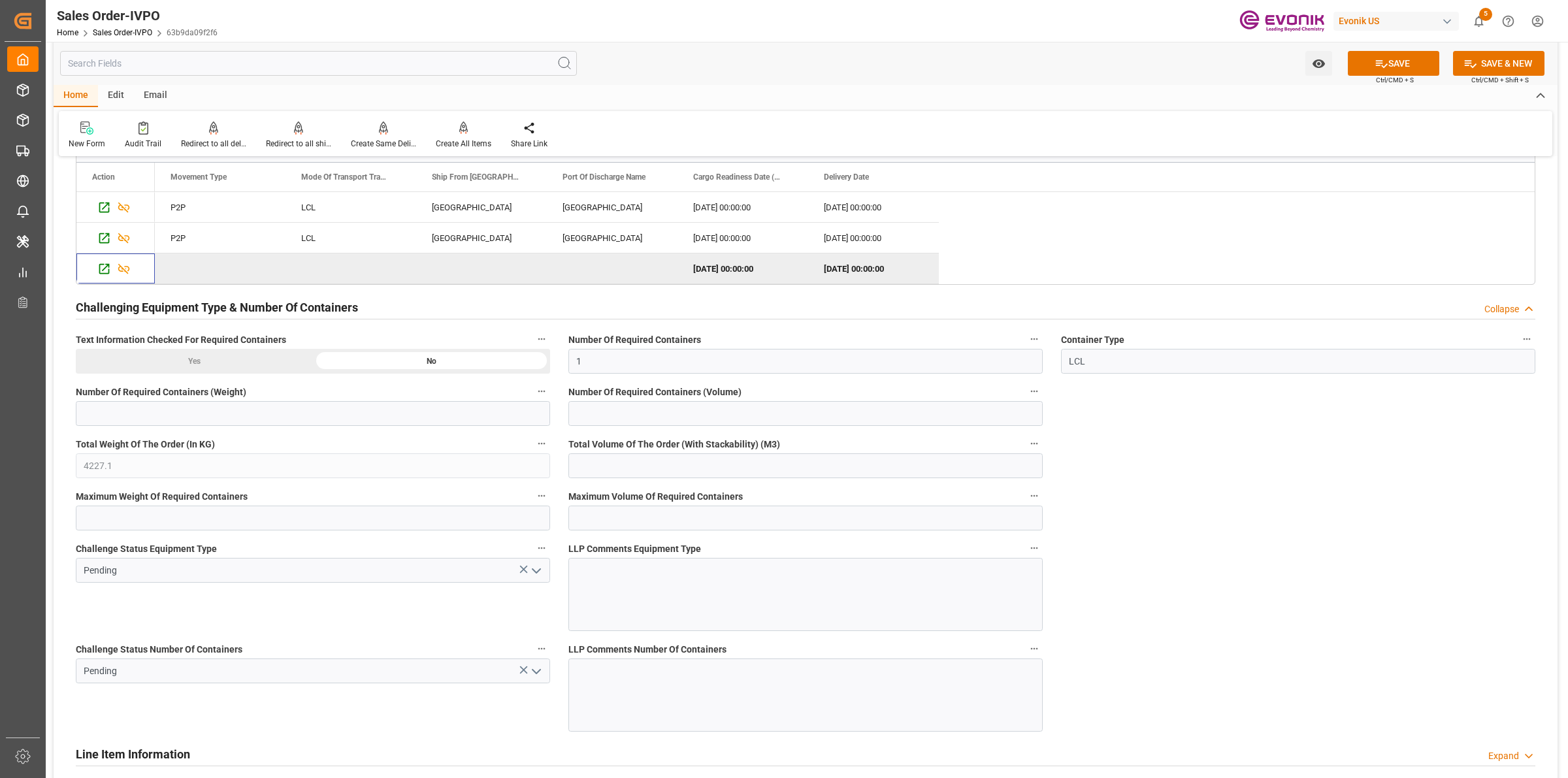
click at [541, 578] on icon "open menu" at bounding box center [536, 571] width 16 height 16
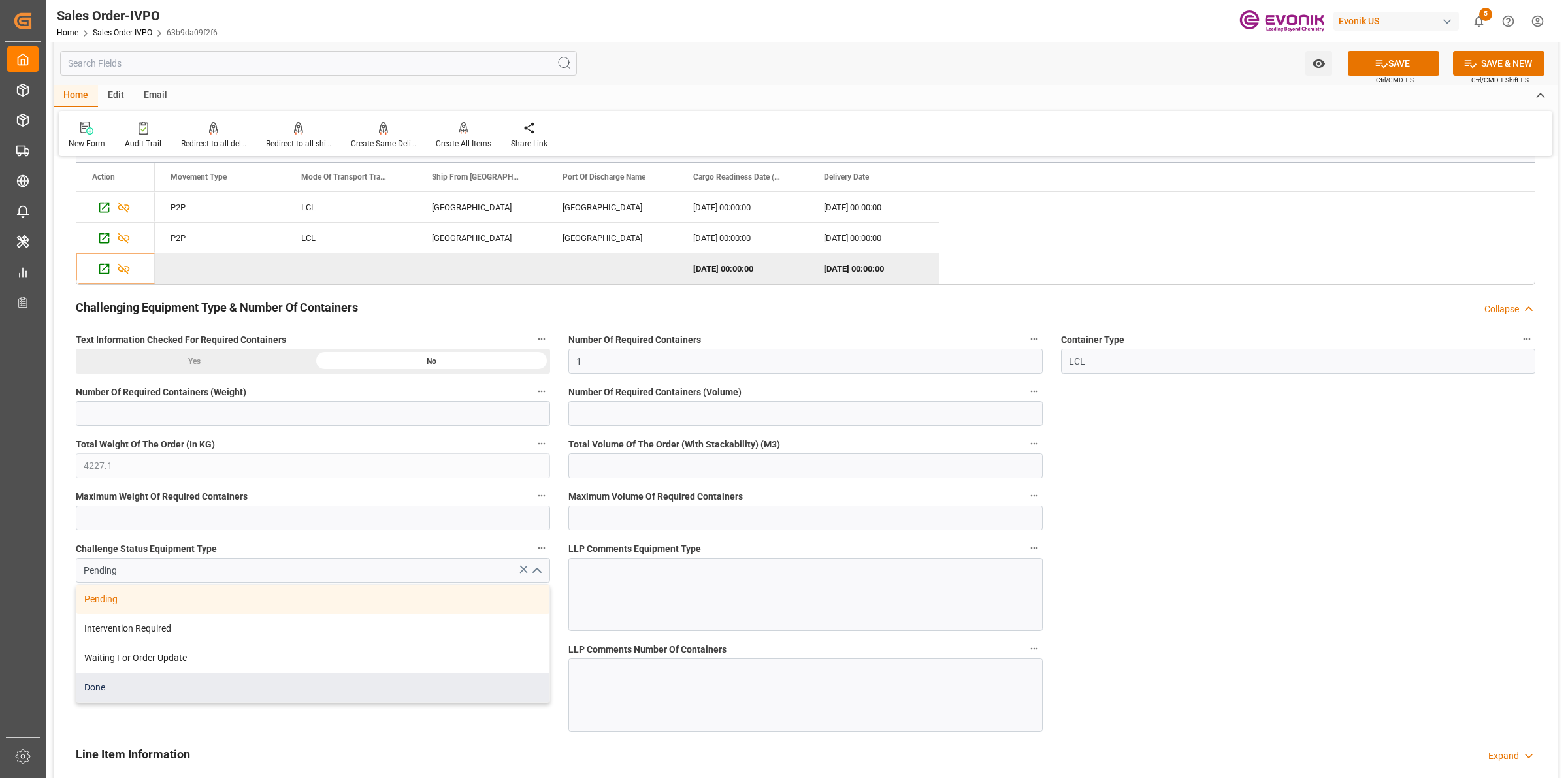
click at [154, 690] on div "Done" at bounding box center [313, 687] width 473 height 30
type input "Done"
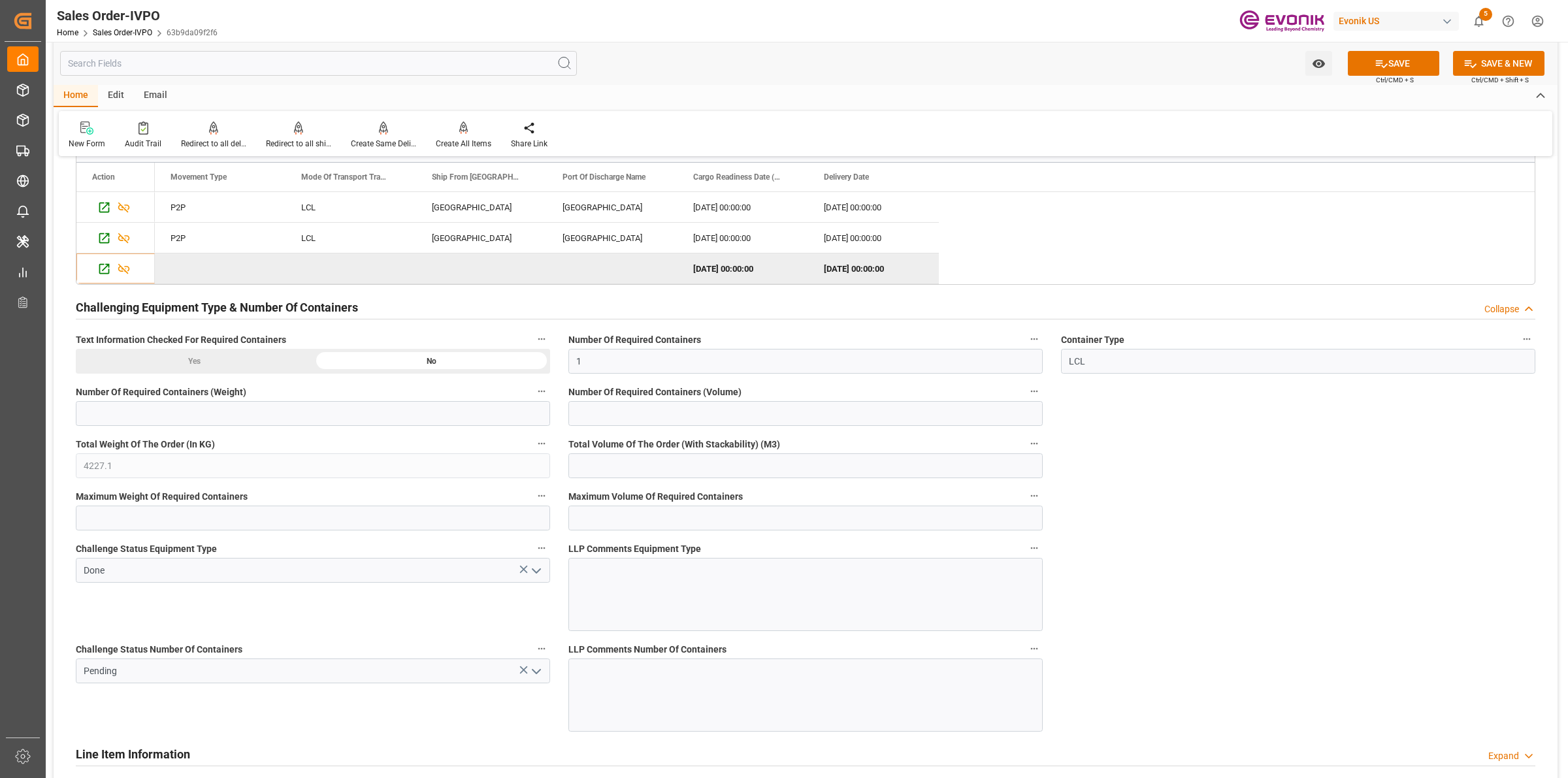
scroll to position [2613, 0]
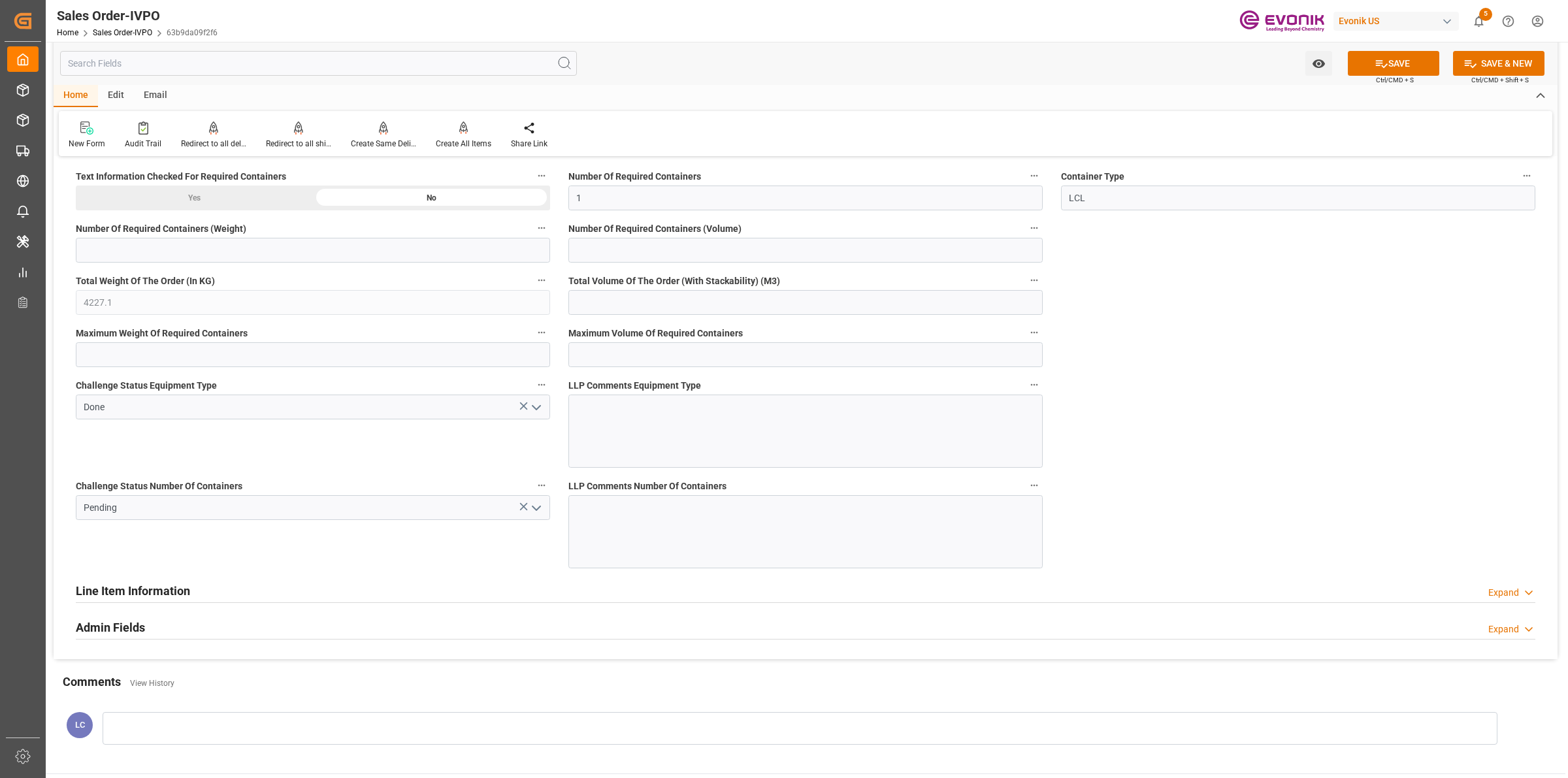
click at [541, 515] on icon "open menu" at bounding box center [536, 508] width 16 height 16
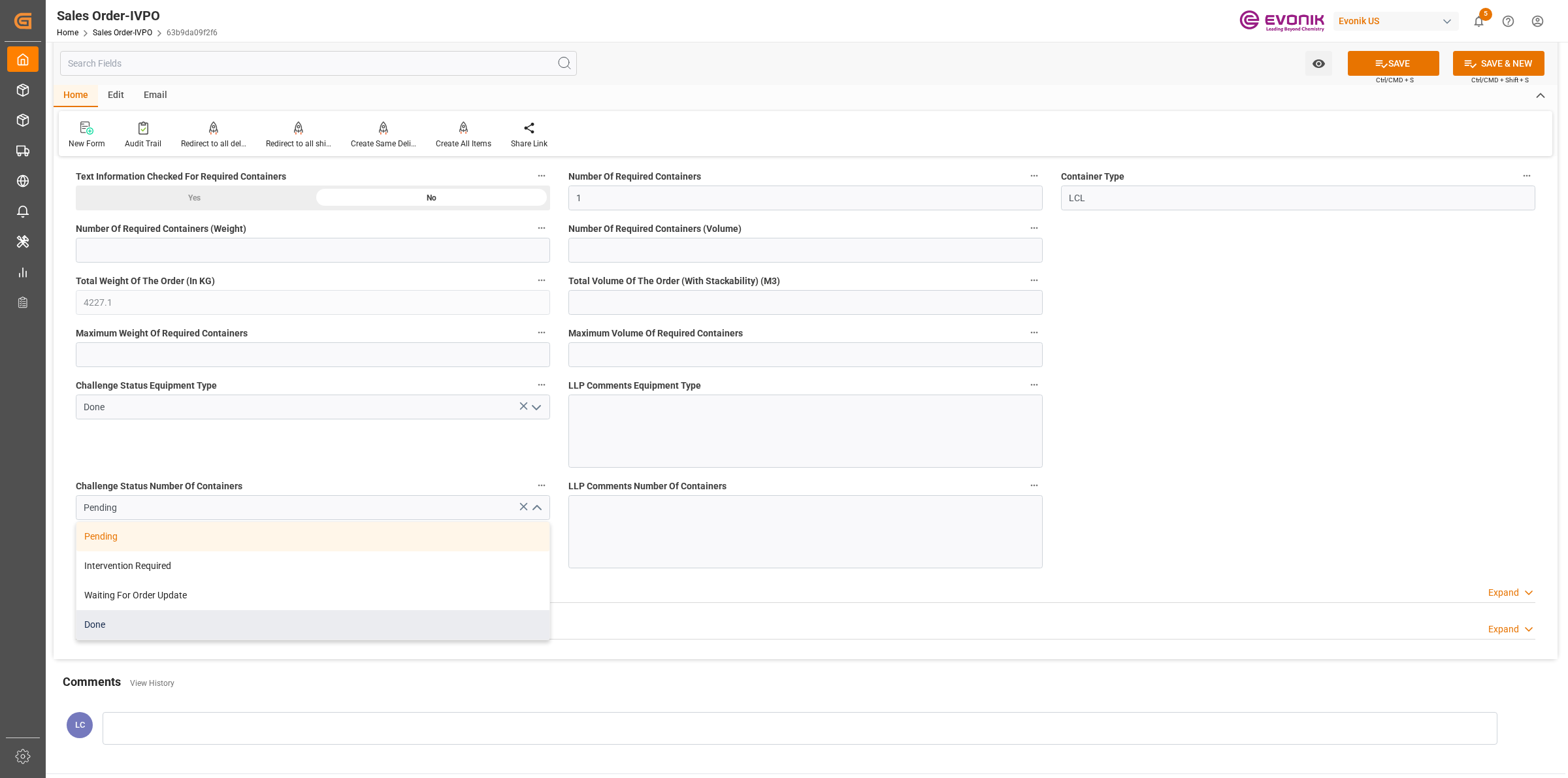
click at [96, 632] on div "Done" at bounding box center [313, 625] width 473 height 30
type input "Done"
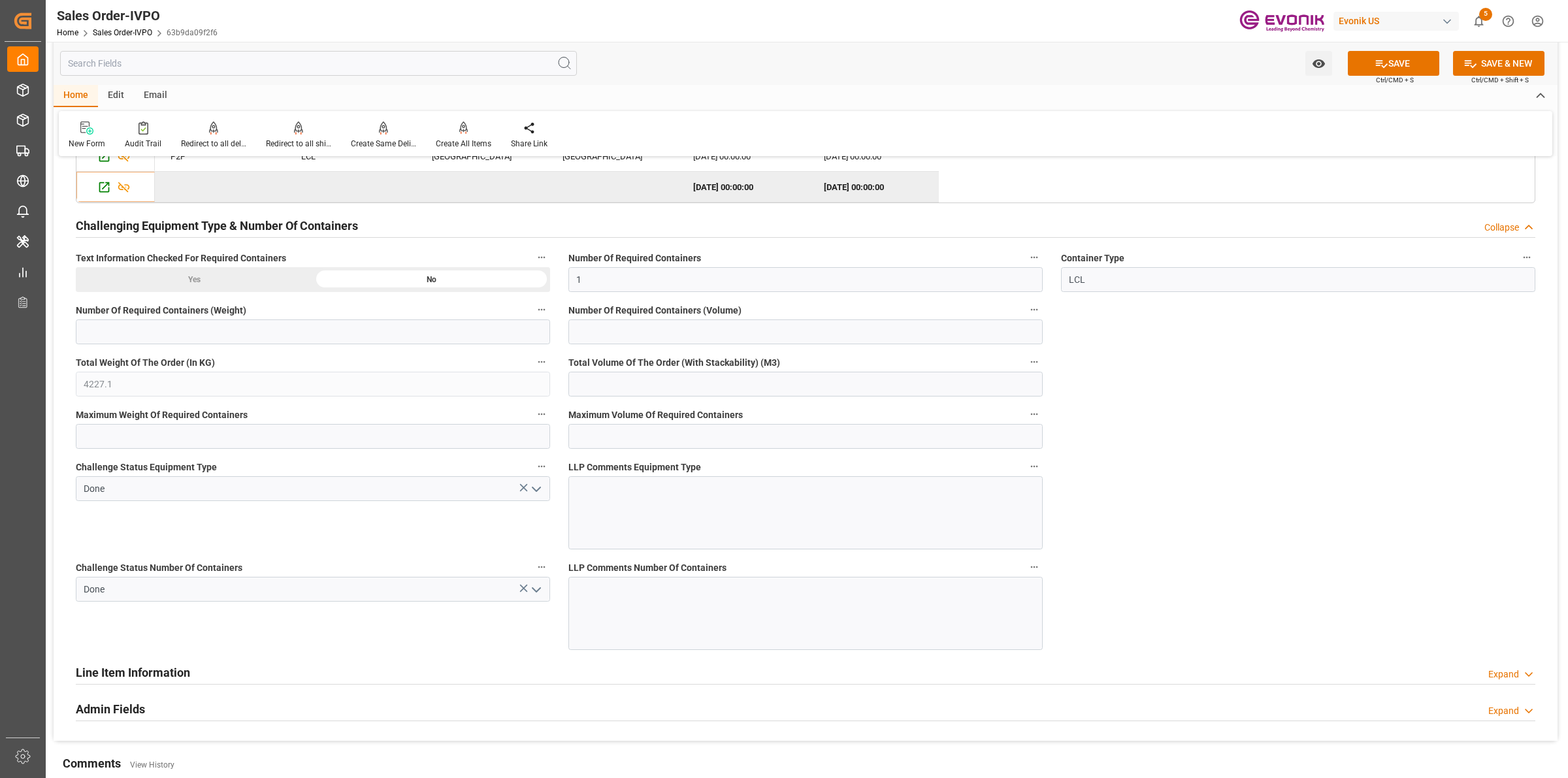
scroll to position [2287, 0]
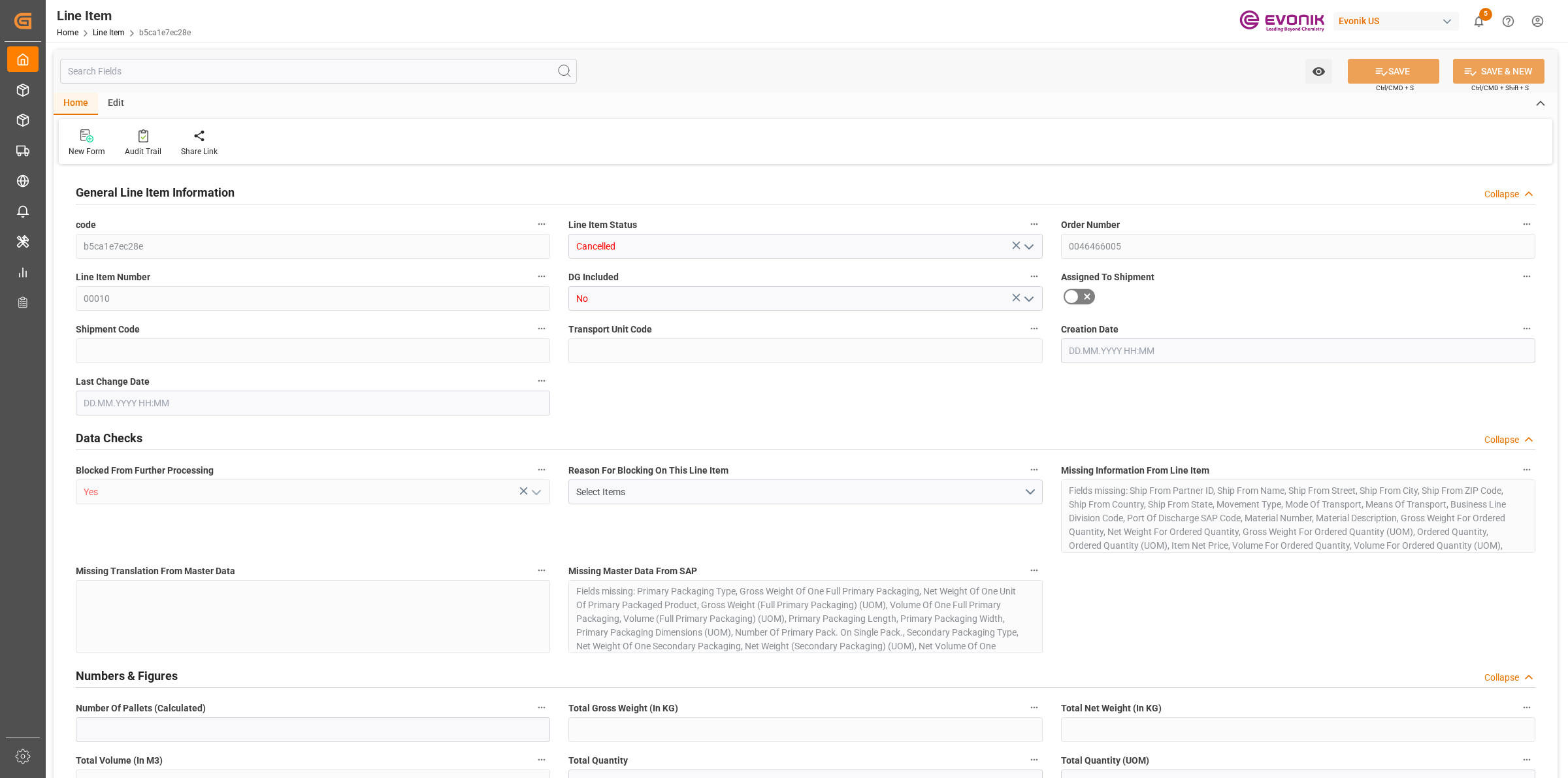
type input "0"
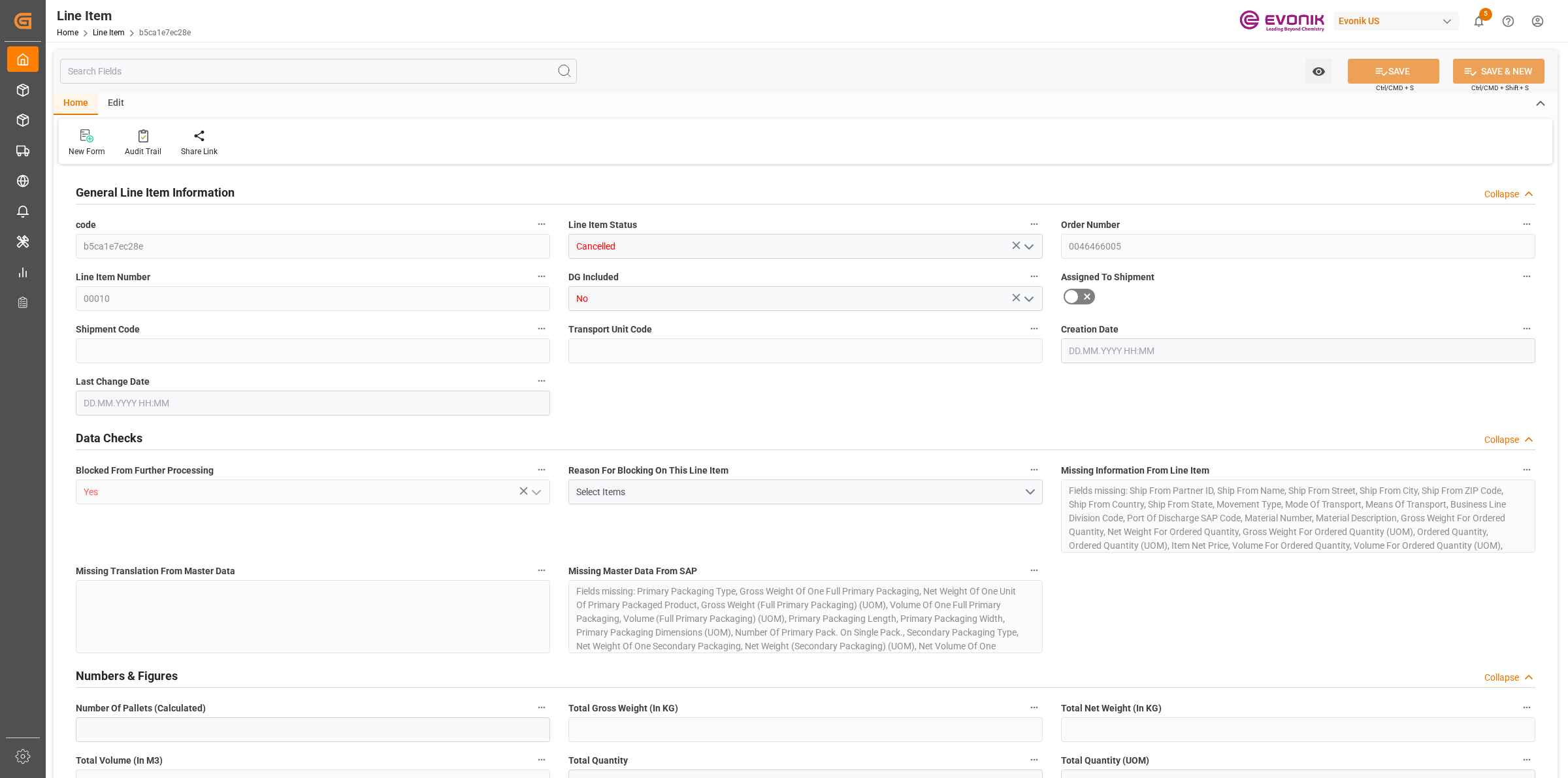
type input "0"
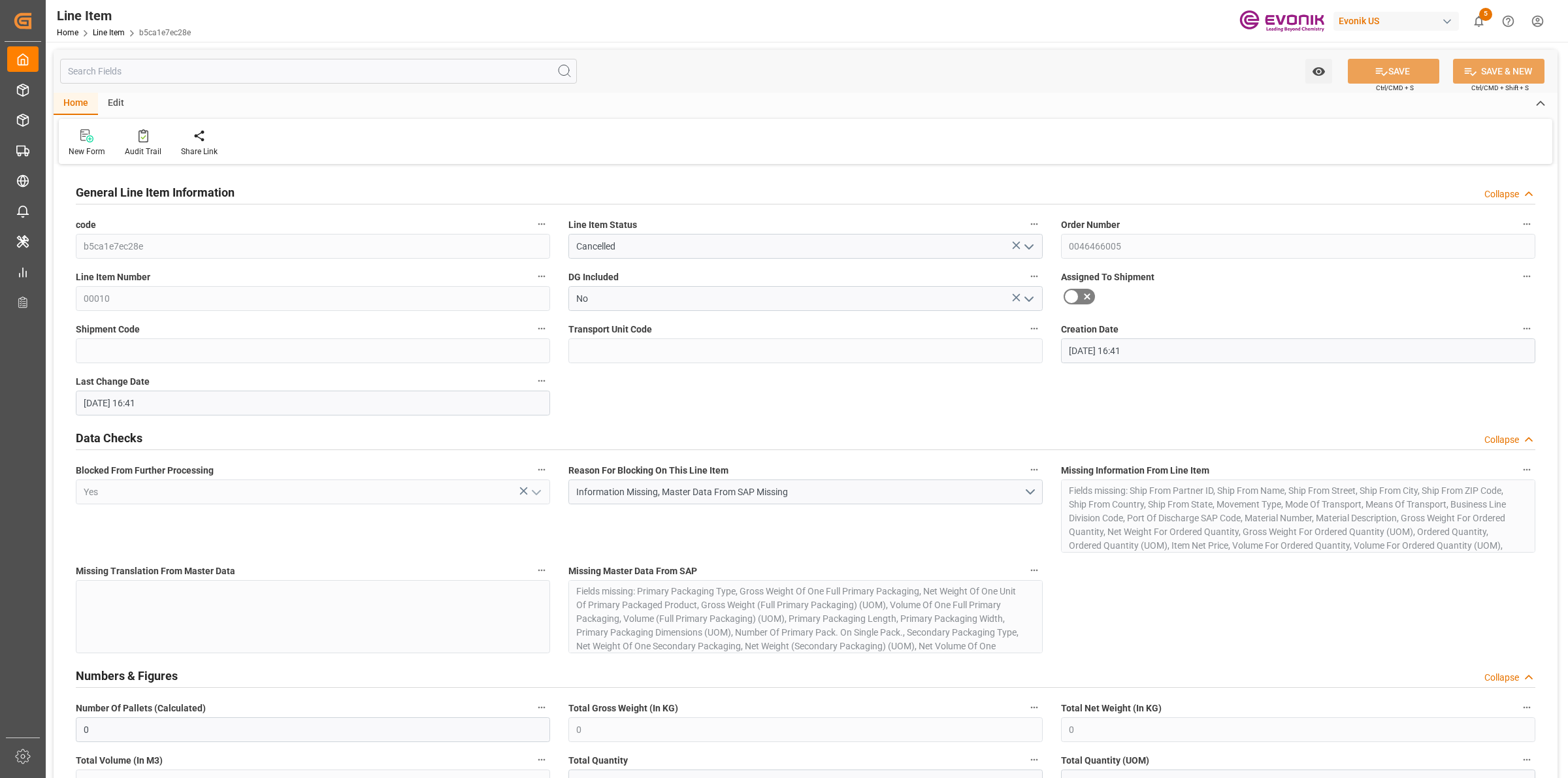
type input "[DATE] 16:41"
type input "29.09.2025"
type input "15.08.2025"
type input "08.08.2025"
